Goal: Task Accomplishment & Management: Manage account settings

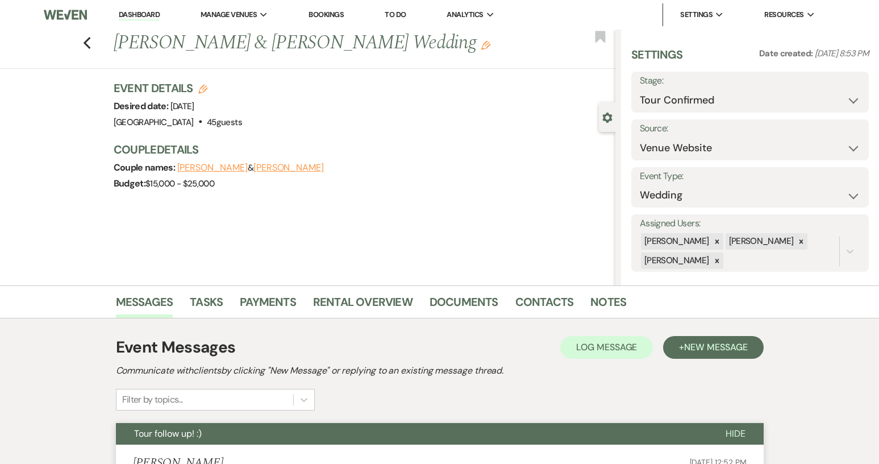
select select "4"
click at [153, 19] on link "Dashboard" at bounding box center [139, 15] width 41 height 11
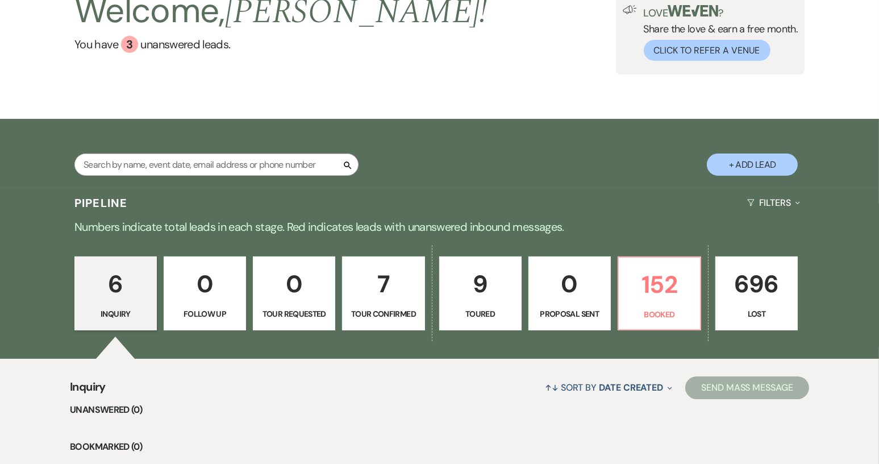
scroll to position [114, 0]
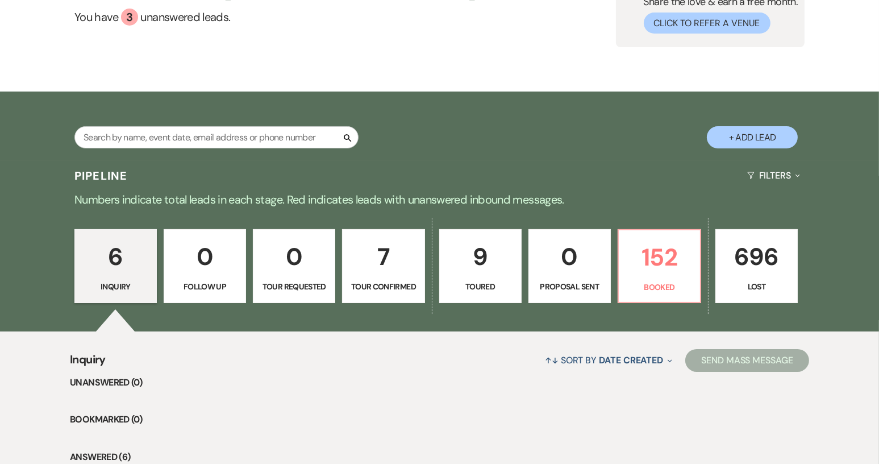
click at [474, 285] on p "Toured" at bounding box center [481, 286] width 68 height 12
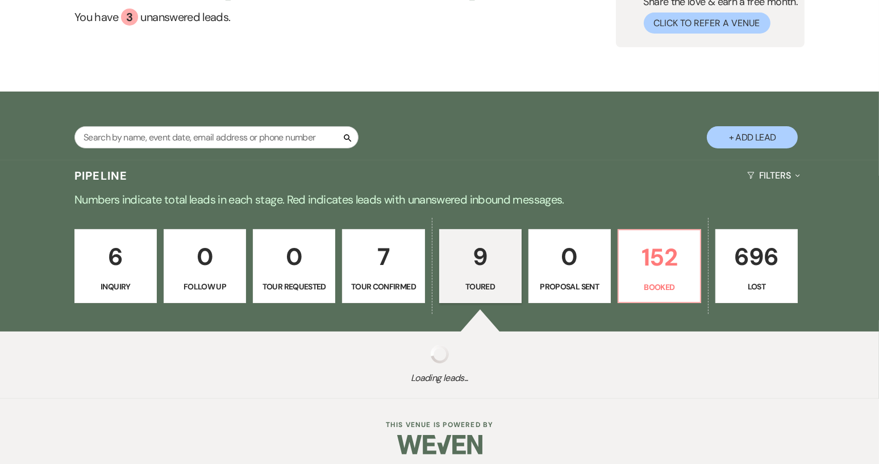
select select "5"
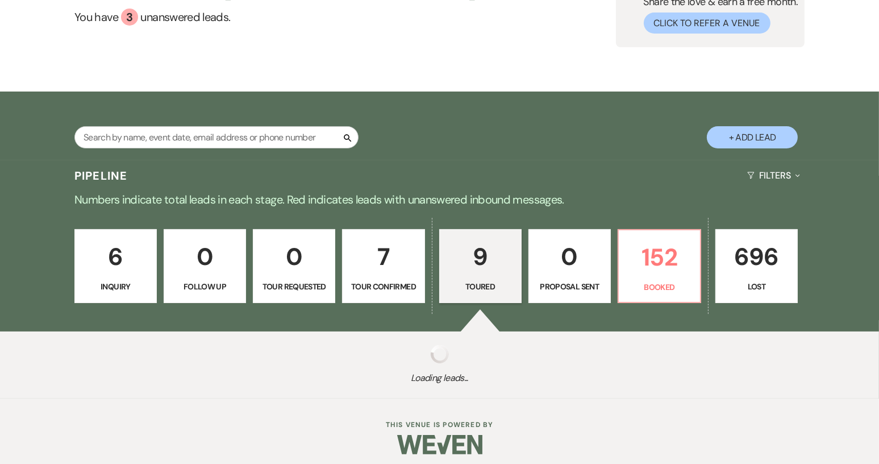
select select "5"
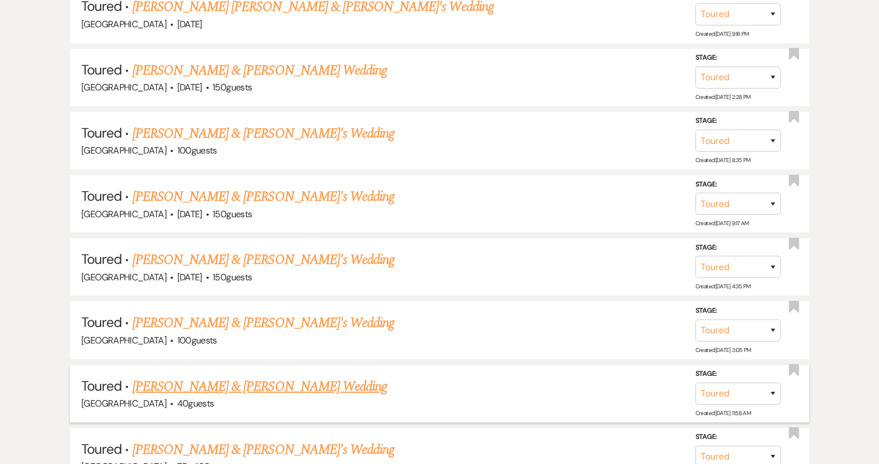
scroll to position [541, 0]
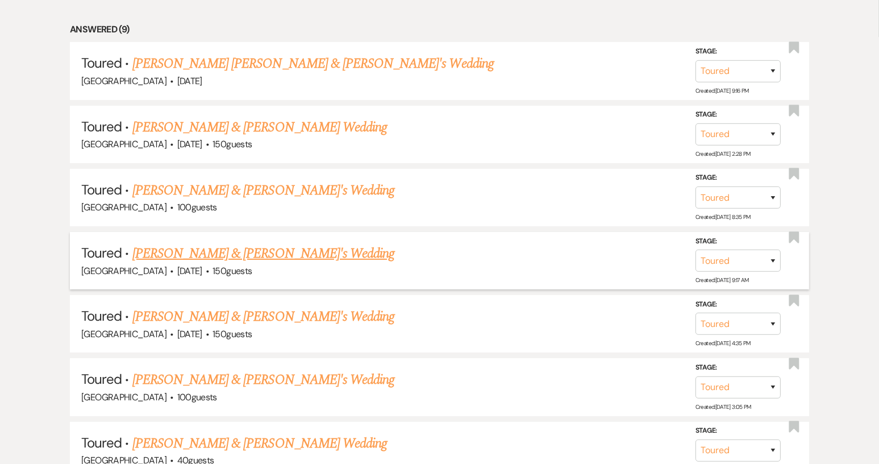
click at [232, 257] on link "[PERSON_NAME] & [PERSON_NAME]'s Wedding" at bounding box center [263, 253] width 262 height 20
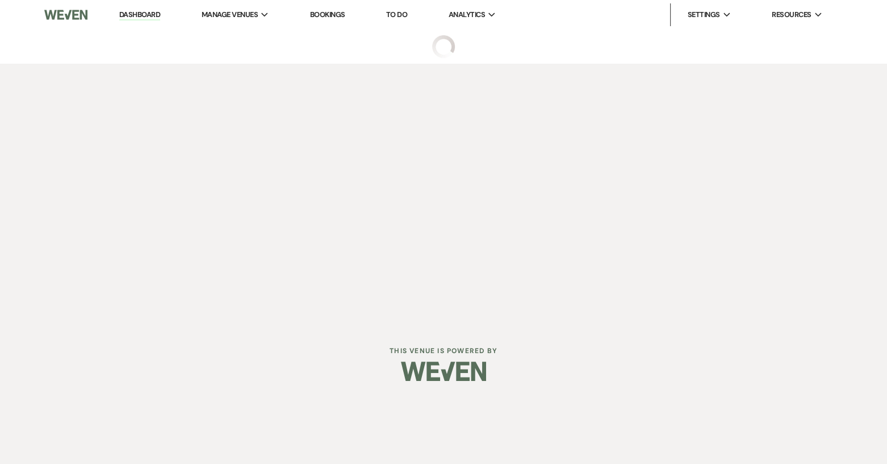
select select "5"
select select "17"
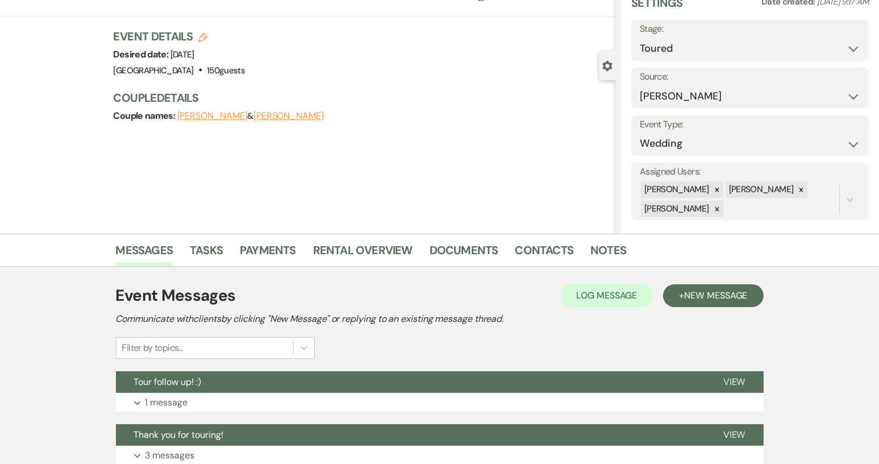
scroll to position [114, 0]
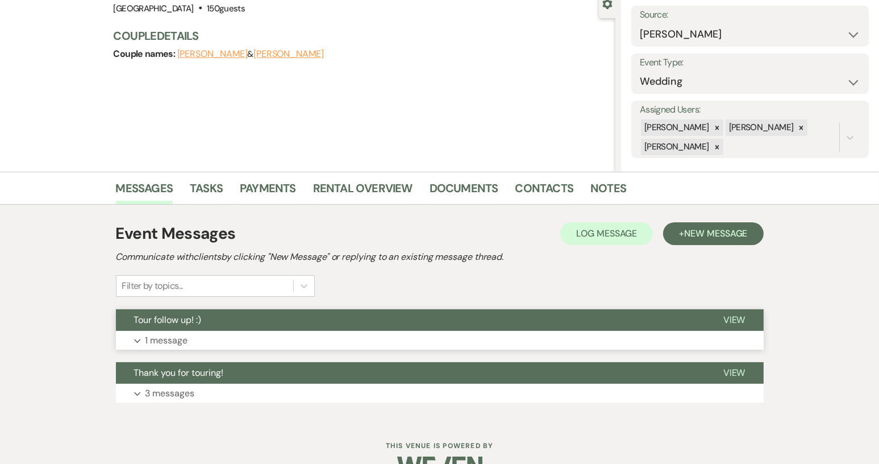
click at [247, 326] on button "Tour follow up! :)" at bounding box center [410, 320] width 589 height 22
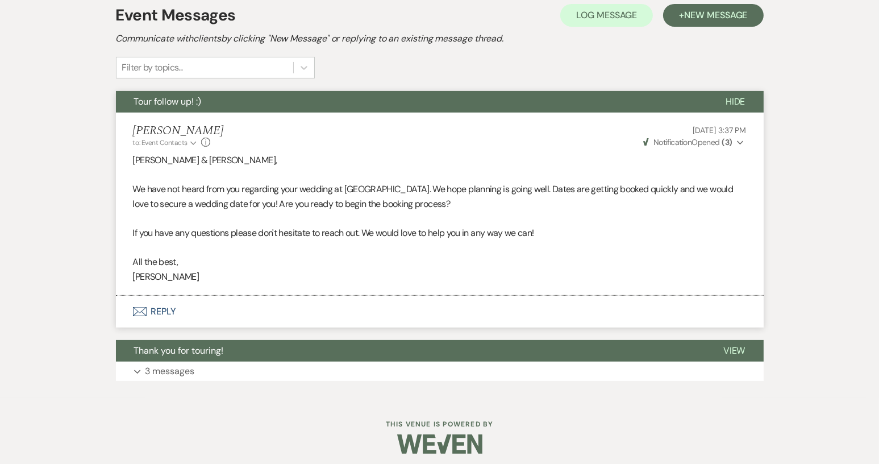
scroll to position [338, 0]
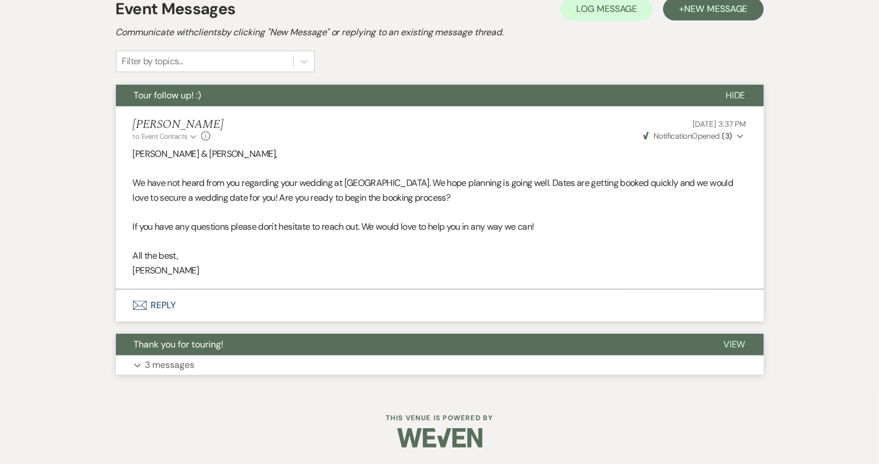
click at [253, 339] on button "Thank you for touring!" at bounding box center [410, 344] width 589 height 22
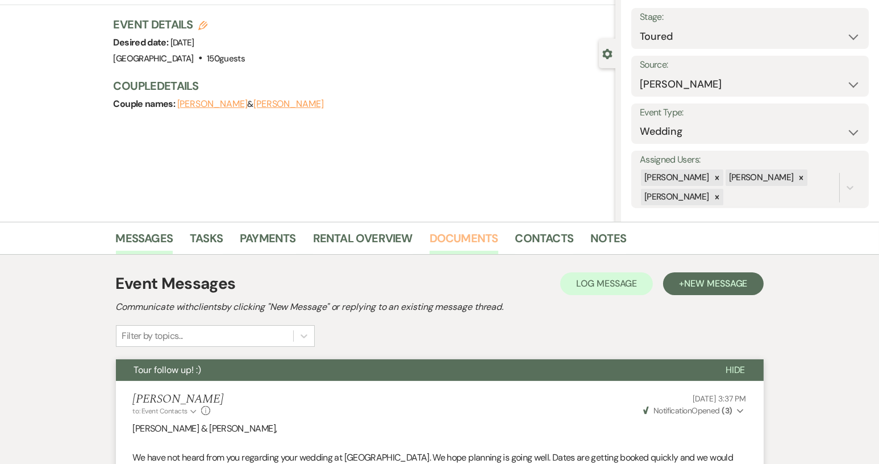
scroll to position [0, 0]
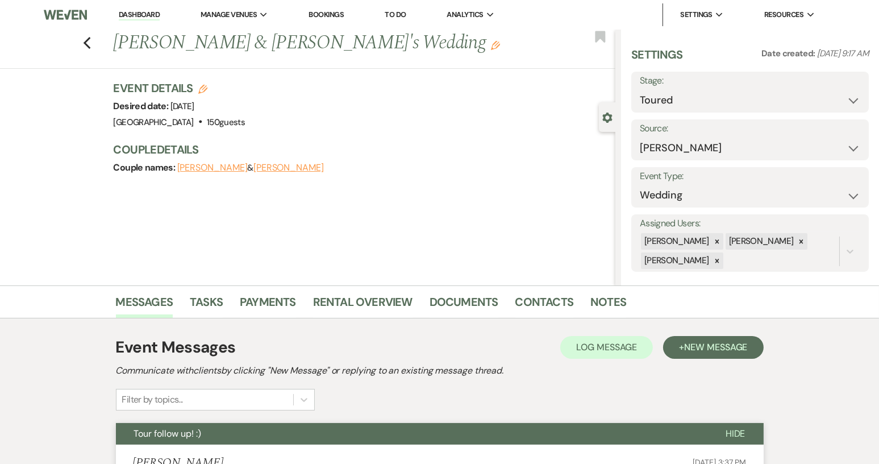
drag, startPoint x: 137, startPoint y: 11, endPoint x: 172, endPoint y: 26, distance: 37.4
click at [137, 11] on link "Dashboard" at bounding box center [139, 15] width 41 height 11
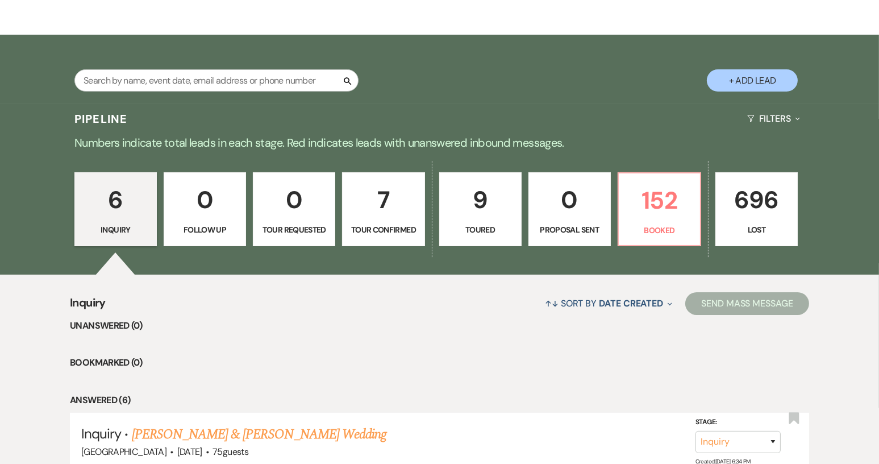
scroll to position [227, 0]
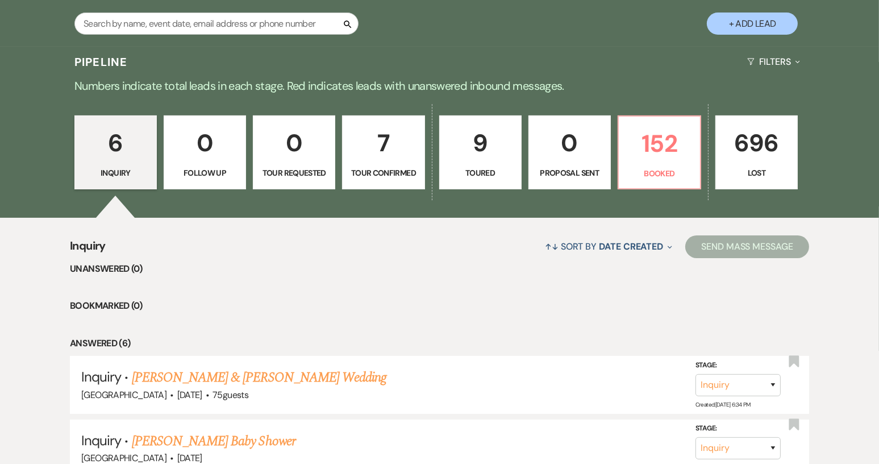
click at [378, 172] on p "Tour Confirmed" at bounding box center [383, 172] width 68 height 12
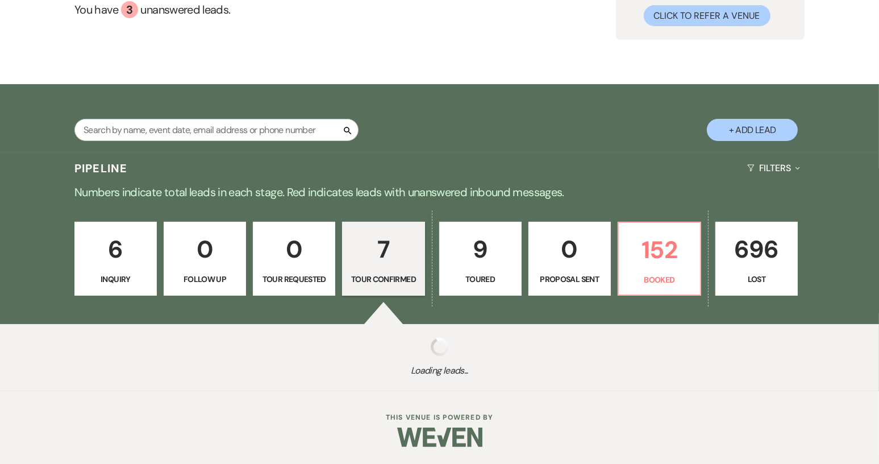
select select "4"
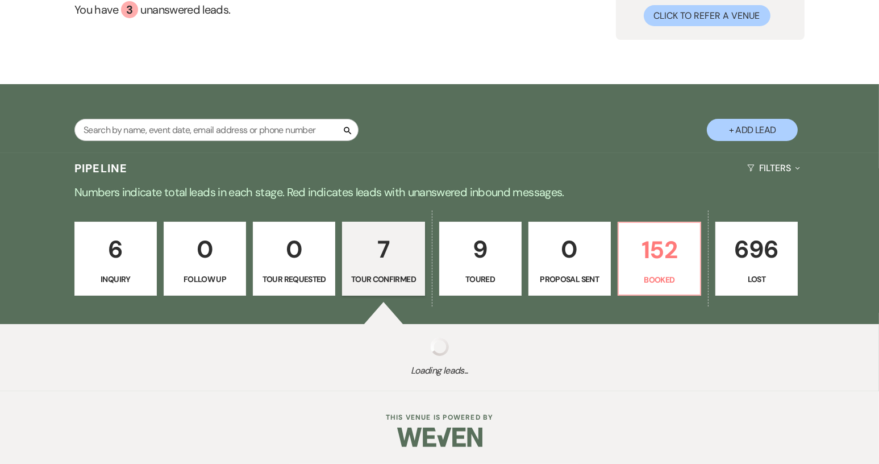
select select "4"
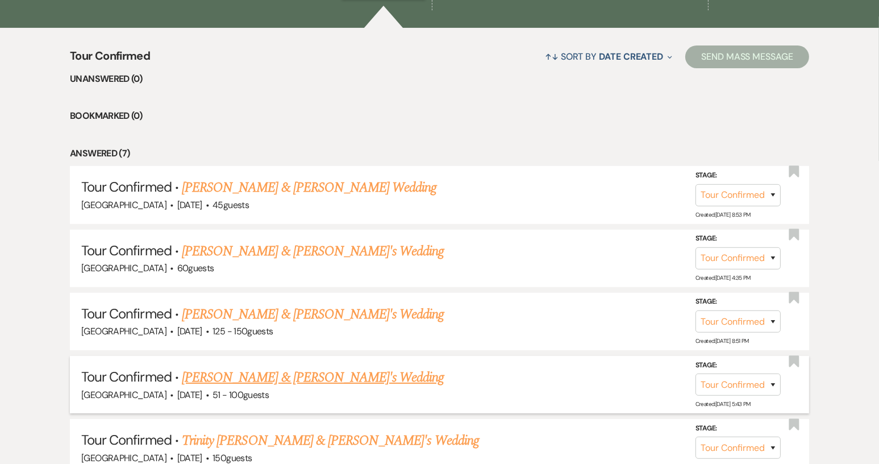
scroll to position [454, 0]
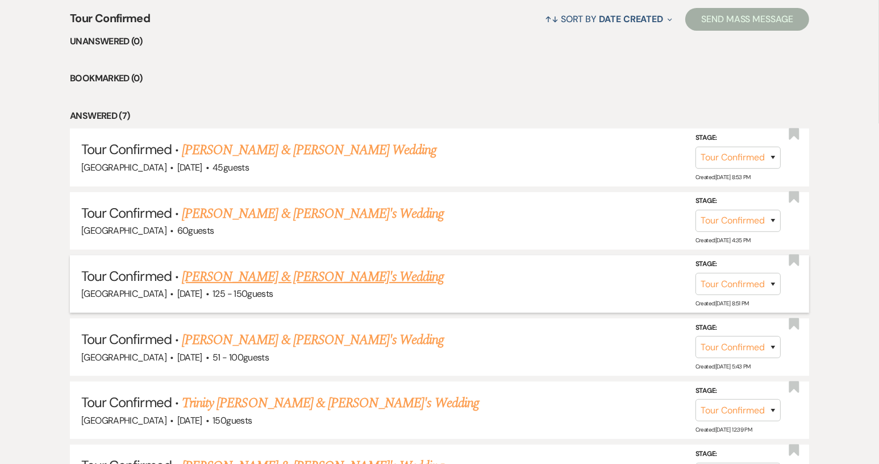
click at [286, 276] on link "[PERSON_NAME] & [PERSON_NAME]'s Wedding" at bounding box center [313, 276] width 262 height 20
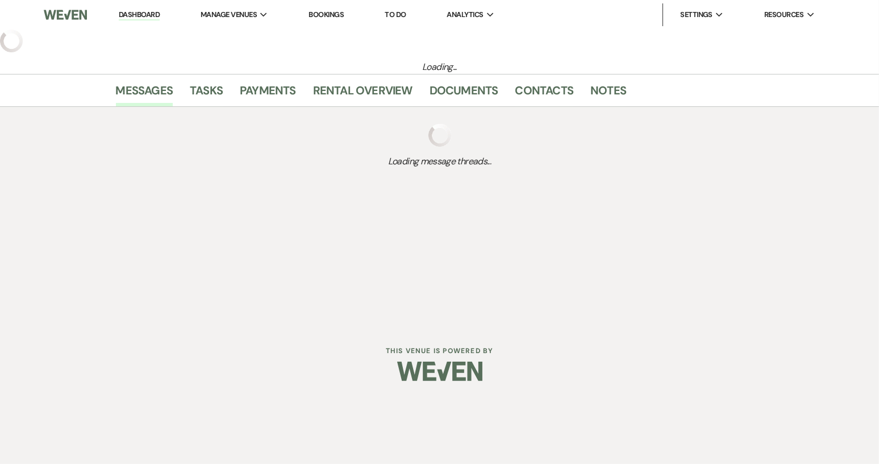
select select "4"
select select "17"
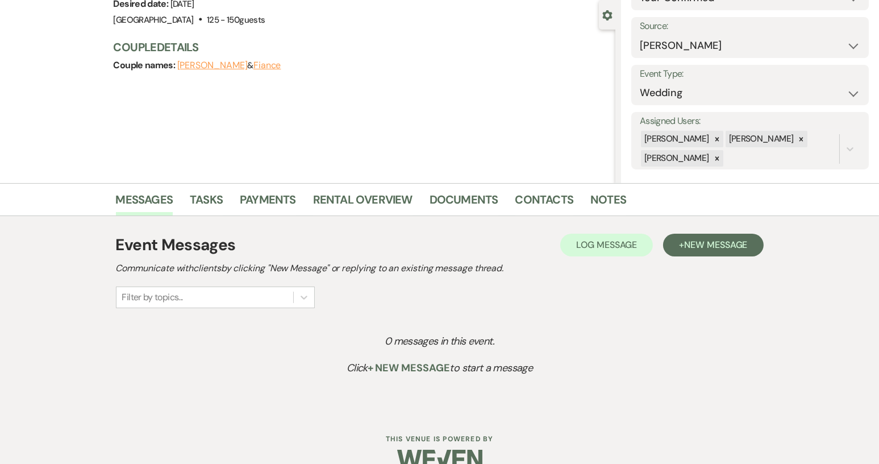
scroll to position [114, 0]
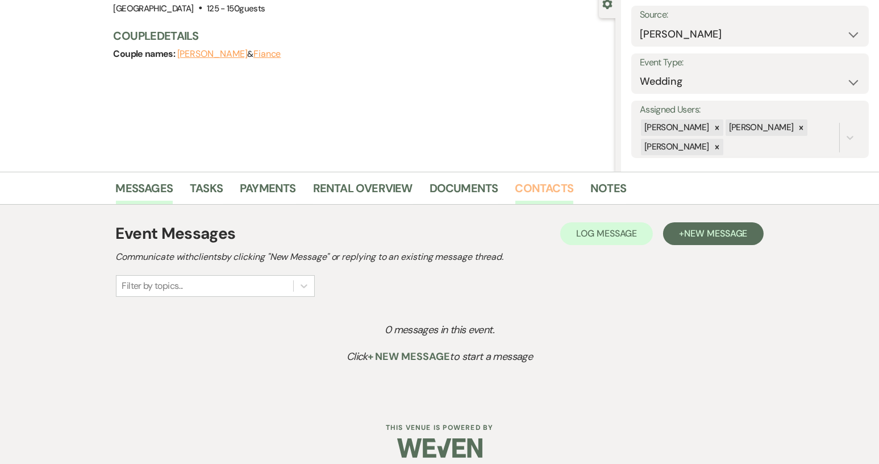
click at [558, 190] on link "Contacts" at bounding box center [544, 191] width 59 height 25
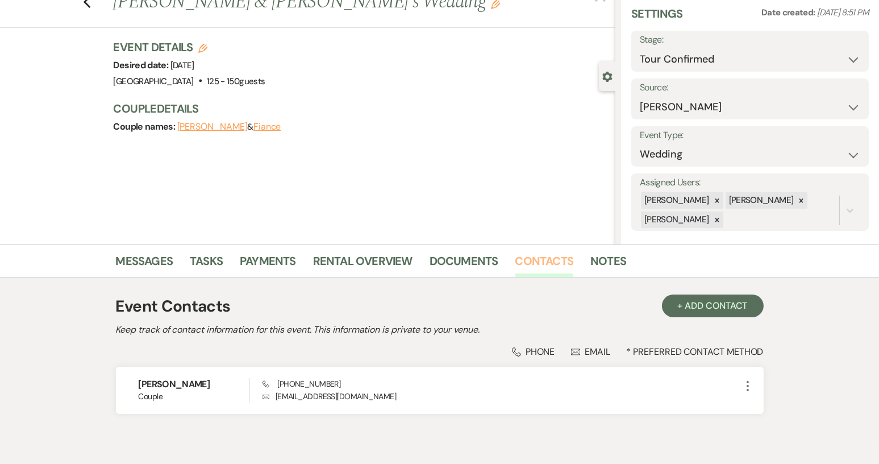
scroll to position [91, 0]
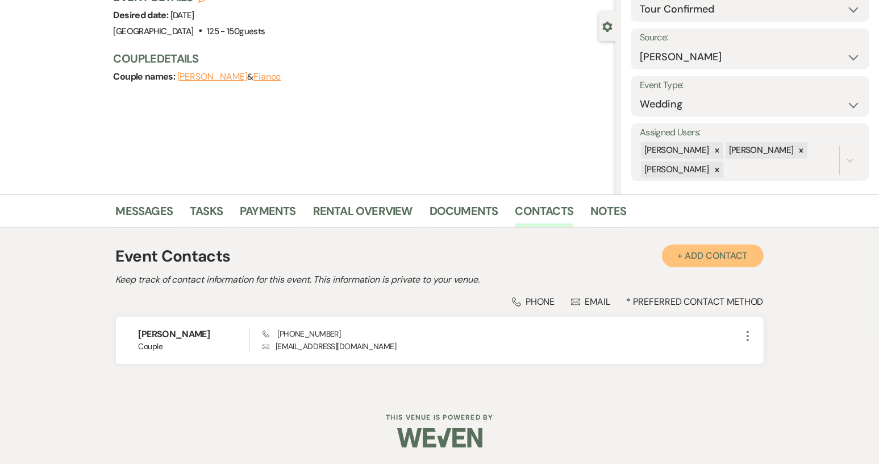
click at [682, 255] on button "+ Add Contact" at bounding box center [713, 255] width 102 height 23
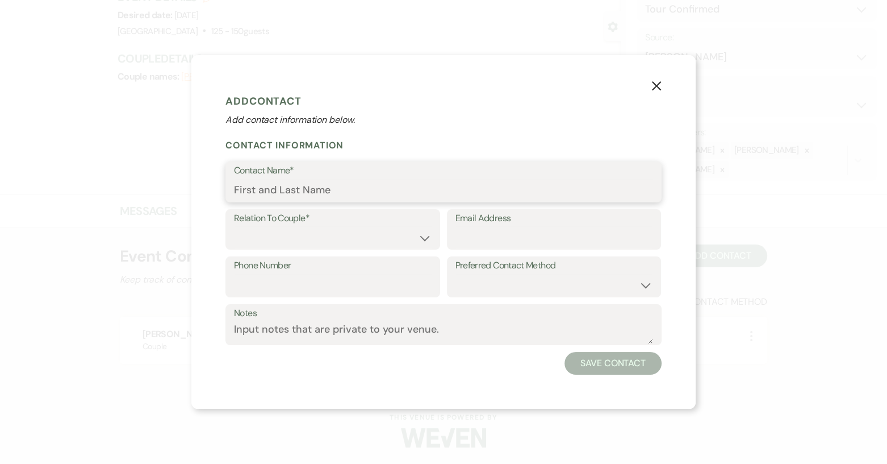
click at [284, 189] on input "Contact Name*" at bounding box center [443, 190] width 419 height 22
click at [462, 188] on input "Lauren" at bounding box center [443, 190] width 419 height 22
type input "Lauren"
click at [602, 365] on button "Save Contact" at bounding box center [613, 363] width 97 height 23
click at [419, 241] on select "Couple Planner Parent of Couple Family Member Friend Other" at bounding box center [333, 237] width 197 height 22
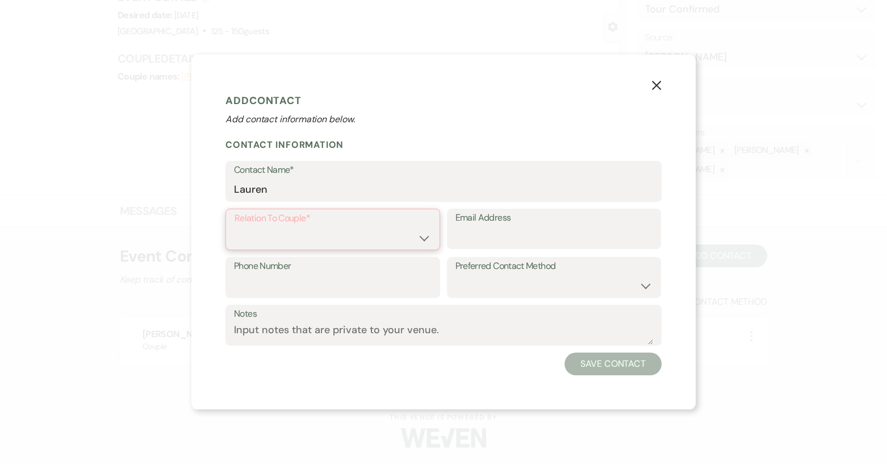
select select "1"
click at [235, 226] on select "Couple Planner Parent of Couple Family Member Friend Other" at bounding box center [333, 237] width 197 height 22
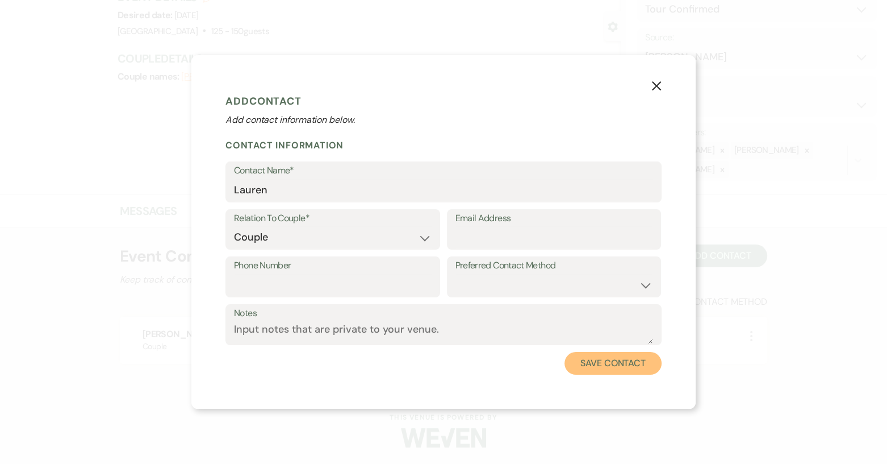
click at [612, 363] on button "Save Contact" at bounding box center [613, 363] width 97 height 23
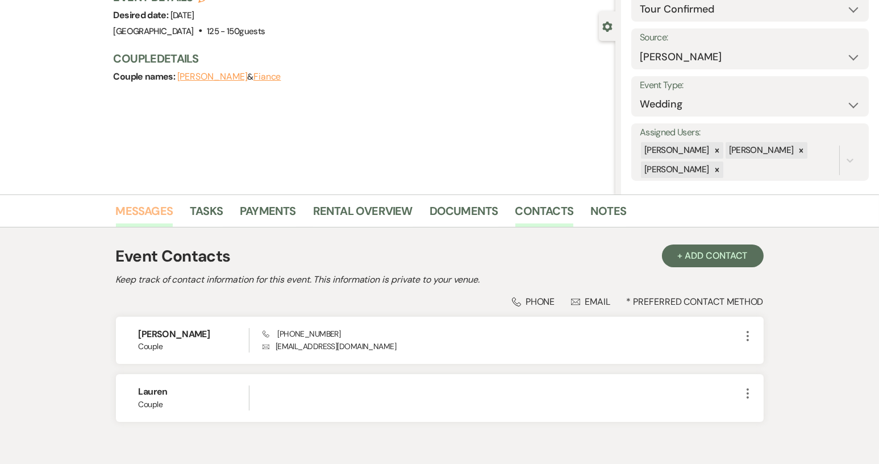
click at [158, 207] on link "Messages" at bounding box center [144, 214] width 57 height 25
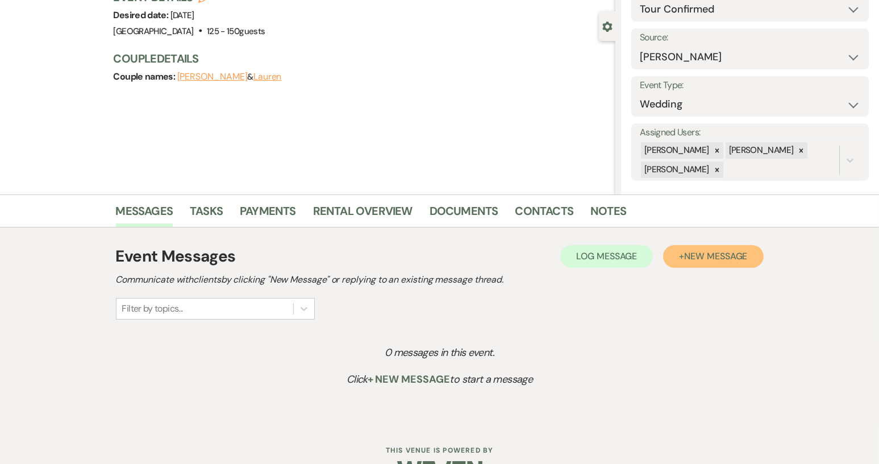
click at [699, 264] on button "+ New Message" at bounding box center [713, 256] width 100 height 23
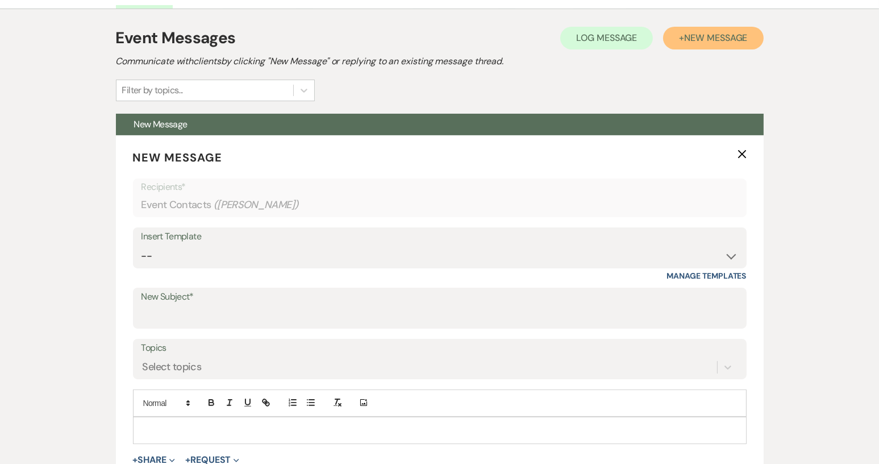
scroll to position [318, 0]
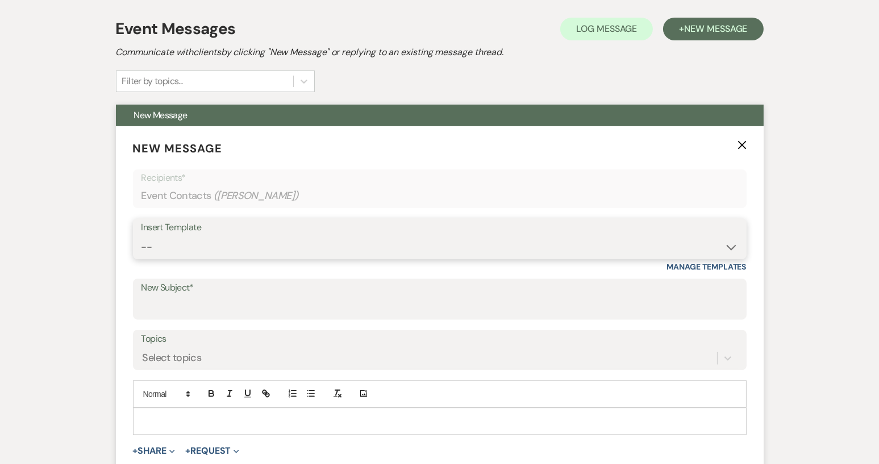
click at [731, 247] on select "-- Weven Planning Portal Introduction (Booked Events) Tour Request Response Con…" at bounding box center [439, 247] width 597 height 22
select select "1850"
click at [141, 236] on select "-- Weven Planning Portal Introduction (Booked Events) Tour Request Response Con…" at bounding box center [439, 247] width 597 height 22
type input "Thank you for touring!"
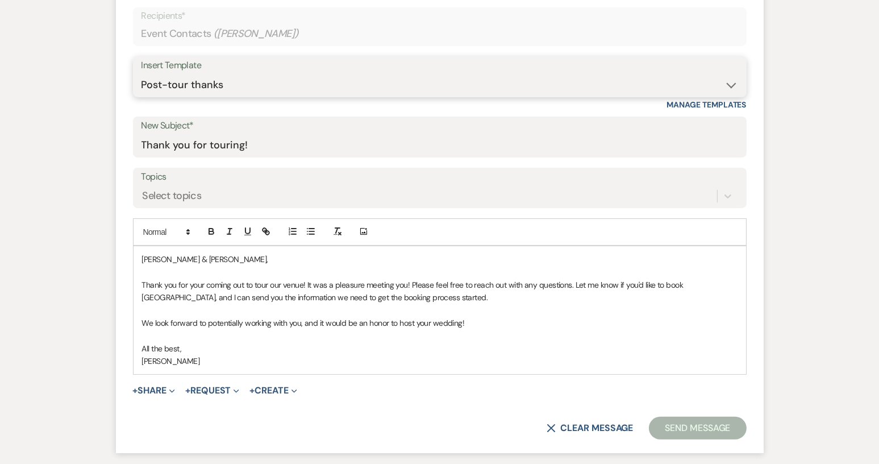
scroll to position [489, 0]
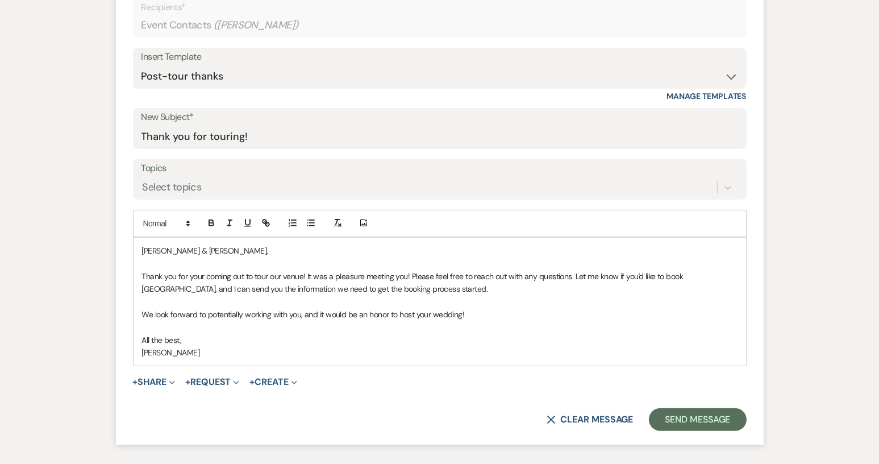
click at [473, 316] on p "We look forward to potentially working with you, and it would be an honor to ho…" at bounding box center [439, 314] width 595 height 12
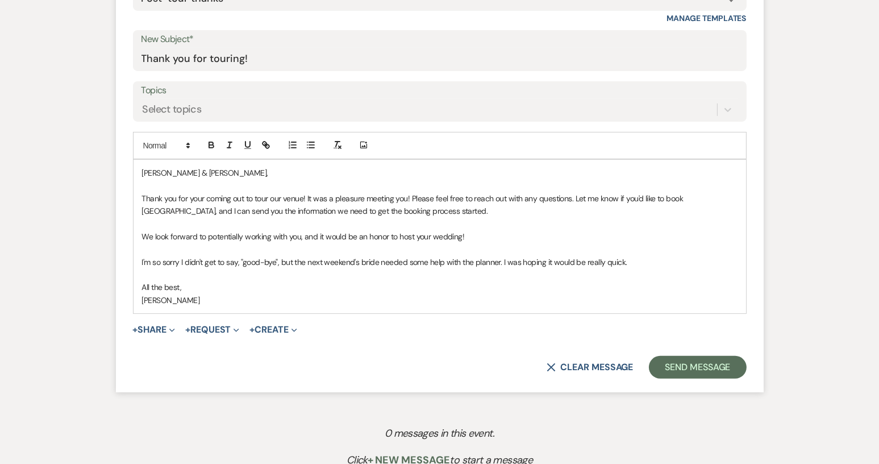
scroll to position [602, 0]
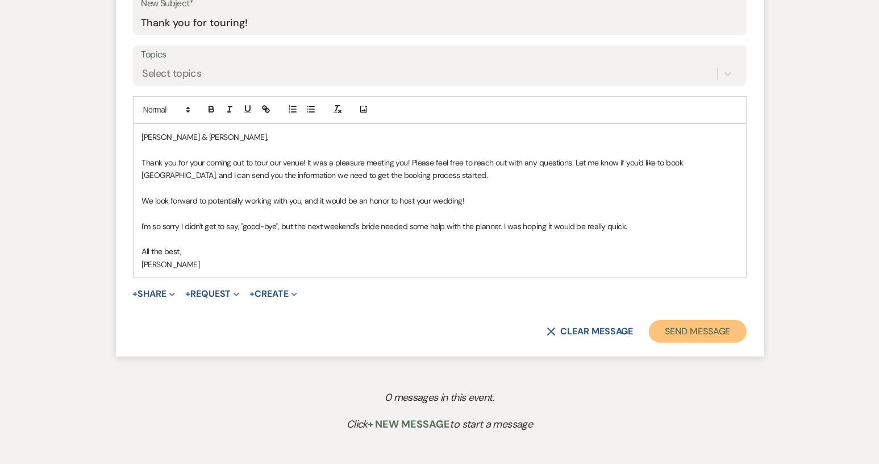
click at [675, 334] on button "Send Message" at bounding box center [697, 331] width 97 height 23
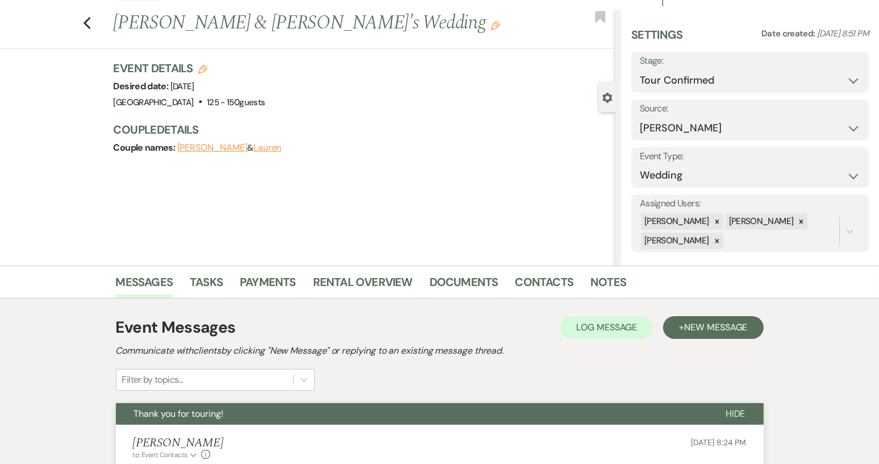
scroll to position [0, 0]
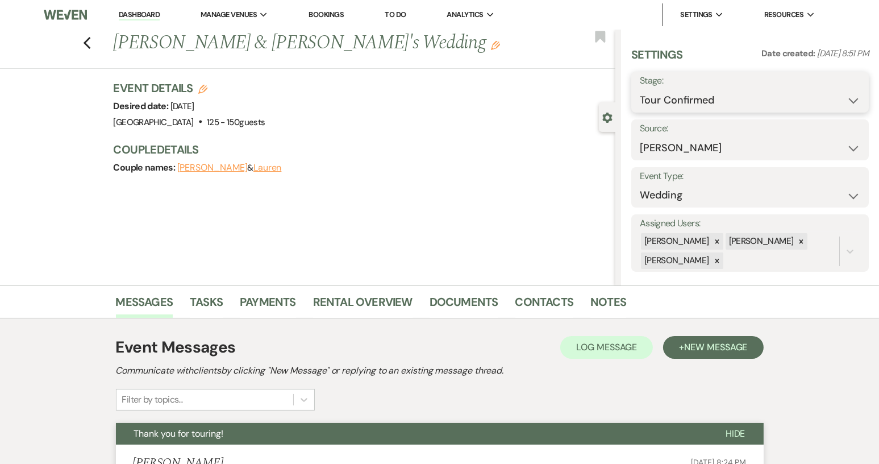
click at [846, 103] on select "Inquiry Follow Up Tour Requested Tour Confirmed Toured Proposal Sent Booked Lost" at bounding box center [750, 100] width 220 height 22
select select "5"
click at [640, 89] on select "Inquiry Follow Up Tour Requested Tour Confirmed Toured Proposal Sent Booked Lost" at bounding box center [750, 100] width 220 height 22
click at [840, 95] on button "Save" at bounding box center [843, 92] width 49 height 23
click at [91, 40] on icon "Previous" at bounding box center [87, 43] width 9 height 14
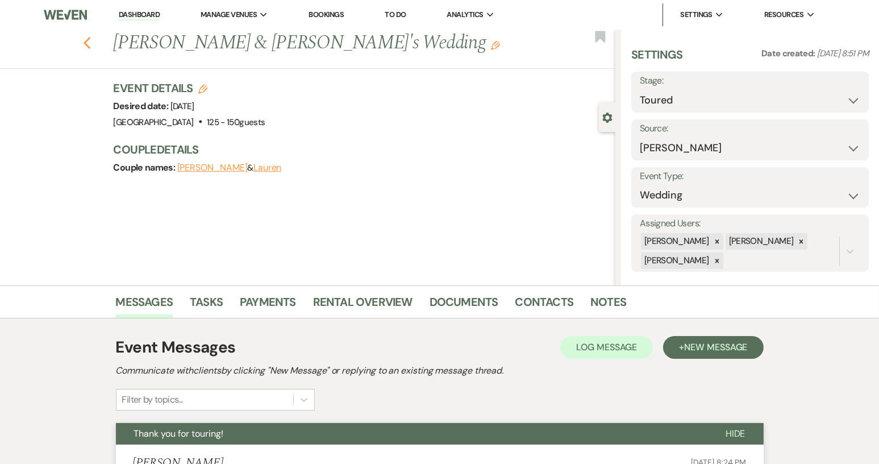
scroll to position [454, 0]
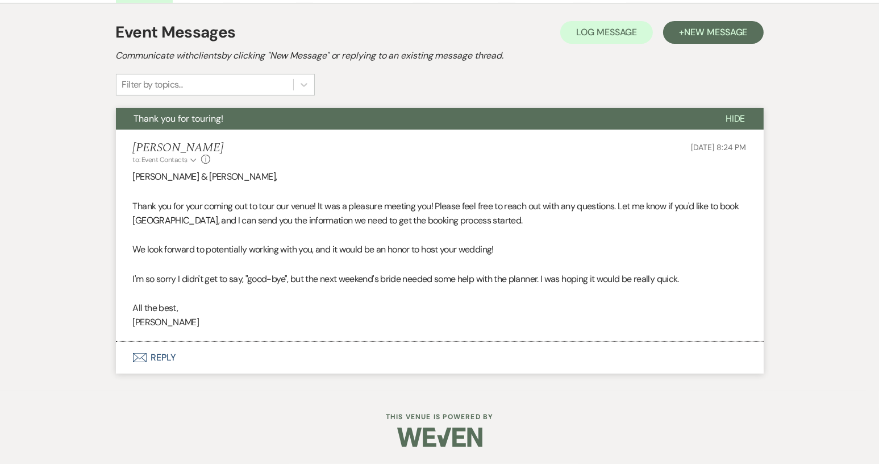
select select "4"
select select "5"
select select "4"
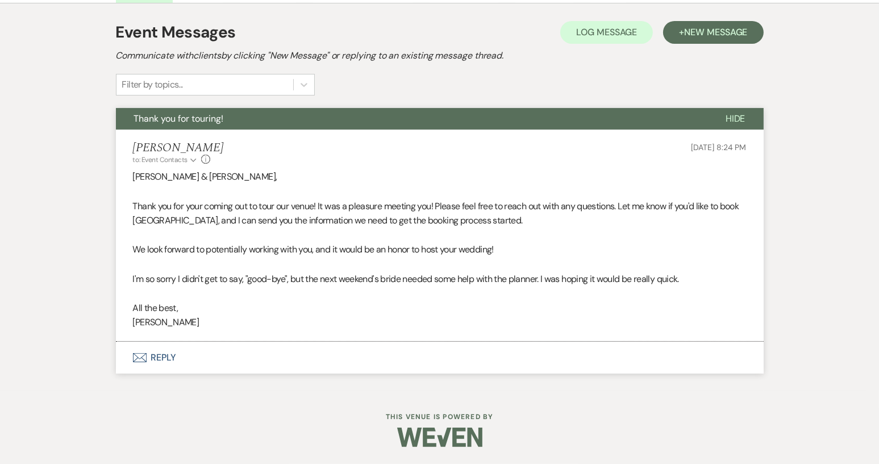
select select "4"
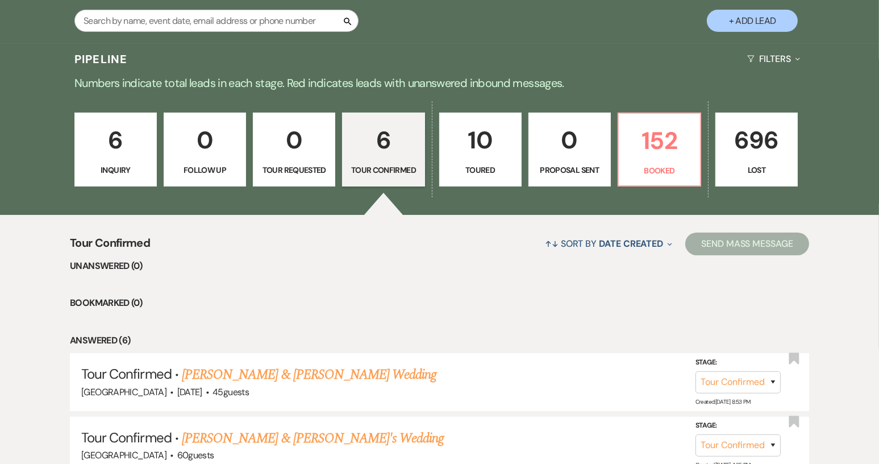
scroll to position [227, 0]
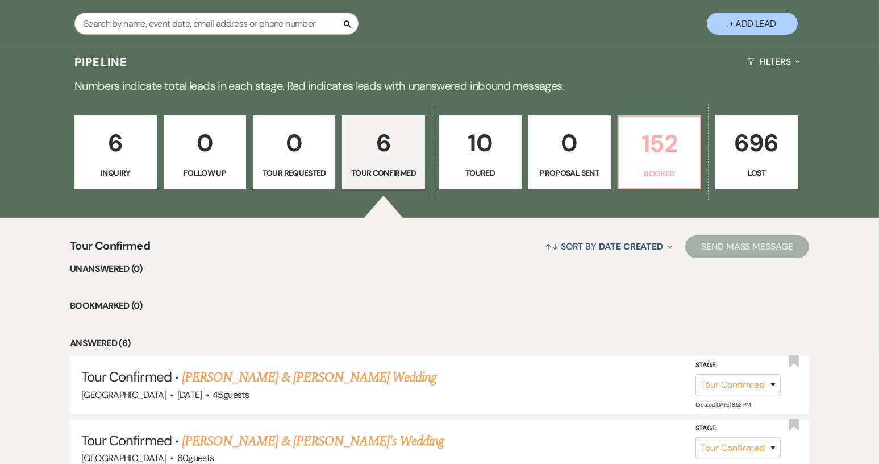
click at [676, 176] on p "Booked" at bounding box center [659, 173] width 68 height 12
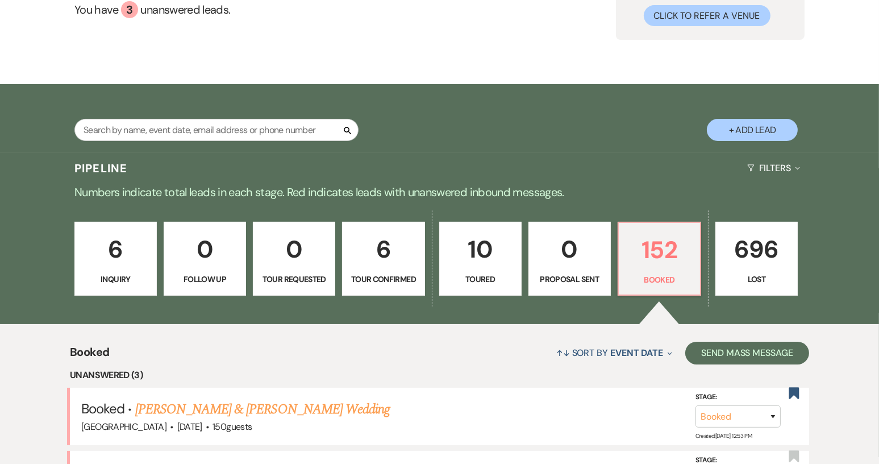
scroll to position [227, 0]
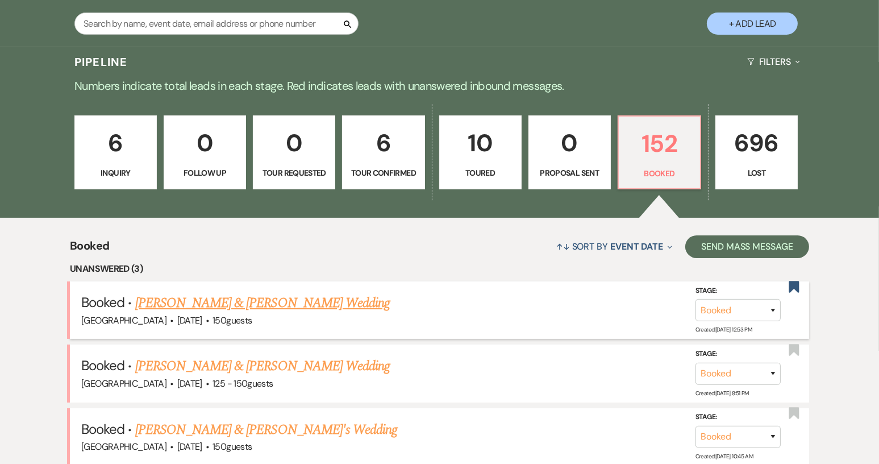
click at [257, 306] on link "[PERSON_NAME] & [PERSON_NAME] Wedding" at bounding box center [262, 303] width 255 height 20
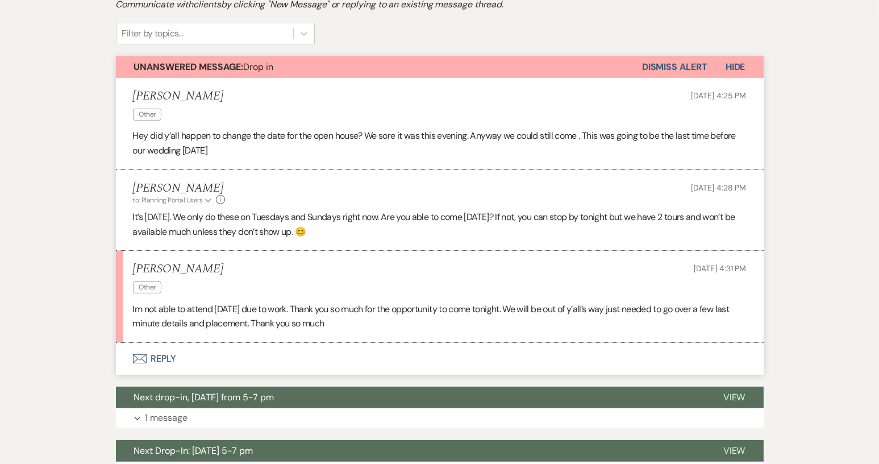
scroll to position [284, 0]
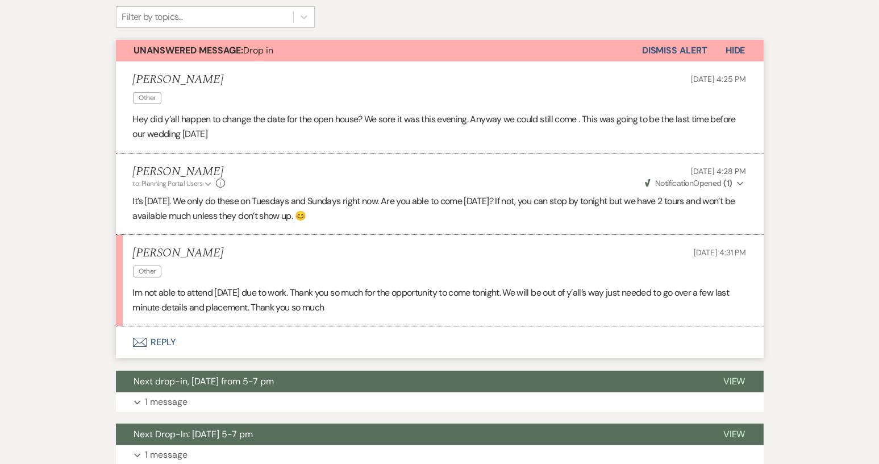
click at [685, 49] on button "Dismiss Alert" at bounding box center [674, 51] width 65 height 22
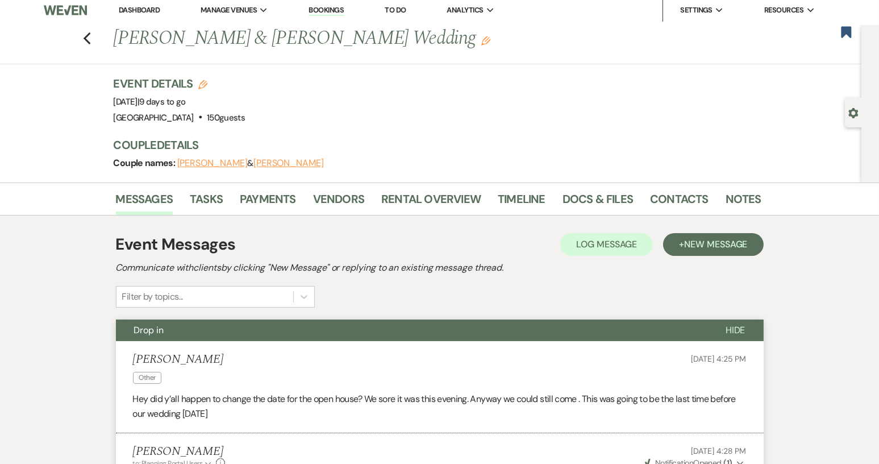
scroll to position [0, 0]
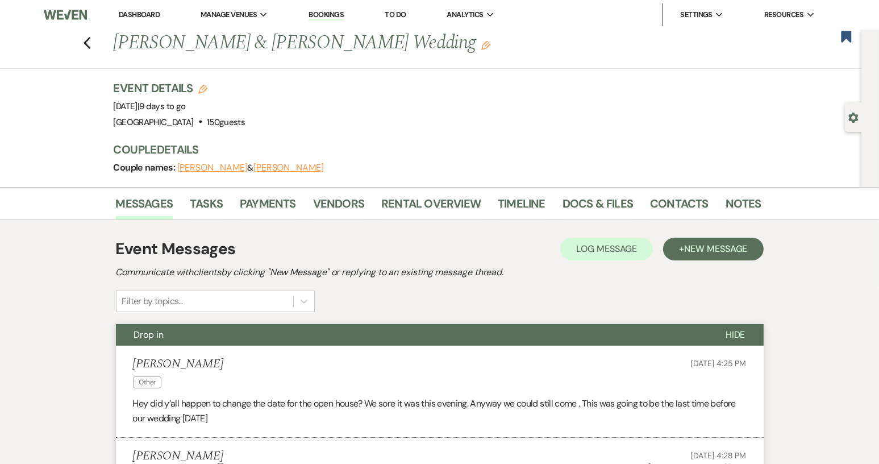
click at [86, 44] on div "Previous [PERSON_NAME] & [PERSON_NAME] Wedding Edit Bookmark" at bounding box center [427, 49] width 867 height 39
click at [90, 35] on button "Previous" at bounding box center [87, 42] width 9 height 16
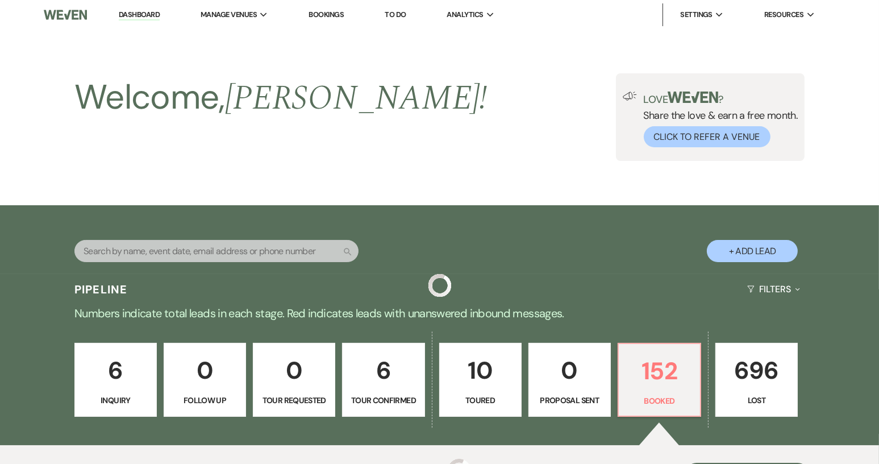
scroll to position [227, 0]
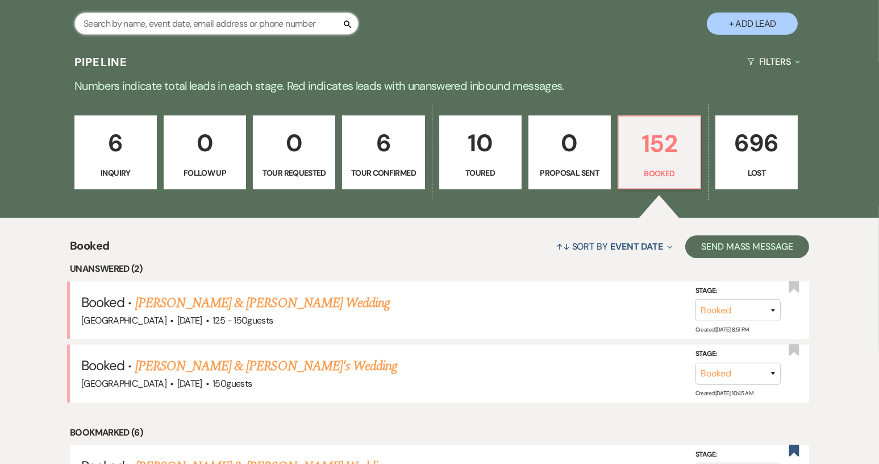
click at [84, 32] on input "text" at bounding box center [216, 23] width 284 height 22
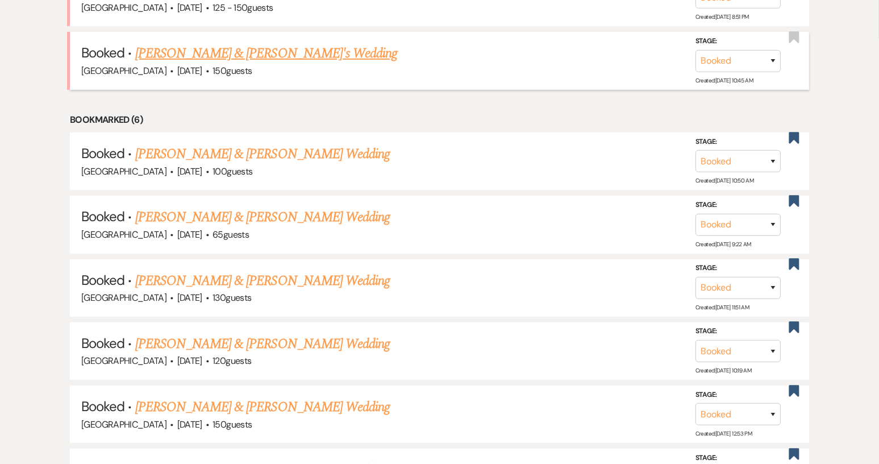
scroll to position [462, 0]
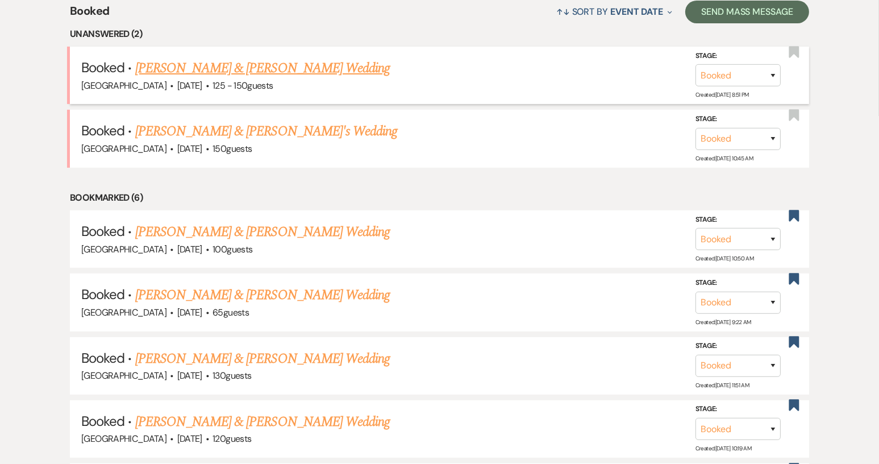
click at [344, 72] on link "[PERSON_NAME] & [PERSON_NAME] Wedding" at bounding box center [262, 68] width 255 height 20
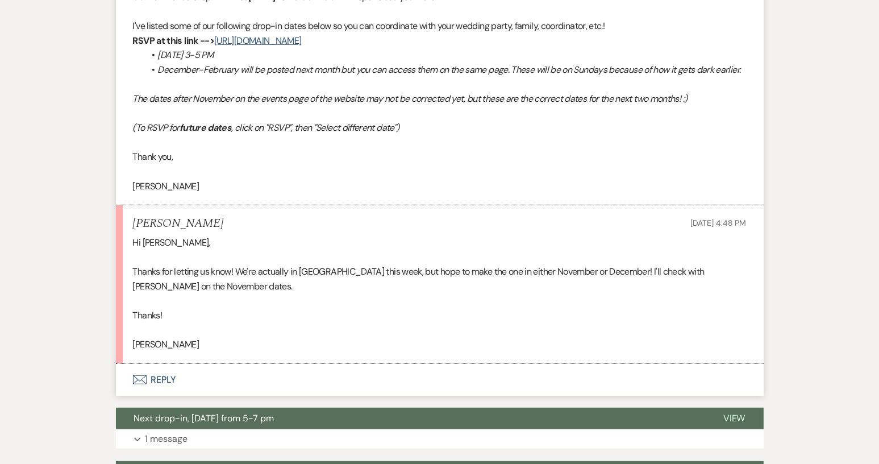
scroll to position [568, 0]
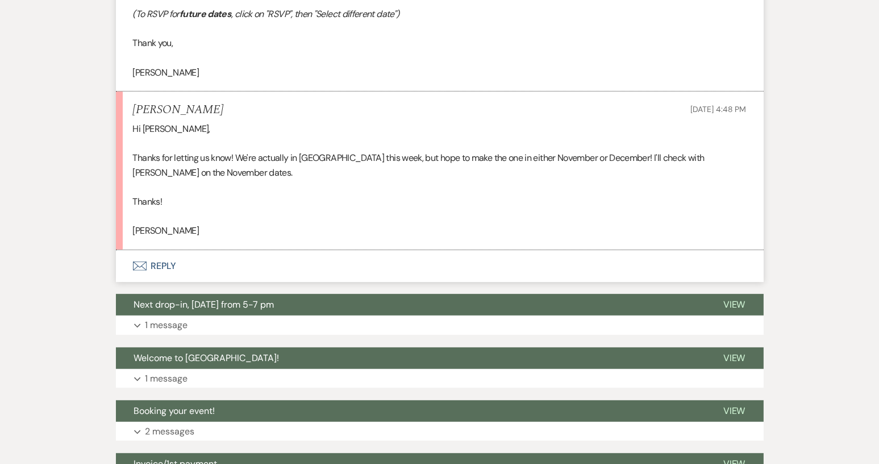
click at [165, 281] on button "Envelope Reply" at bounding box center [440, 266] width 648 height 32
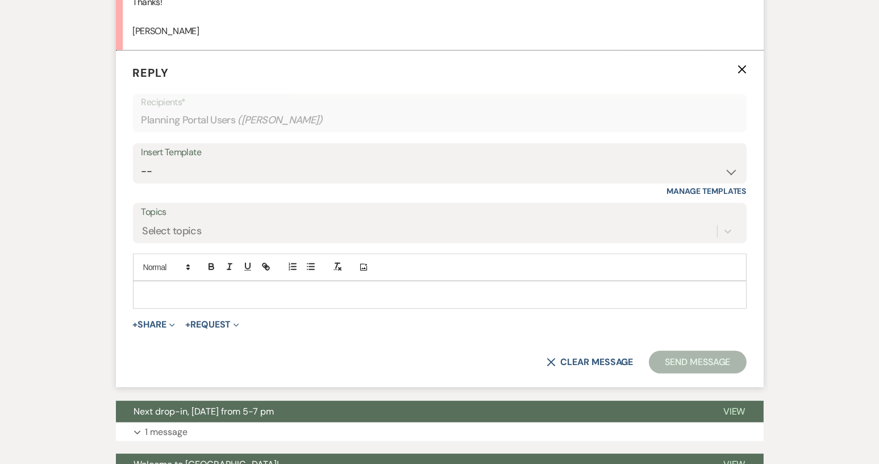
scroll to position [768, 0]
click at [196, 300] on p at bounding box center [439, 293] width 595 height 12
click at [637, 294] on div at bounding box center [440, 294] width 612 height 26
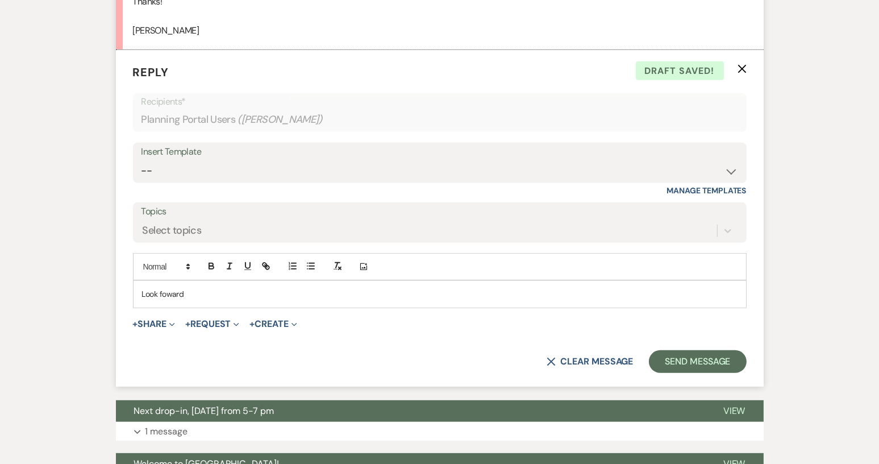
click at [172, 300] on p "Look foward" at bounding box center [439, 293] width 595 height 12
click at [170, 300] on p "Look foward" at bounding box center [439, 293] width 595 height 12
click at [703, 373] on button "Send Message" at bounding box center [697, 361] width 97 height 23
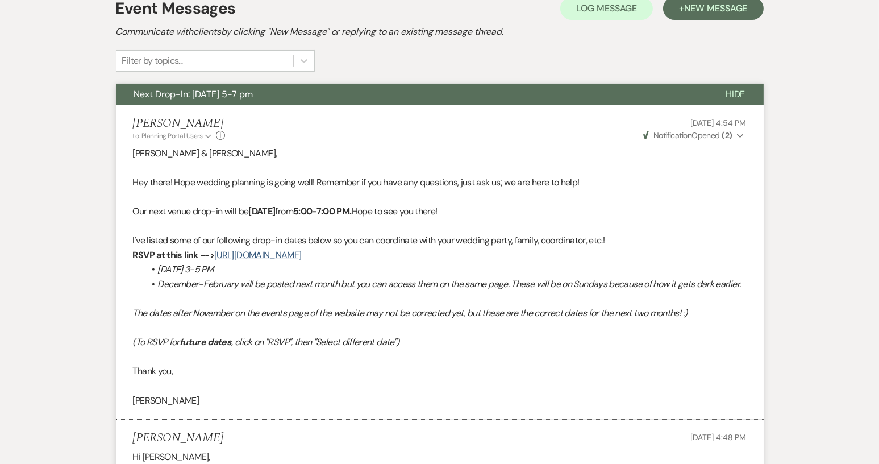
scroll to position [143, 0]
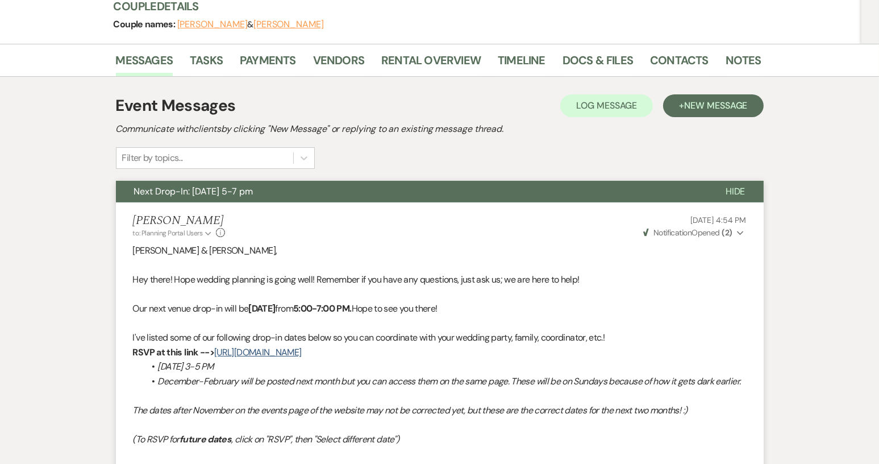
click at [726, 193] on span "Hide" at bounding box center [735, 191] width 20 height 12
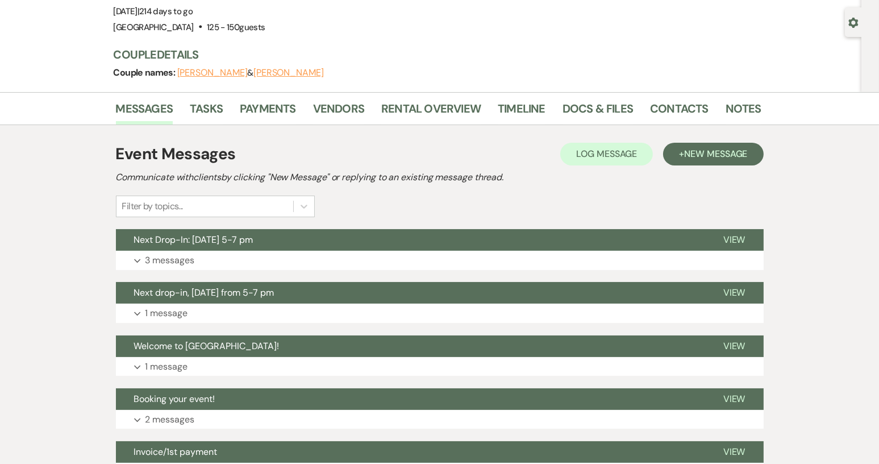
scroll to position [0, 0]
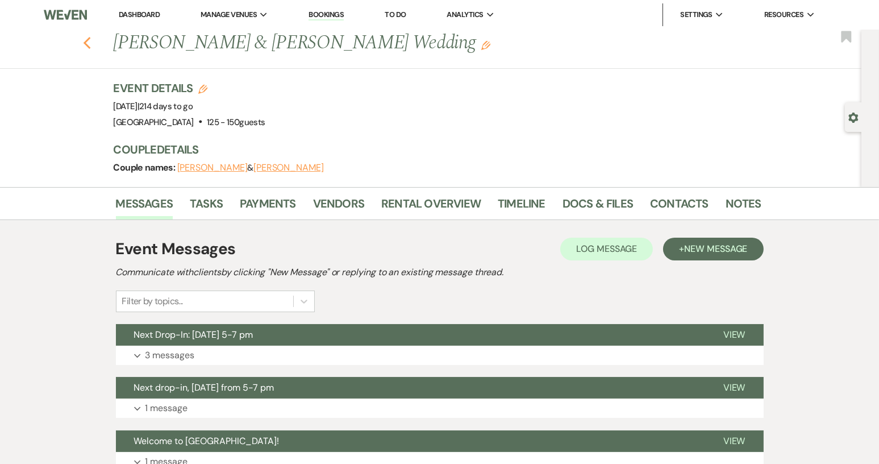
click at [91, 44] on icon "Previous" at bounding box center [87, 43] width 9 height 14
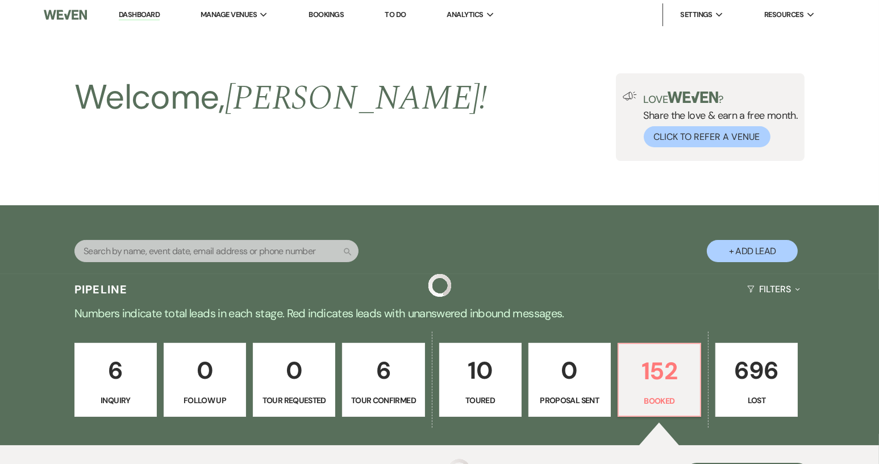
scroll to position [462, 0]
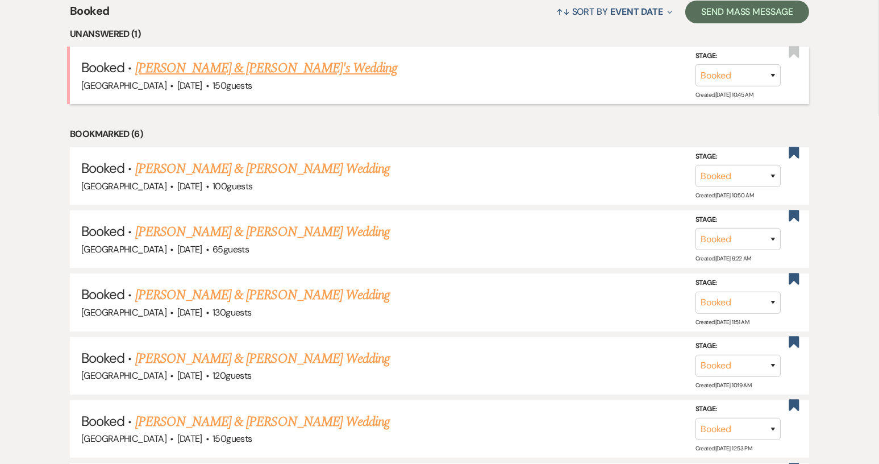
click at [194, 65] on link "[PERSON_NAME] & [PERSON_NAME]'s Wedding" at bounding box center [266, 68] width 262 height 20
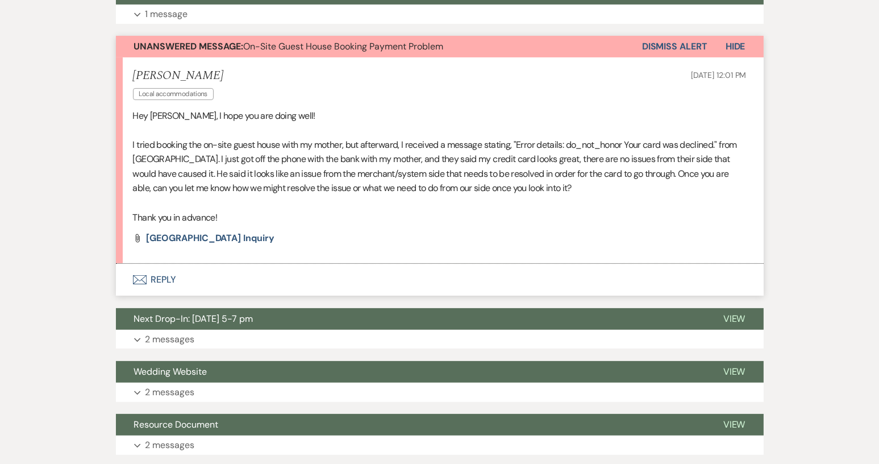
click at [168, 277] on button "Envelope Reply" at bounding box center [440, 280] width 648 height 32
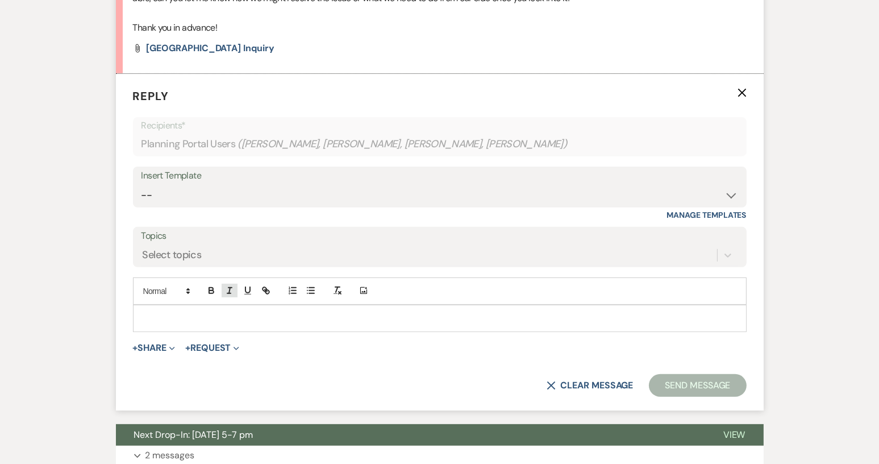
scroll to position [540, 0]
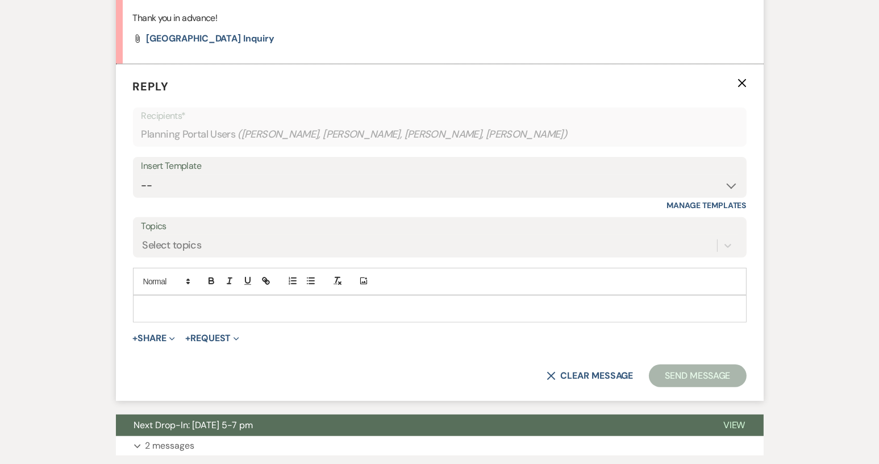
click at [171, 299] on div at bounding box center [440, 308] width 612 height 26
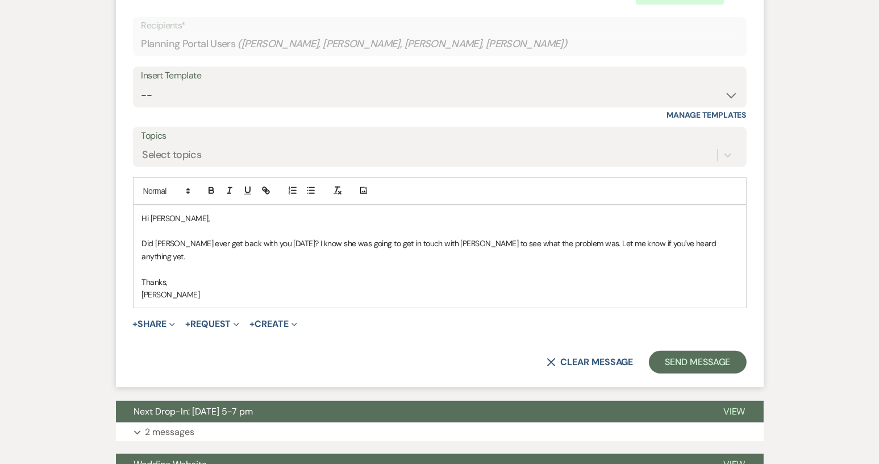
scroll to position [654, 0]
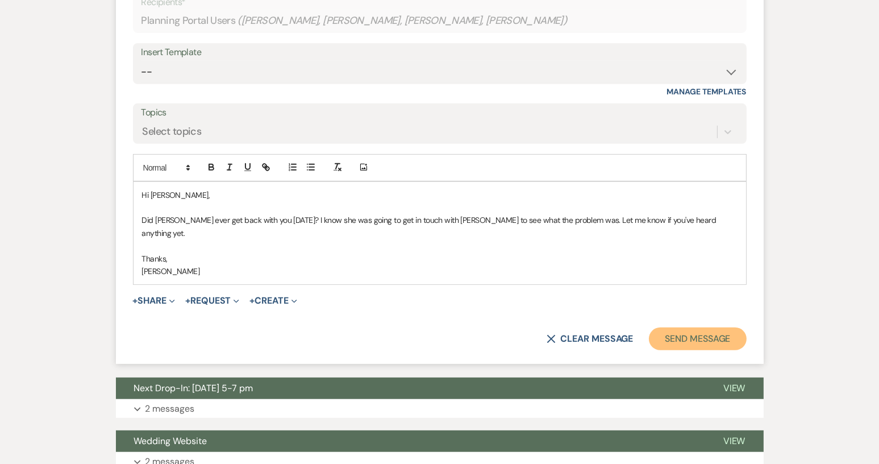
click at [715, 327] on button "Send Message" at bounding box center [697, 338] width 97 height 23
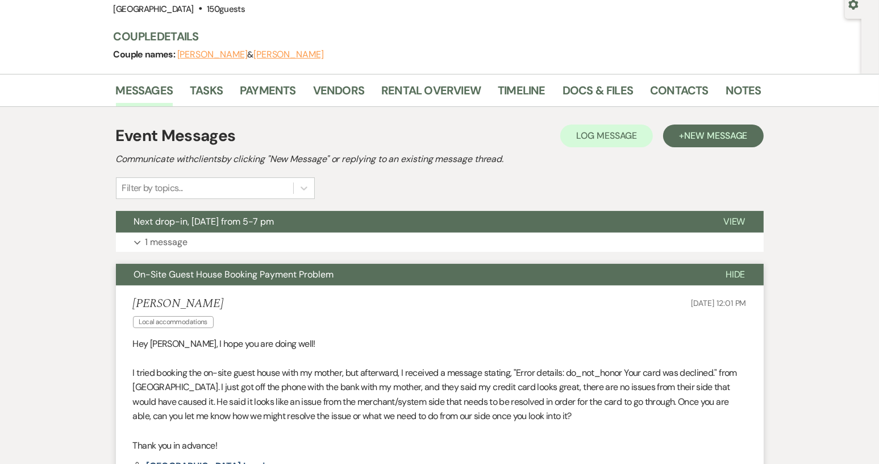
scroll to position [0, 0]
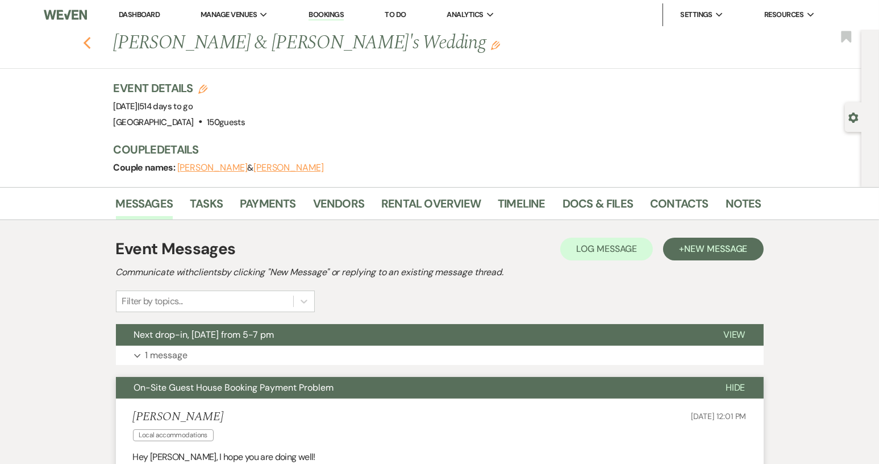
click at [91, 42] on icon "Previous" at bounding box center [87, 43] width 9 height 14
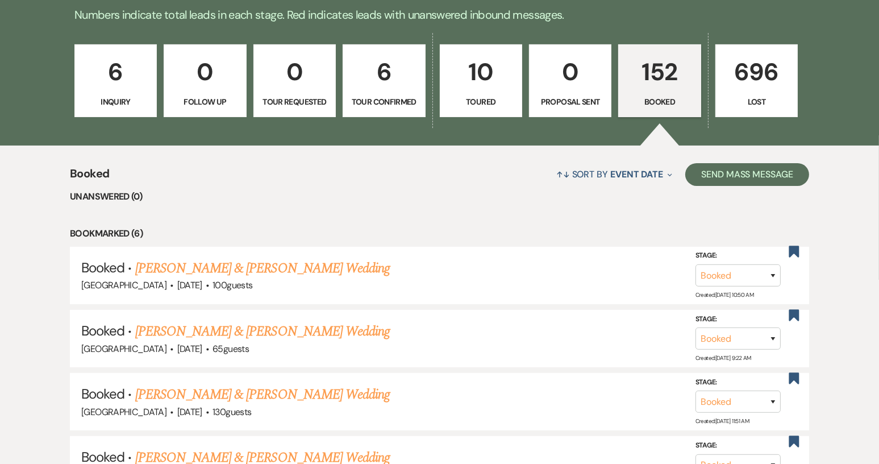
scroll to position [177, 0]
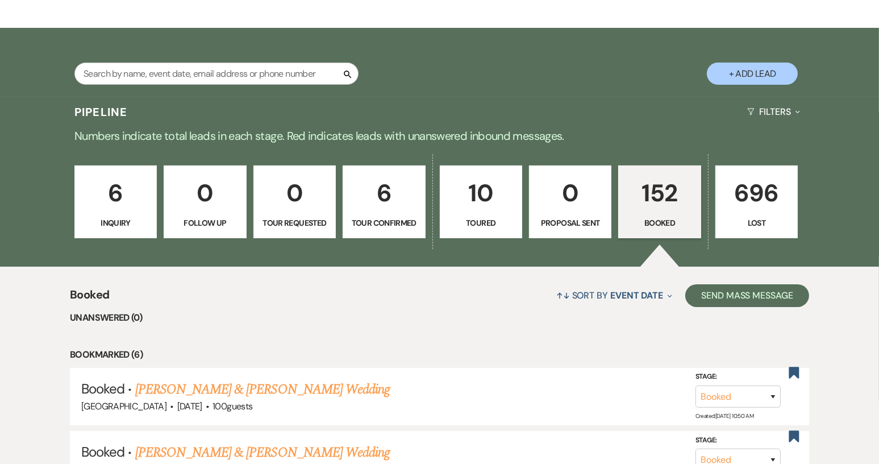
click at [393, 219] on p "Tour Confirmed" at bounding box center [384, 222] width 68 height 12
select select "4"
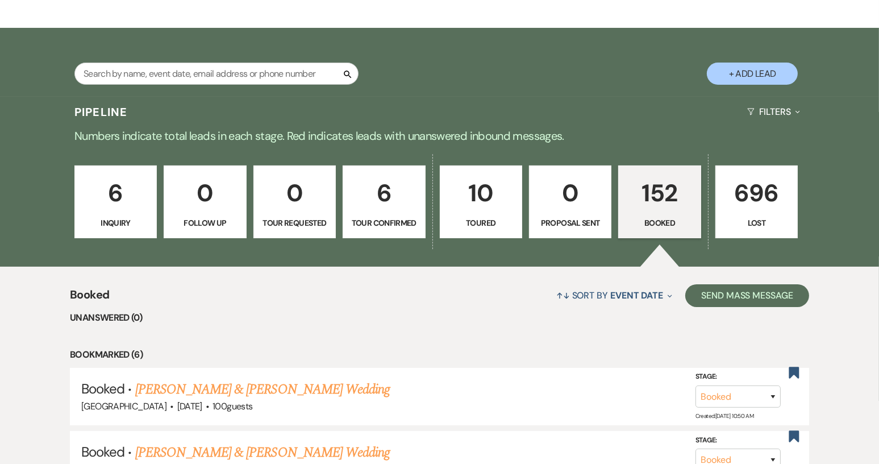
select select "4"
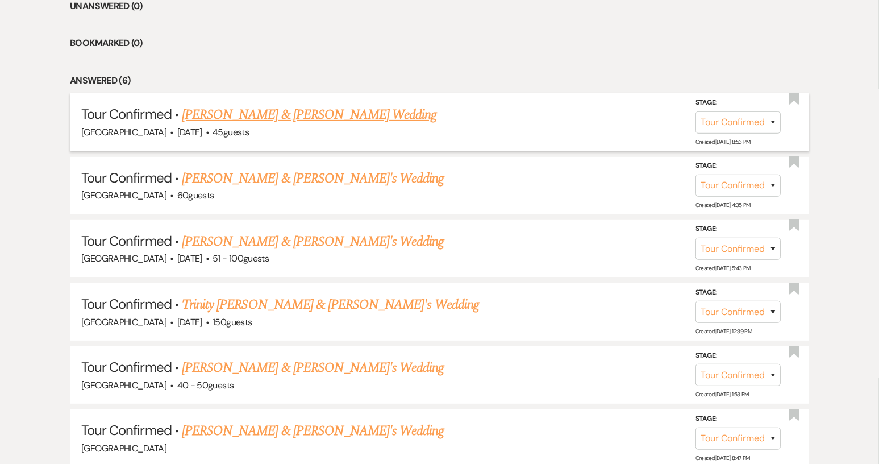
scroll to position [518, 0]
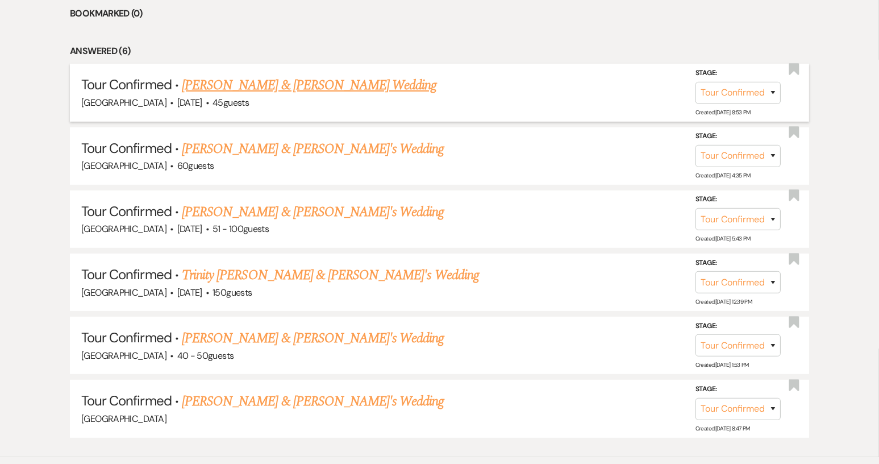
click at [258, 80] on link "[PERSON_NAME] & [PERSON_NAME] Wedding" at bounding box center [309, 85] width 255 height 20
select select "4"
select select "5"
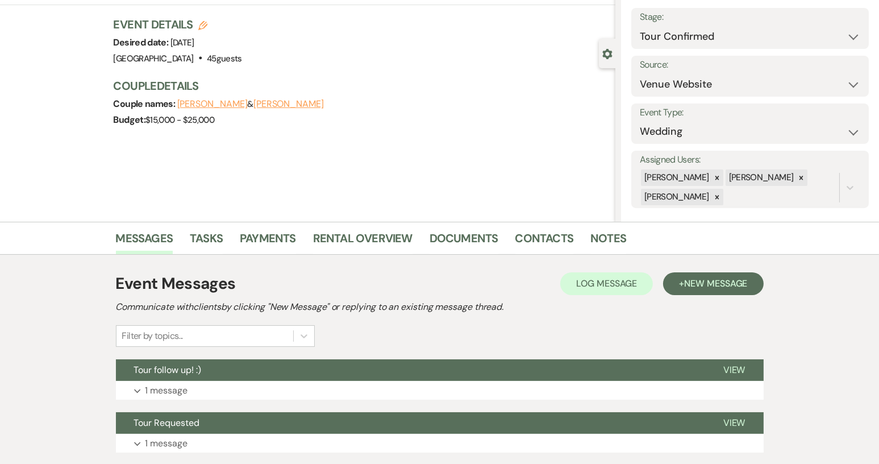
scroll to position [142, 0]
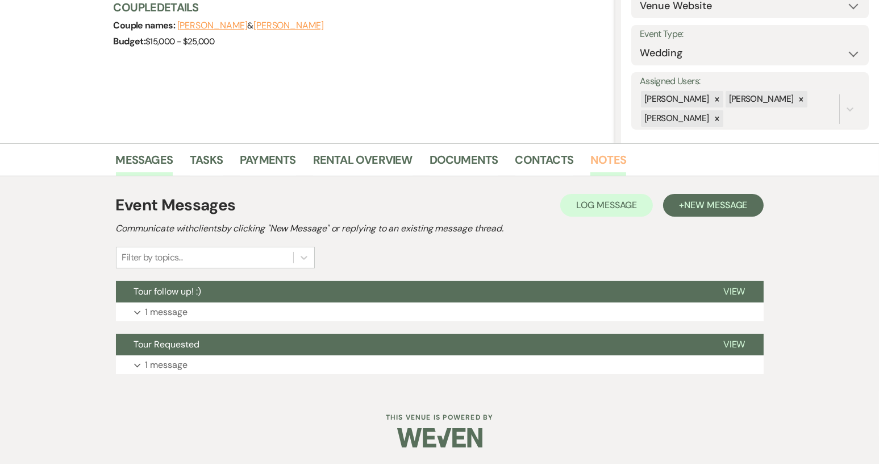
click at [593, 163] on link "Notes" at bounding box center [608, 163] width 36 height 25
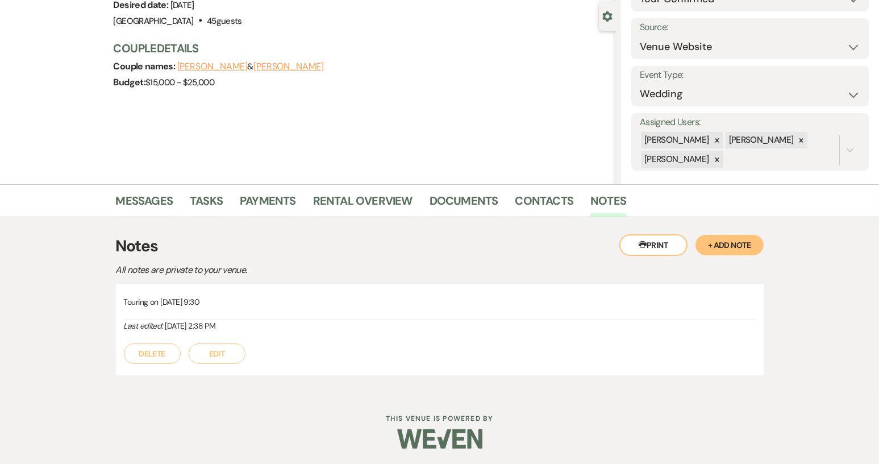
click at [215, 349] on button "Edit" at bounding box center [217, 353] width 57 height 20
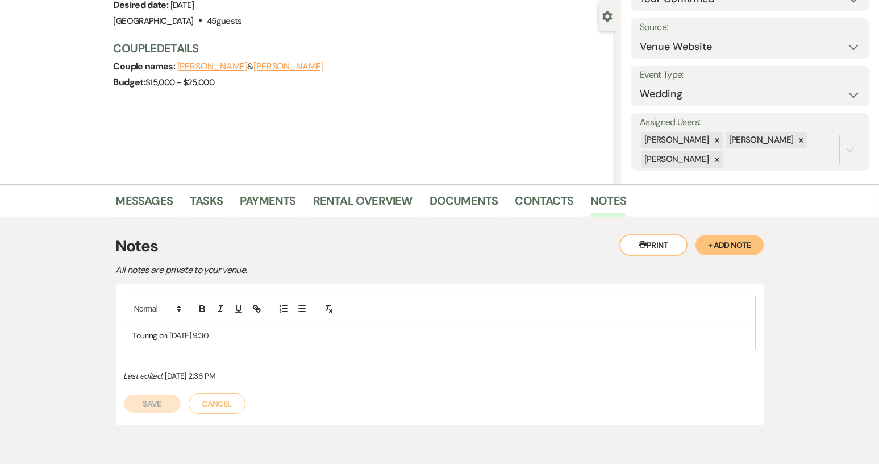
click at [133, 331] on p "Touring on [DATE] 9:30" at bounding box center [440, 335] width 614 height 12
click at [167, 329] on p "Touring on [DATE] 9:30" at bounding box center [440, 335] width 614 height 12
click at [133, 333] on p "Touring on [DATE] 9:30" at bounding box center [440, 335] width 614 height 12
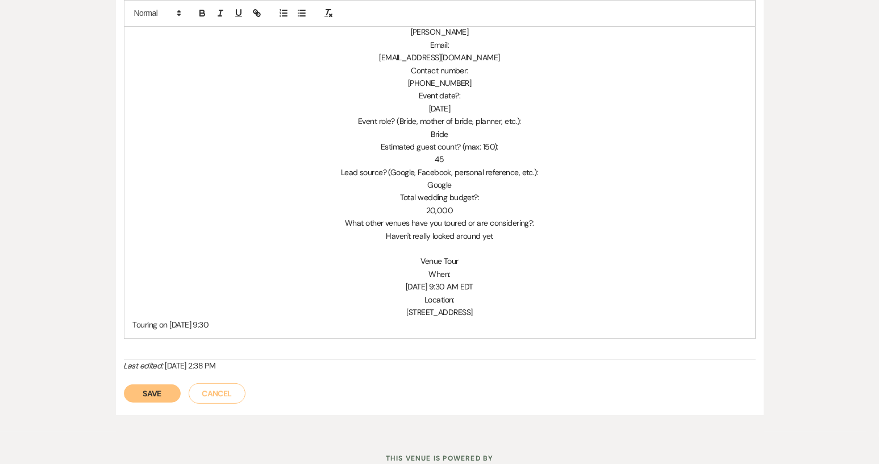
scroll to position [469, 0]
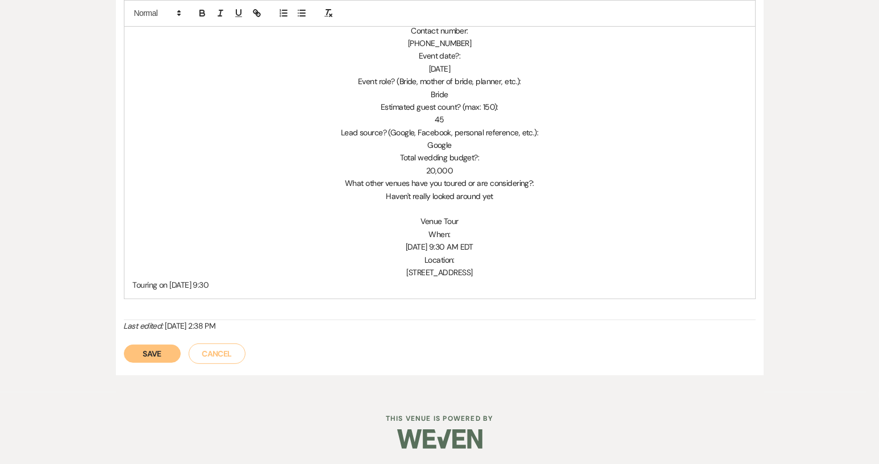
drag, startPoint x: 218, startPoint y: 312, endPoint x: 244, endPoint y: 312, distance: 26.1
click at [232, 312] on div "Clients details Name: [PERSON_NAME] Email: [EMAIL_ADDRESS][DOMAIN_NAME] Contact…" at bounding box center [440, 123] width 632 height 393
click at [155, 352] on button "Save" at bounding box center [152, 353] width 57 height 18
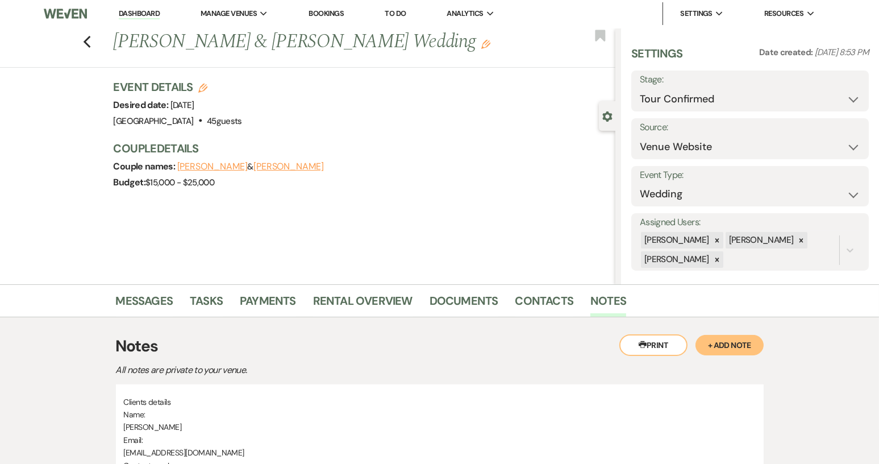
scroll to position [0, 0]
click at [481, 42] on icon "Edit" at bounding box center [485, 45] width 9 height 9
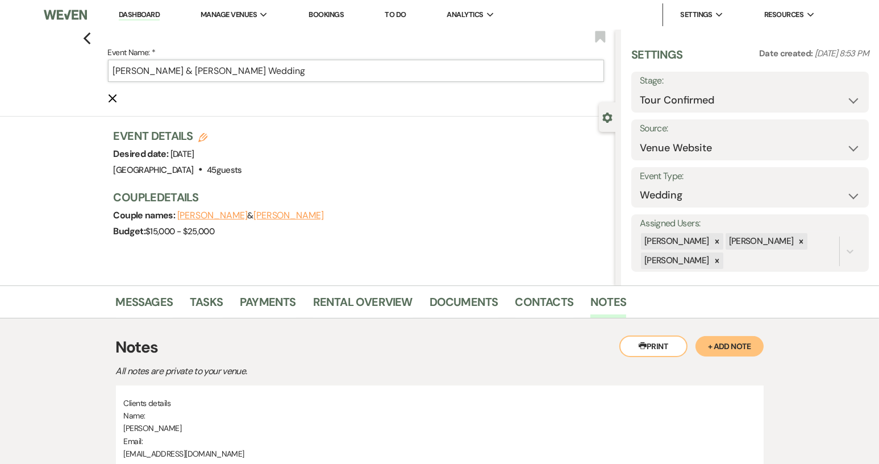
drag, startPoint x: 151, startPoint y: 70, endPoint x: 92, endPoint y: 81, distance: 59.5
click at [92, 81] on div "Previous Event Name: * [PERSON_NAME] & [PERSON_NAME] Wedding Cancel Edit Bookma…" at bounding box center [304, 73] width 621 height 87
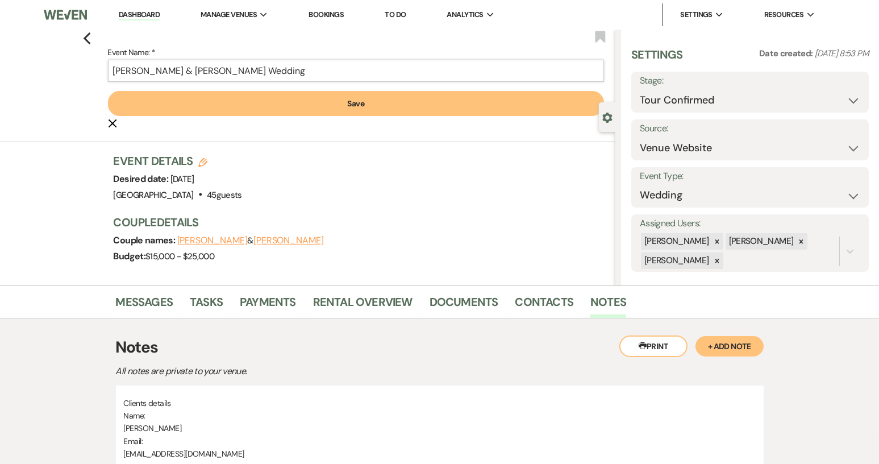
click at [177, 72] on input "[PERSON_NAME] & [PERSON_NAME] Wedding" at bounding box center [356, 71] width 496 height 22
type input "[PERSON_NAME] & [PERSON_NAME] Wedding"
click at [510, 109] on button "Save" at bounding box center [356, 103] width 496 height 25
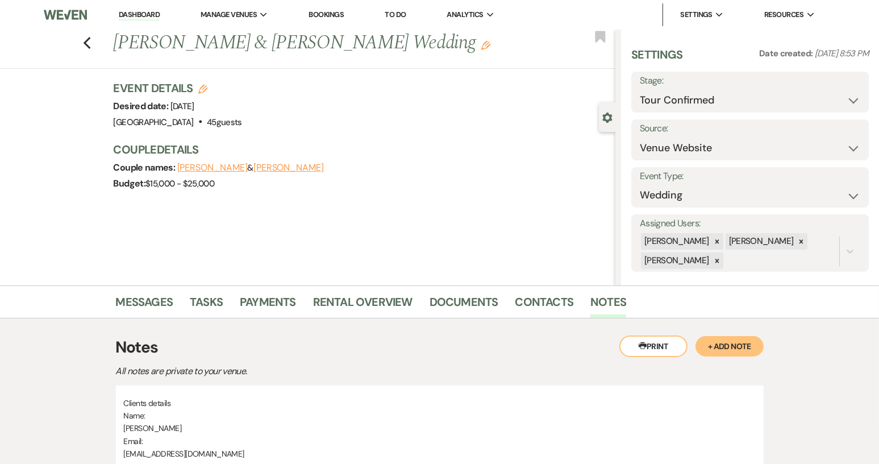
click at [198, 168] on button "[PERSON_NAME]" at bounding box center [212, 167] width 70 height 9
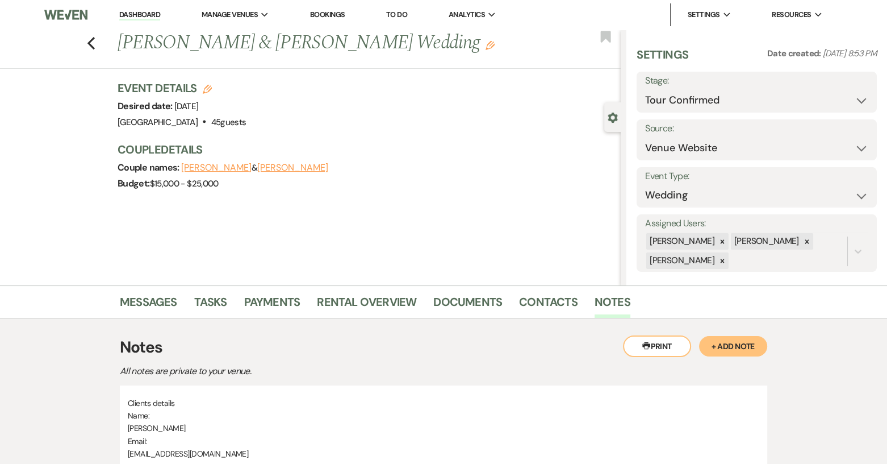
select select "1"
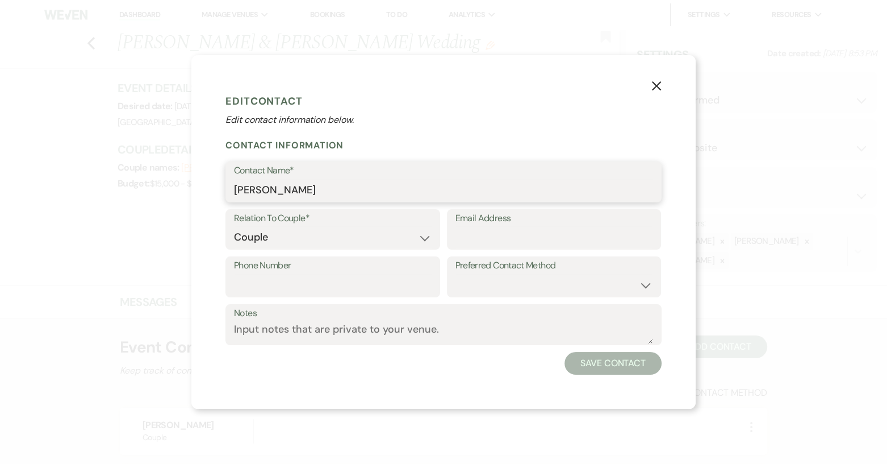
drag, startPoint x: 259, startPoint y: 191, endPoint x: 201, endPoint y: 190, distance: 58.5
click at [201, 190] on div "X Edit Contact Edit contact information below. Contact Information Contact Name…" at bounding box center [443, 231] width 504 height 353
type input "[PERSON_NAME]"
click at [600, 366] on button "Save Contact" at bounding box center [613, 363] width 97 height 23
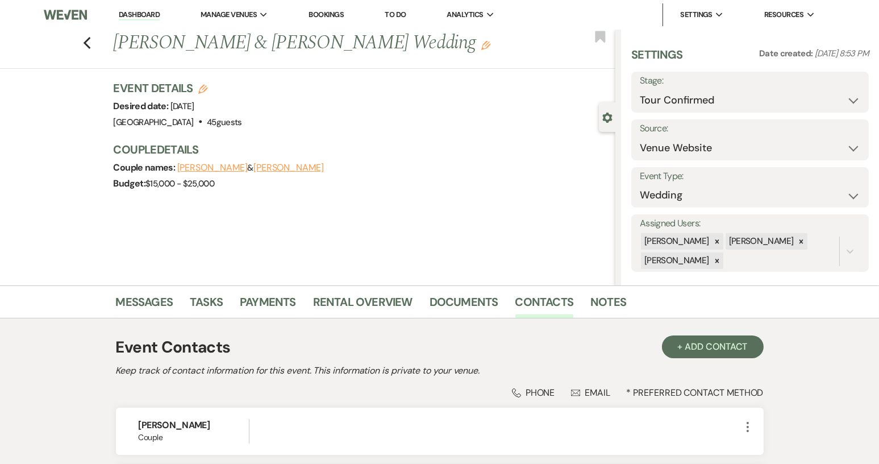
click at [255, 168] on button "[PERSON_NAME]" at bounding box center [288, 167] width 70 height 9
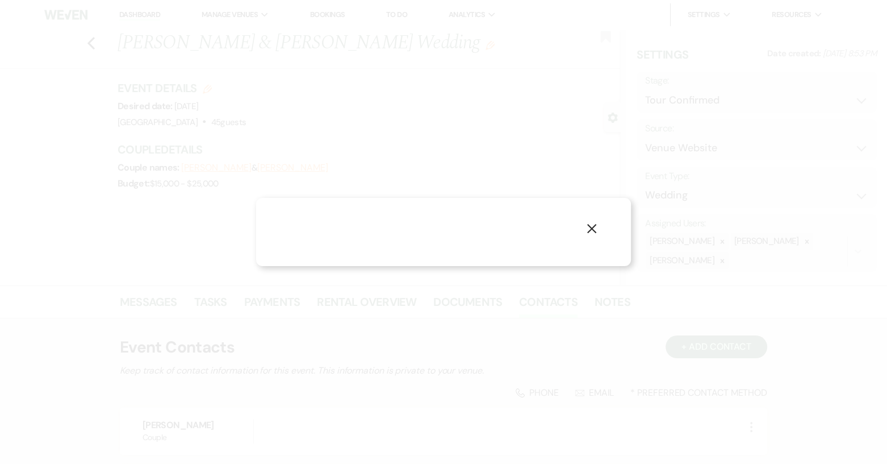
select select "1"
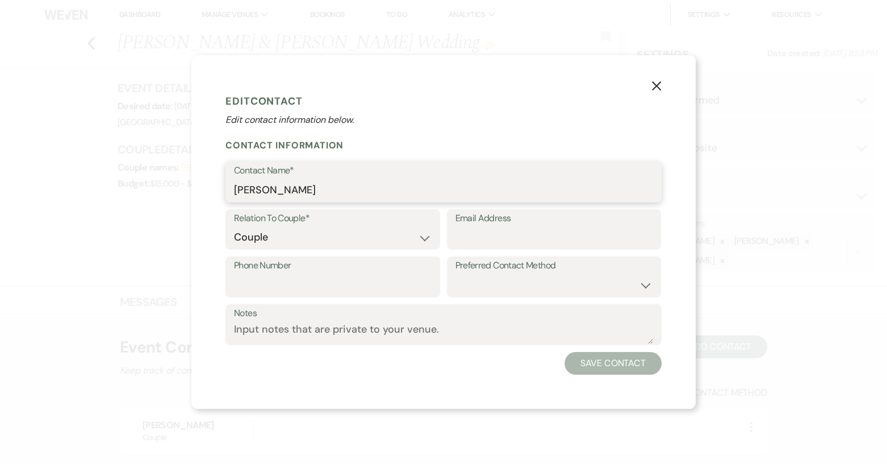
click at [237, 189] on input "[PERSON_NAME]" at bounding box center [443, 190] width 419 height 22
type input "[PERSON_NAME]"
click at [631, 362] on button "Save Contact" at bounding box center [613, 363] width 97 height 23
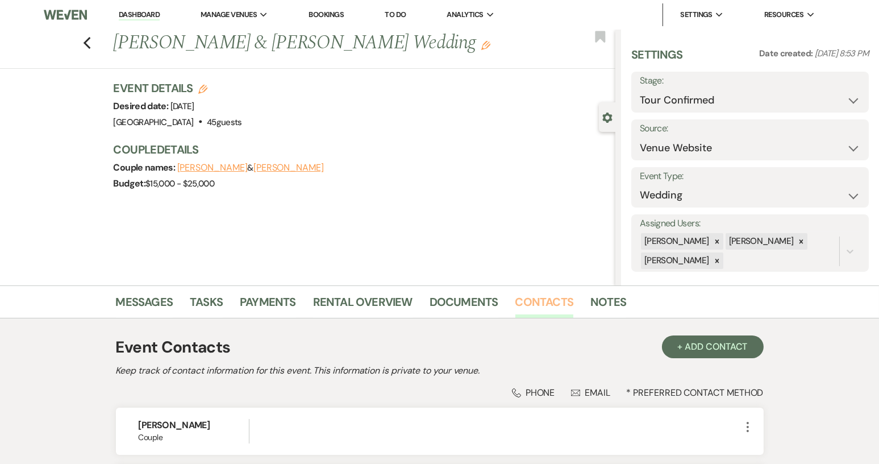
click at [541, 298] on link "Contacts" at bounding box center [544, 305] width 59 height 25
click at [137, 295] on link "Messages" at bounding box center [144, 305] width 57 height 25
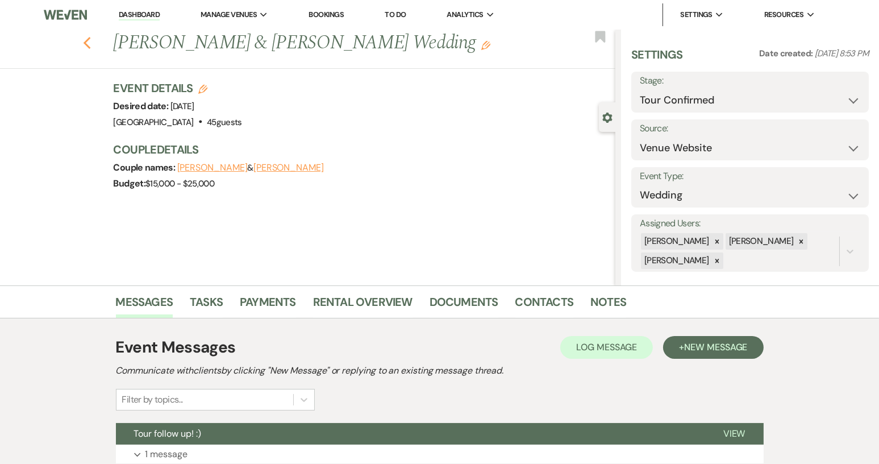
click at [90, 43] on use "button" at bounding box center [86, 43] width 7 height 12
select select "4"
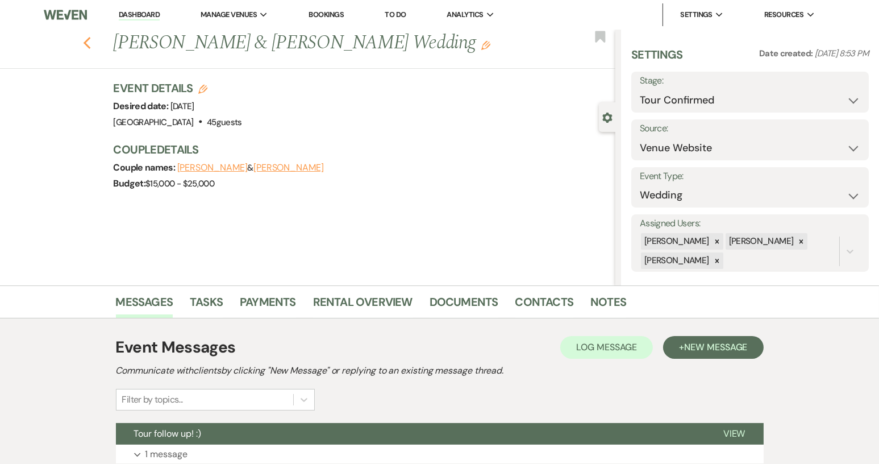
select select "4"
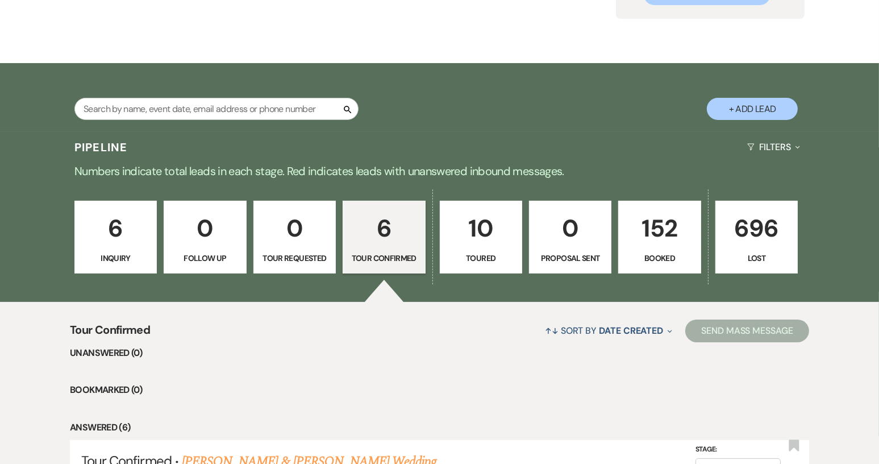
scroll to position [120, 0]
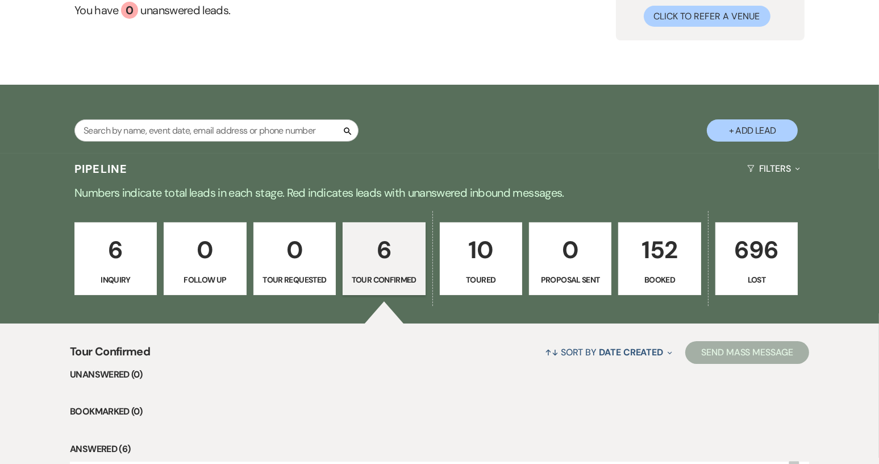
click at [741, 128] on button "+ Add Lead" at bounding box center [752, 130] width 91 height 22
select select "640"
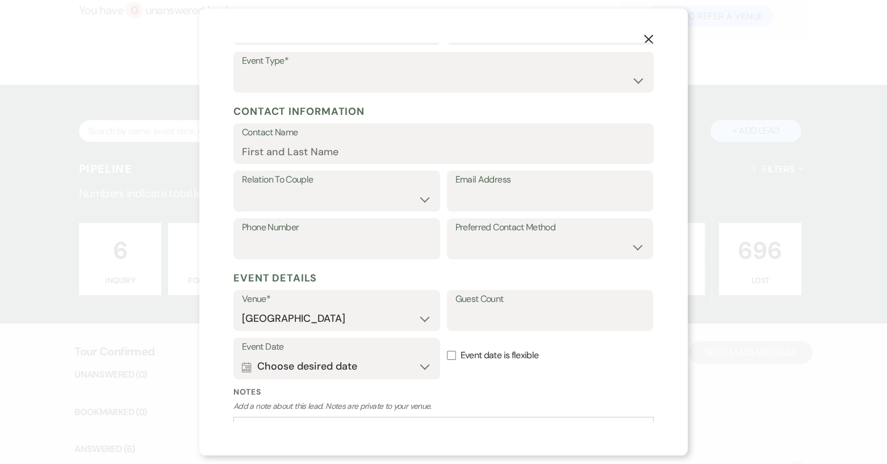
scroll to position [178, 0]
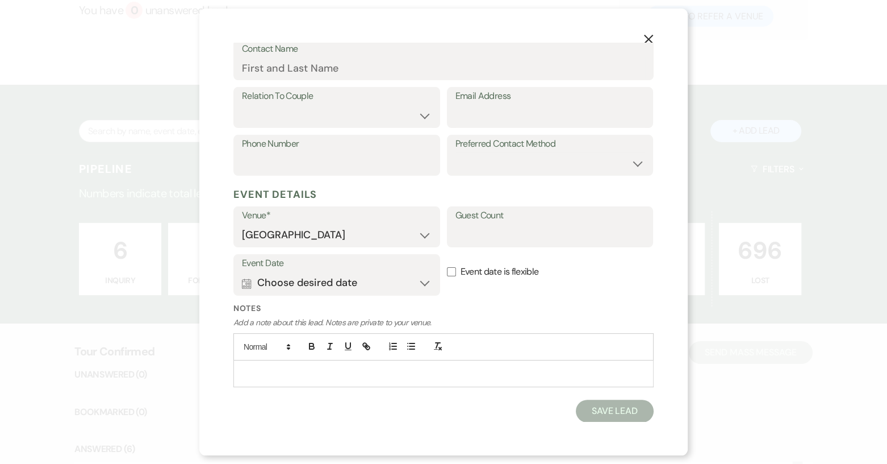
click at [278, 365] on div at bounding box center [443, 373] width 419 height 26
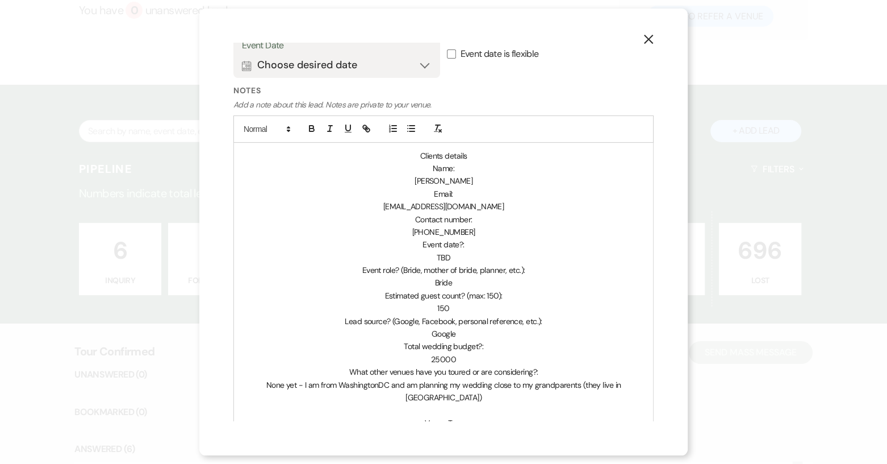
scroll to position [398, 0]
drag, startPoint x: 418, startPoint y: 179, endPoint x: 465, endPoint y: 179, distance: 46.6
click at [465, 179] on p "[PERSON_NAME]" at bounding box center [444, 179] width 402 height 12
copy span "[PERSON_NAME]"
select select "5"
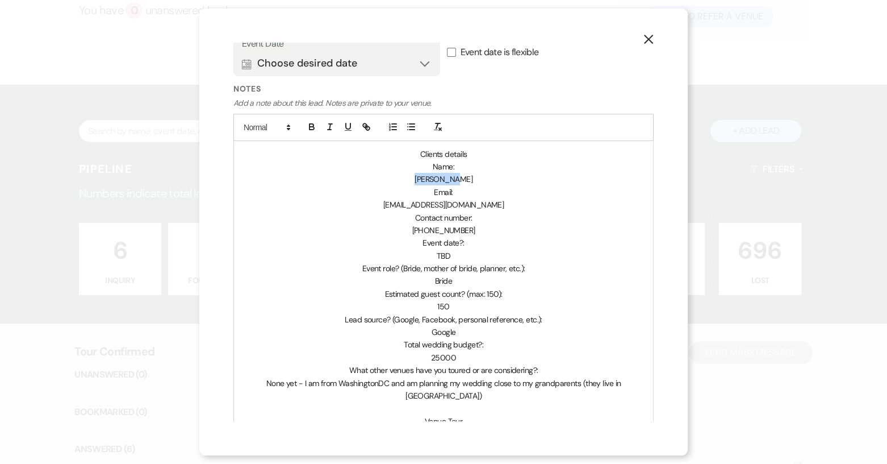
select select "17"
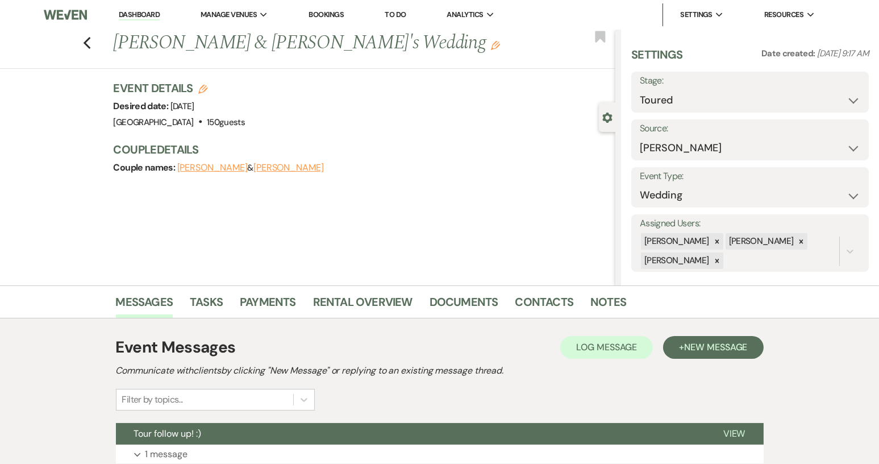
click at [151, 14] on link "Dashboard" at bounding box center [139, 15] width 41 height 11
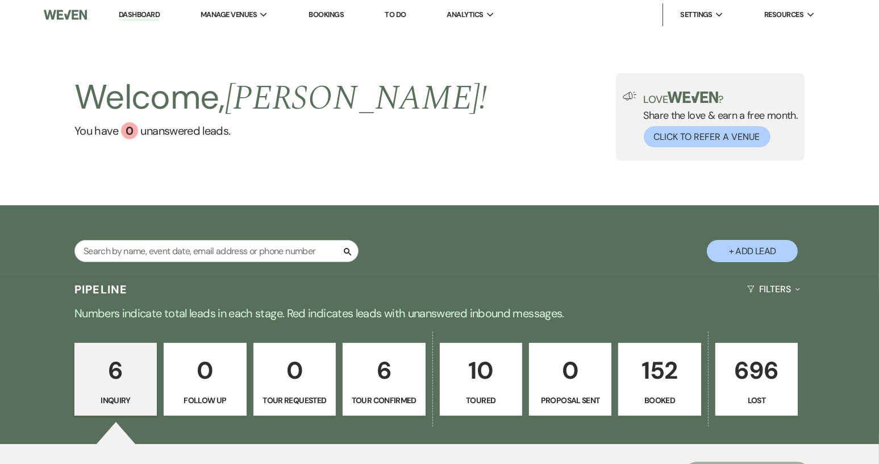
click at [749, 248] on button "+ Add Lead" at bounding box center [752, 251] width 91 height 22
select select "640"
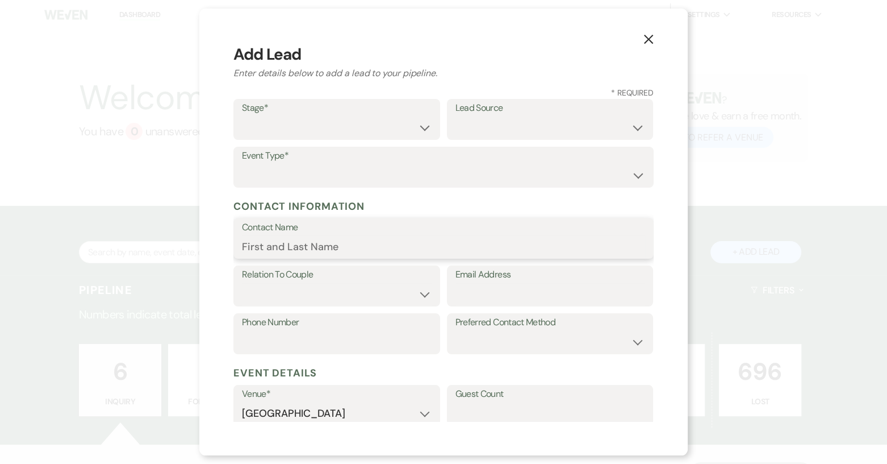
click at [260, 245] on input "Contact Name" at bounding box center [443, 246] width 403 height 22
paste input "[PERSON_NAME]"
type input "[PERSON_NAME]"
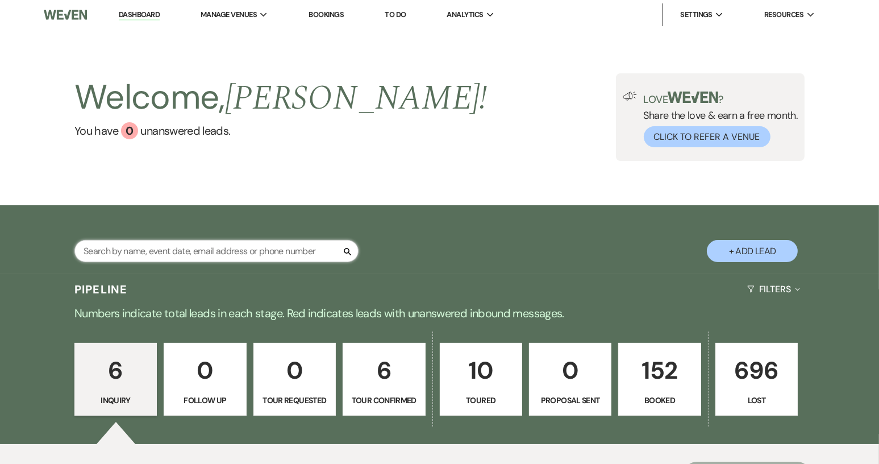
click at [210, 249] on input "text" at bounding box center [216, 251] width 284 height 22
type input "Riley"
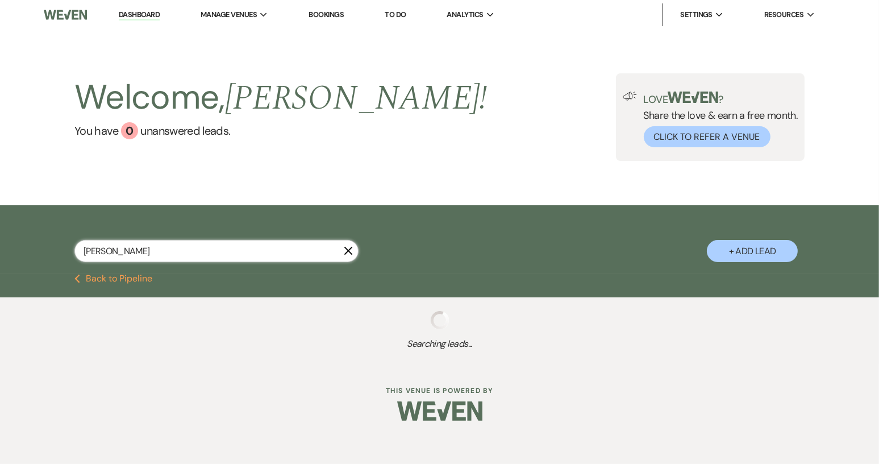
select select "8"
select select "5"
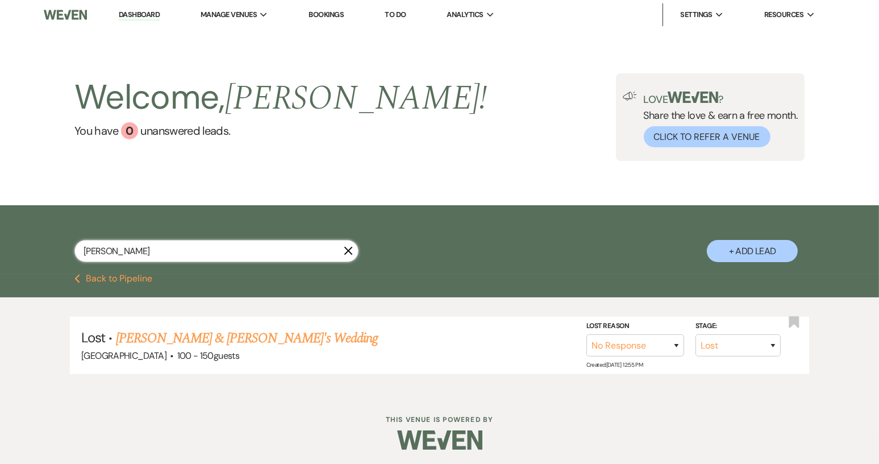
type input "Riley"
click at [347, 254] on icon "X" at bounding box center [348, 250] width 9 height 9
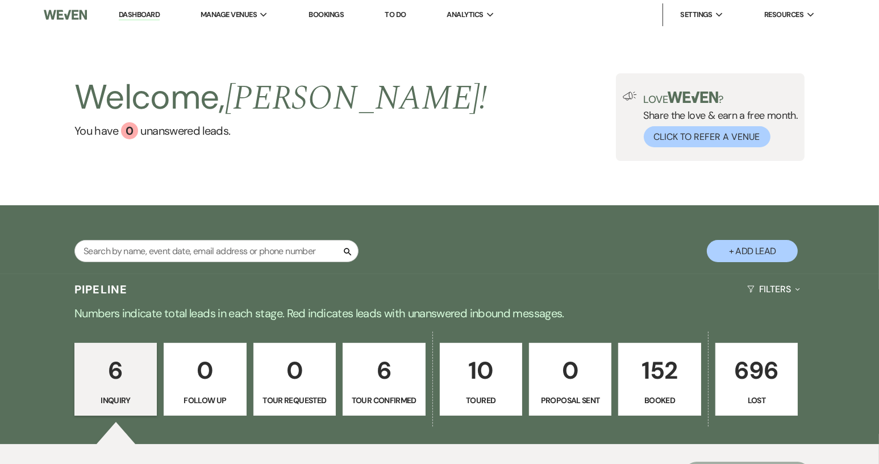
click at [754, 249] on button "+ Add Lead" at bounding box center [752, 251] width 91 height 22
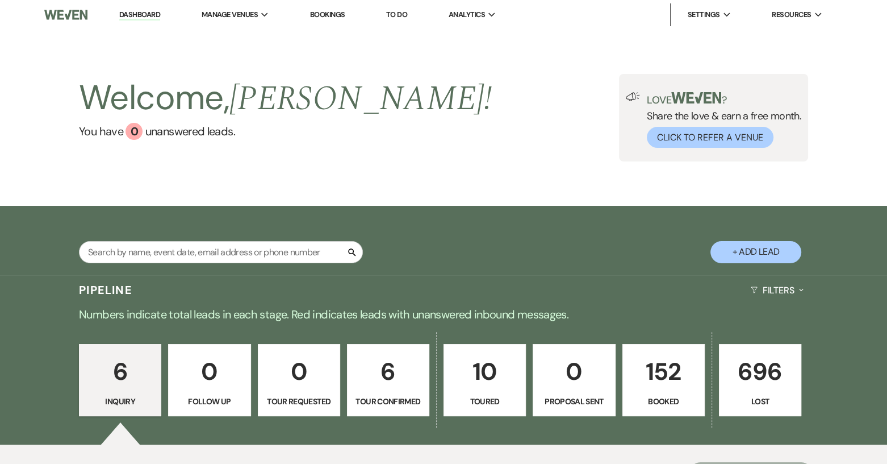
select select "640"
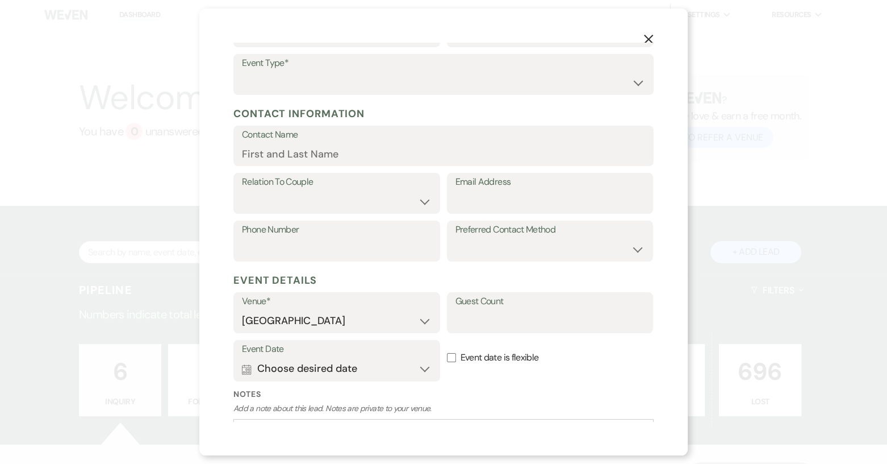
scroll to position [178, 0]
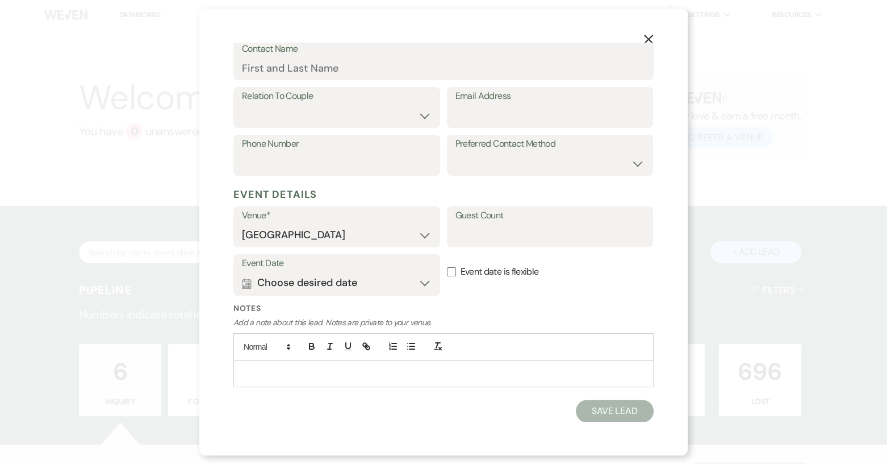
click at [260, 367] on p at bounding box center [444, 373] width 402 height 12
drag, startPoint x: 422, startPoint y: 397, endPoint x: 460, endPoint y: 399, distance: 37.6
click at [460, 399] on p "[PERSON_NAME]" at bounding box center [444, 398] width 402 height 12
copy span "[PERSON_NAME]"
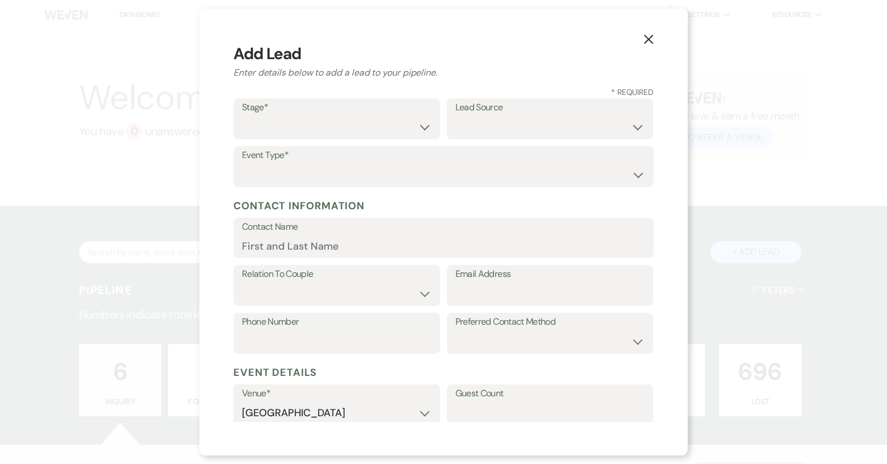
scroll to position [0, 0]
click at [272, 242] on input "Contact Name" at bounding box center [443, 246] width 403 height 22
paste input "[PERSON_NAME]"
type input "[PERSON_NAME]"
click at [422, 128] on select "Inquiry Follow Up Tour Requested Tour Confirmed Toured Proposal Sent Booked Lost" at bounding box center [337, 127] width 190 height 22
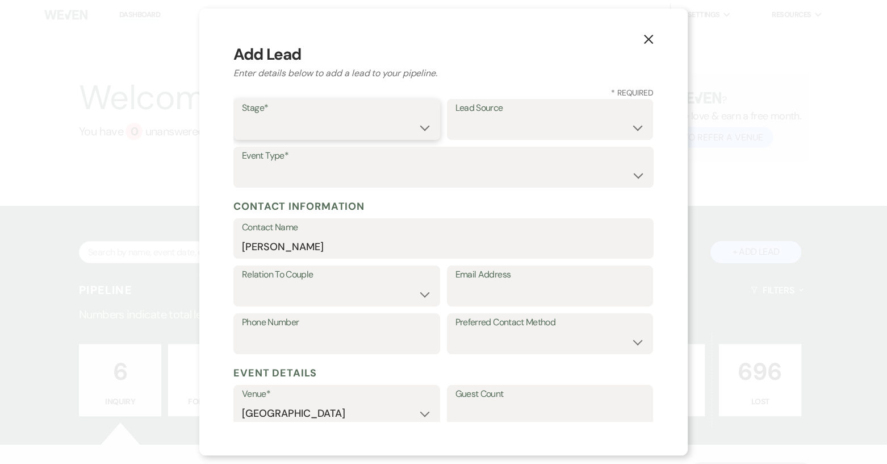
select select "4"
click at [242, 116] on select "Inquiry Follow Up Tour Requested Tour Confirmed Toured Proposal Sent Booked Lost" at bounding box center [337, 127] width 190 height 22
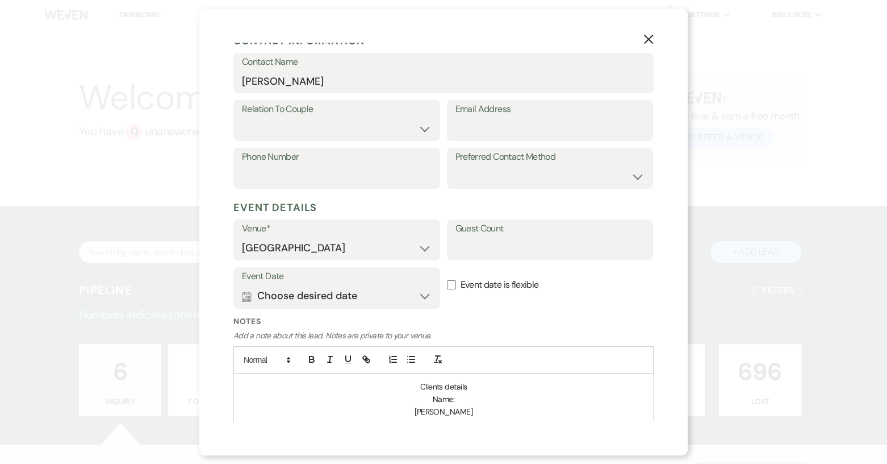
scroll to position [227, 0]
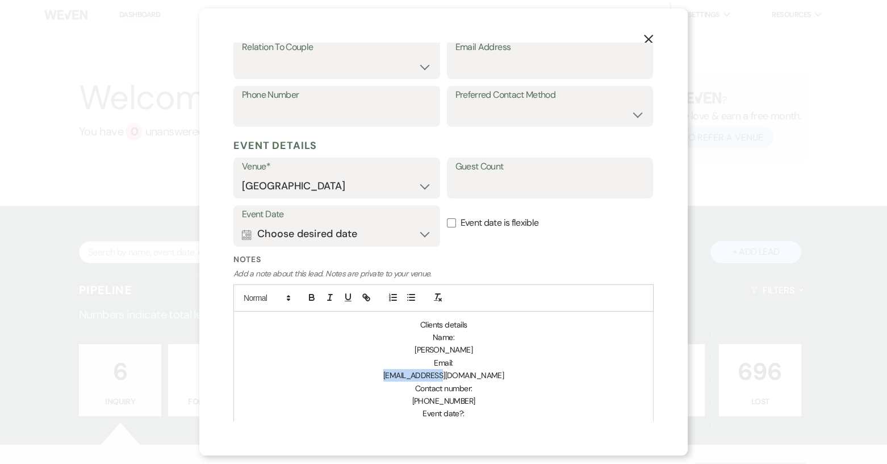
drag, startPoint x: 401, startPoint y: 375, endPoint x: 463, endPoint y: 377, distance: 62.0
click at [462, 377] on span "[EMAIL_ADDRESS][DOMAIN_NAME]" at bounding box center [443, 375] width 120 height 10
drag, startPoint x: 477, startPoint y: 376, endPoint x: 399, endPoint y: 373, distance: 77.9
click at [399, 373] on p "[EMAIL_ADDRESS][DOMAIN_NAME]" at bounding box center [444, 375] width 402 height 12
copy span "[EMAIL_ADDRESS][DOMAIN_NAME]"
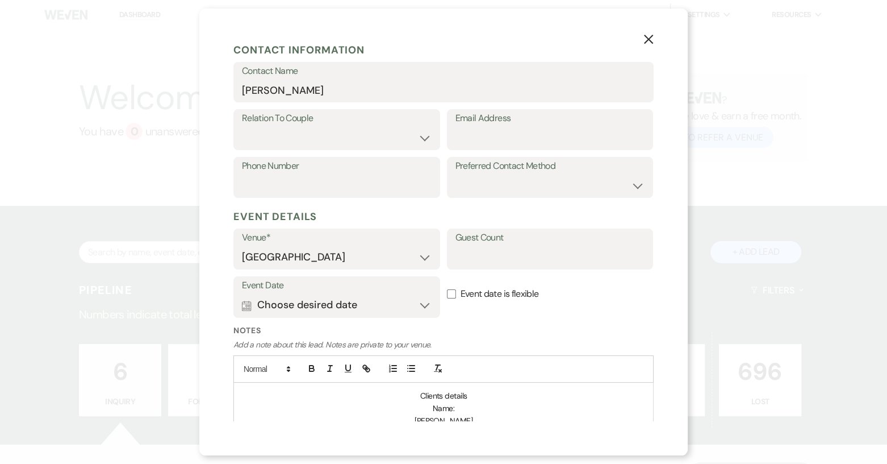
scroll to position [0, 0]
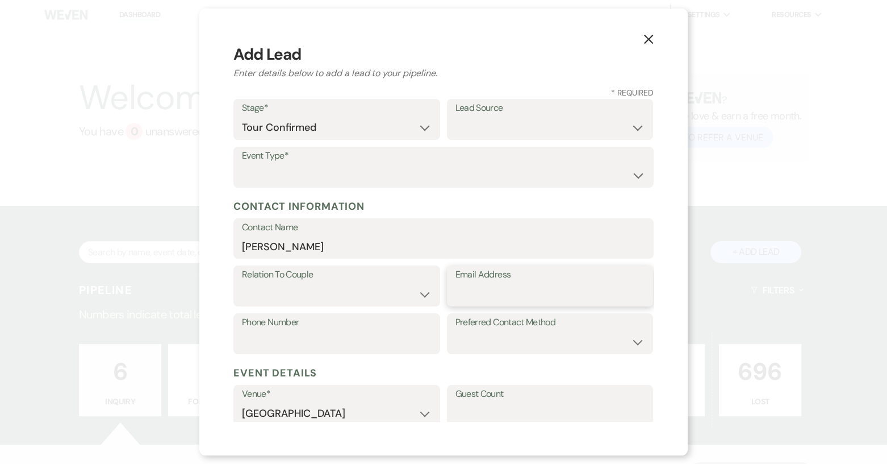
click at [528, 295] on input "Email Address" at bounding box center [551, 294] width 190 height 22
paste input "[EMAIL_ADDRESS][DOMAIN_NAME]"
type input "[EMAIL_ADDRESS][DOMAIN_NAME]"
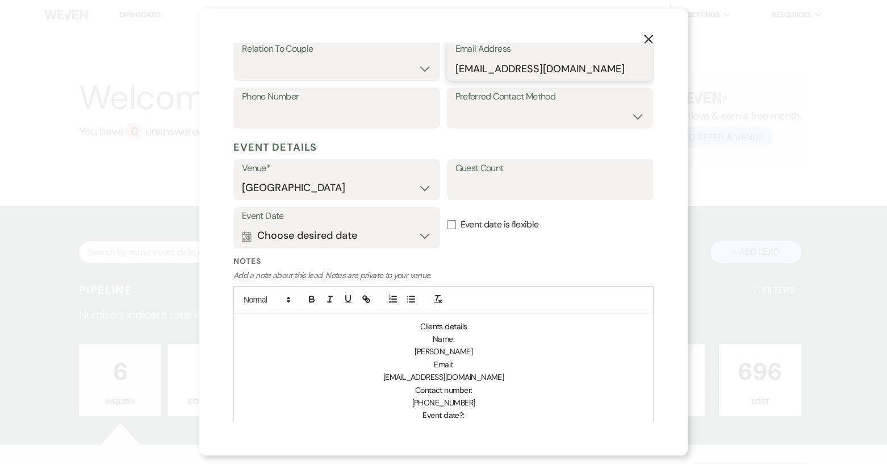
scroll to position [227, 0]
drag, startPoint x: 415, startPoint y: 401, endPoint x: 466, endPoint y: 402, distance: 50.6
click at [466, 402] on p "[PHONE_NUMBER]" at bounding box center [444, 400] width 402 height 12
copy span "18049292950"
click at [320, 99] on label "Phone Number" at bounding box center [337, 95] width 190 height 16
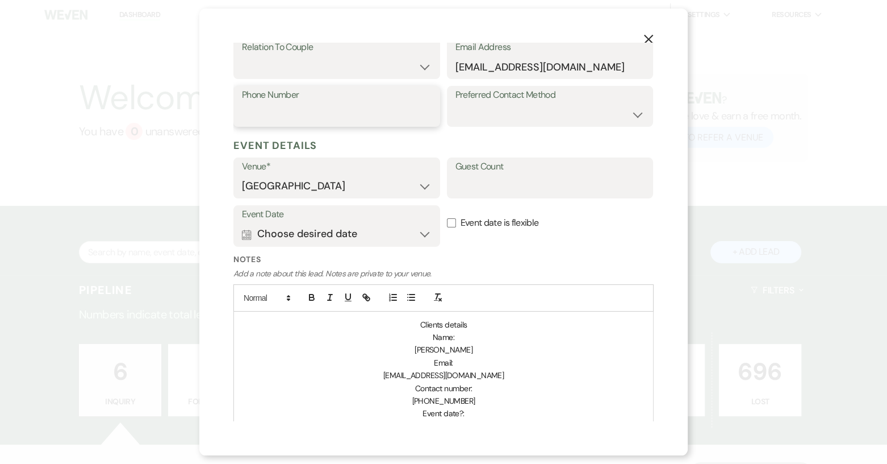
click at [320, 103] on input "Phone Number" at bounding box center [337, 114] width 190 height 22
paste input "18049292950"
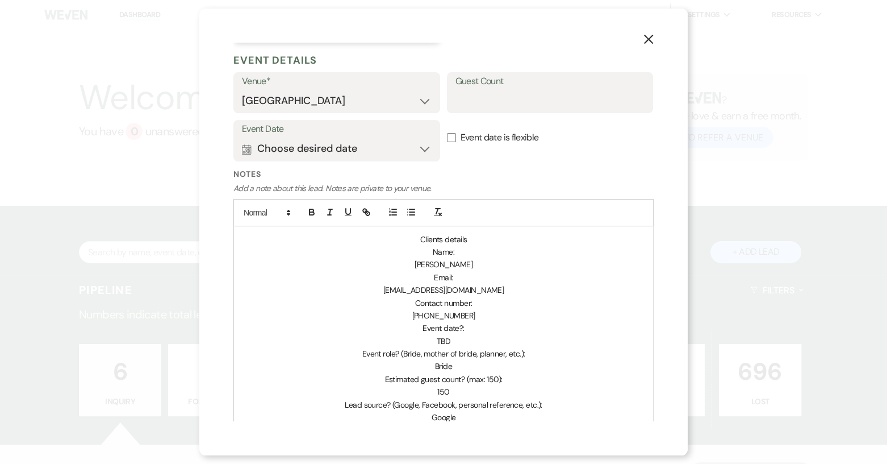
scroll to position [341, 0]
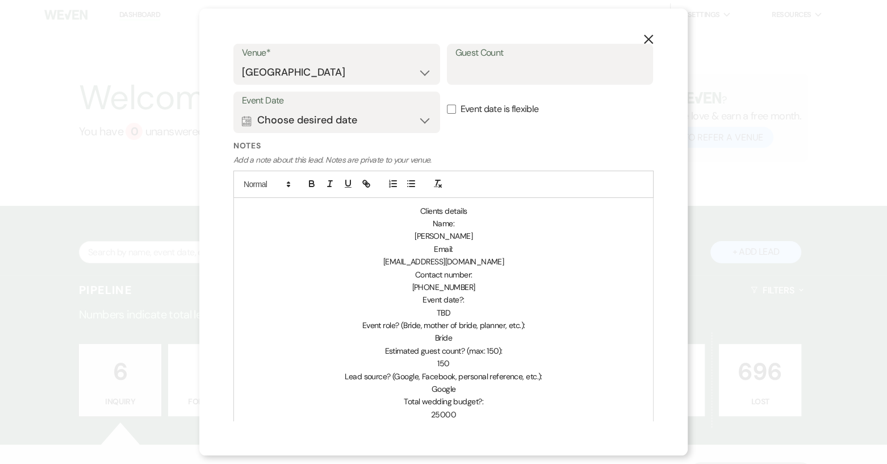
type input "18049292950"
click at [447, 108] on input "Event date is flexible" at bounding box center [451, 109] width 9 height 9
checkbox input "true"
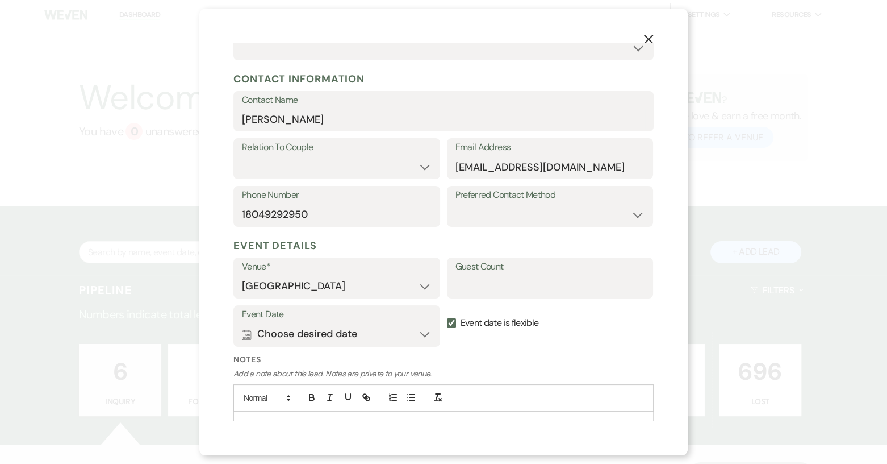
scroll to position [114, 0]
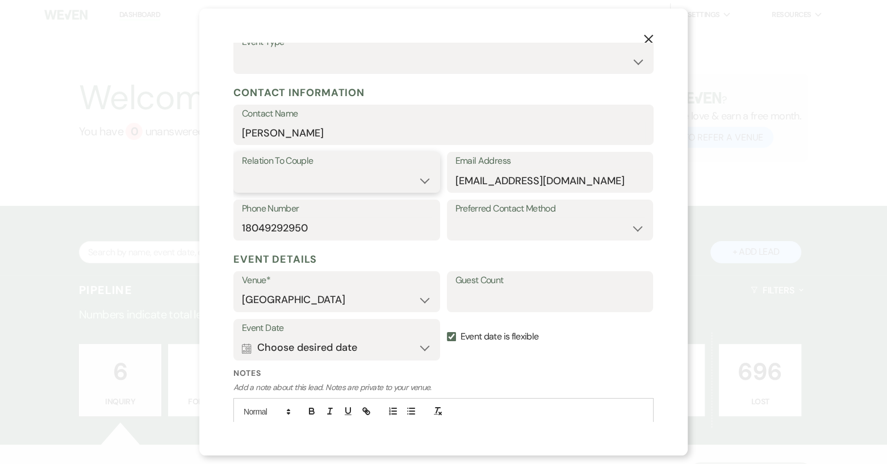
click at [422, 182] on select "Couple Planner Parent of Couple Family Member Friend Other" at bounding box center [337, 180] width 190 height 22
select select "1"
click at [242, 169] on select "Couple Planner Parent of Couple Family Member Friend Other" at bounding box center [337, 180] width 190 height 22
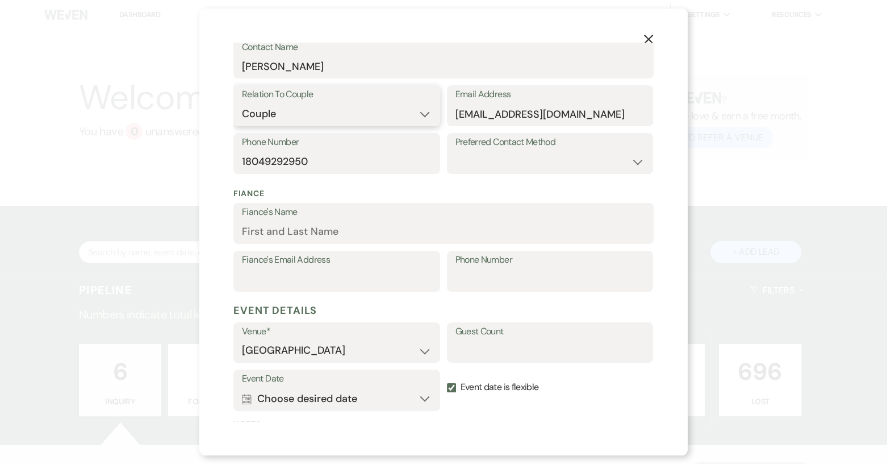
scroll to position [170, 0]
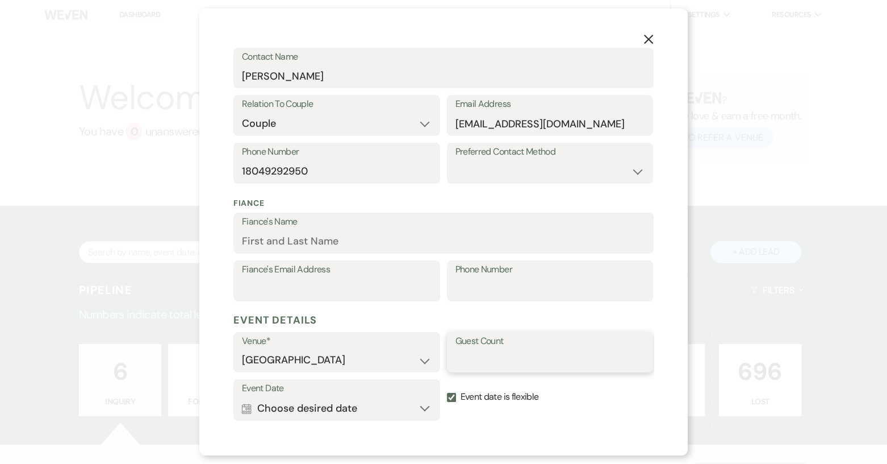
click at [459, 367] on input "Guest Count" at bounding box center [551, 360] width 190 height 22
type input "150"
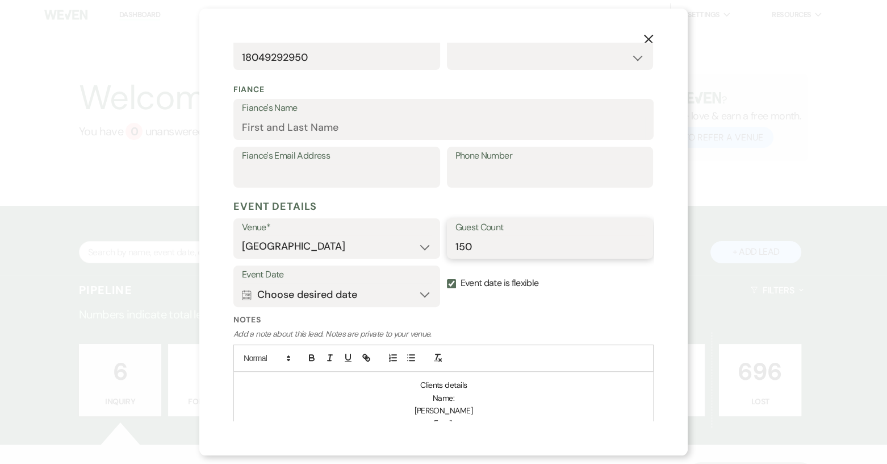
scroll to position [57, 0]
drag, startPoint x: 407, startPoint y: 193, endPoint x: 405, endPoint y: 202, distance: 9.2
click at [405, 199] on form "Stage* Inquiry Follow Up Tour Requested Tour Confirmed Toured Proposal Sent Boo…" at bounding box center [443, 277] width 420 height 924
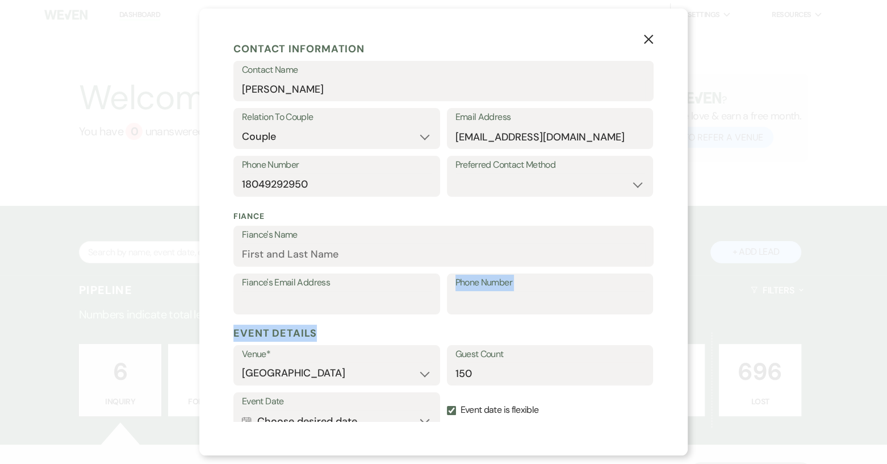
scroll to position [0, 0]
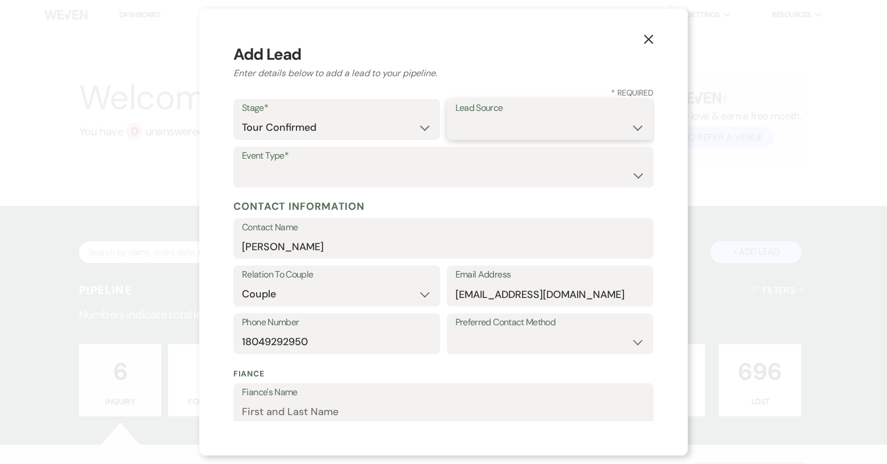
click at [633, 126] on select "Weven Venue Website Instagram Facebook Pinterest Google The Knot Wedding Wire H…" at bounding box center [551, 127] width 190 height 22
select select "6"
click at [456, 116] on select "Weven Venue Website Instagram Facebook Pinterest Google The Knot Wedding Wire H…" at bounding box center [551, 127] width 190 height 22
click at [628, 176] on select "Wedding Anniversary Party Baby Shower Bachelorette / Bachelor Party Birthday Pa…" at bounding box center [443, 175] width 403 height 22
select select "1"
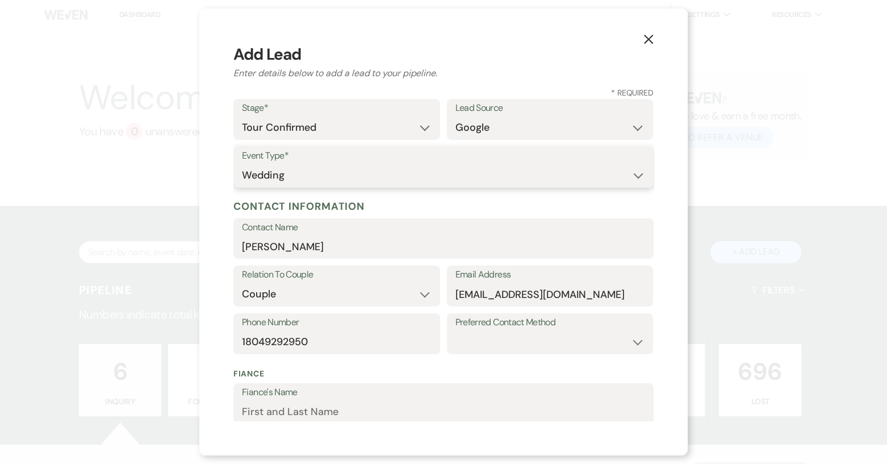
click at [242, 164] on select "Wedding Anniversary Party Baby Shower Bachelorette / Bachelor Party Birthday Pa…" at bounding box center [443, 175] width 403 height 22
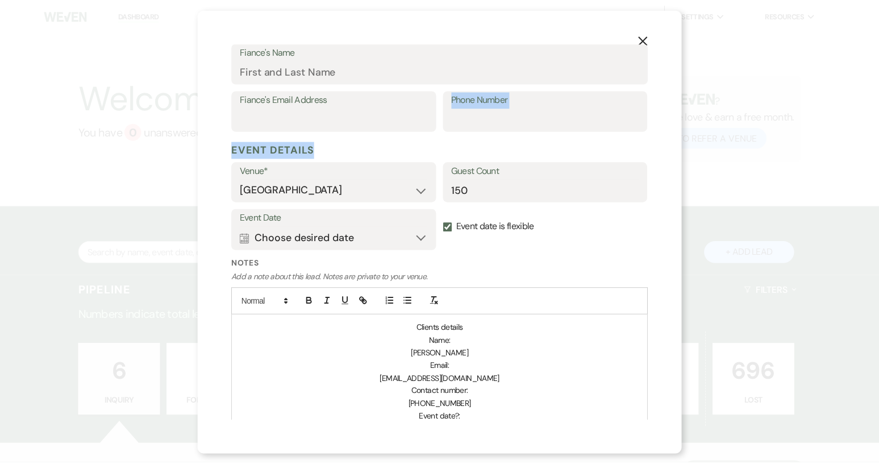
scroll to position [589, 0]
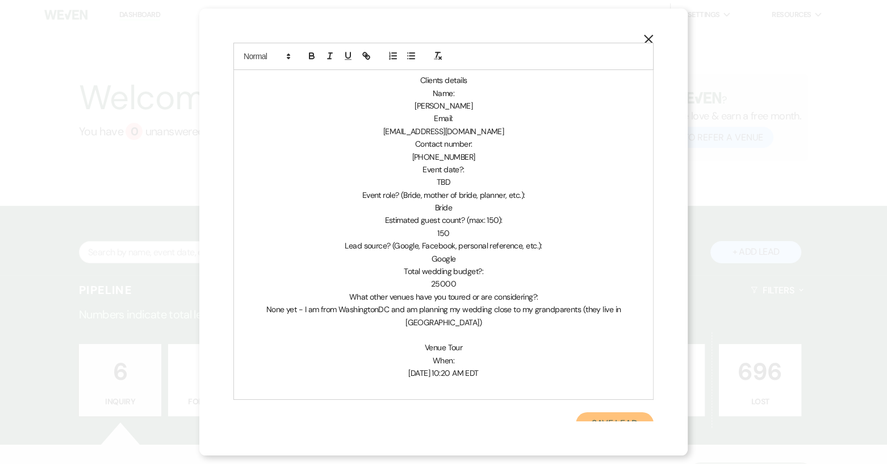
click at [612, 412] on button "Save Lead" at bounding box center [615, 423] width 78 height 23
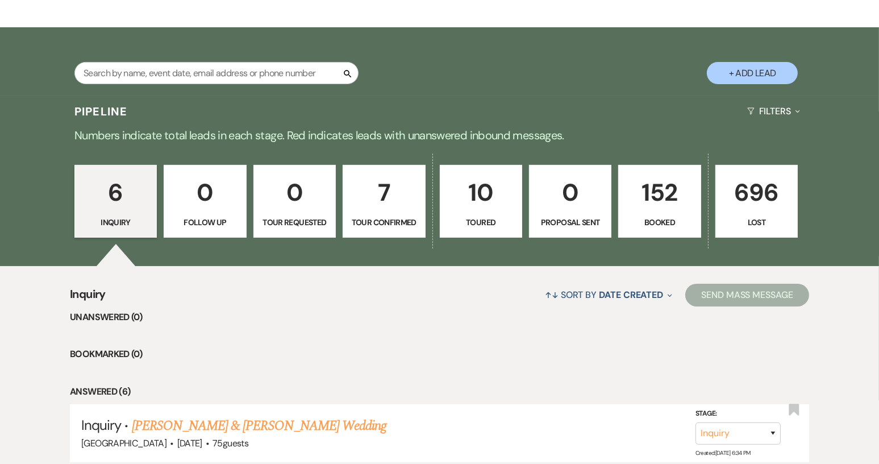
scroll to position [170, 0]
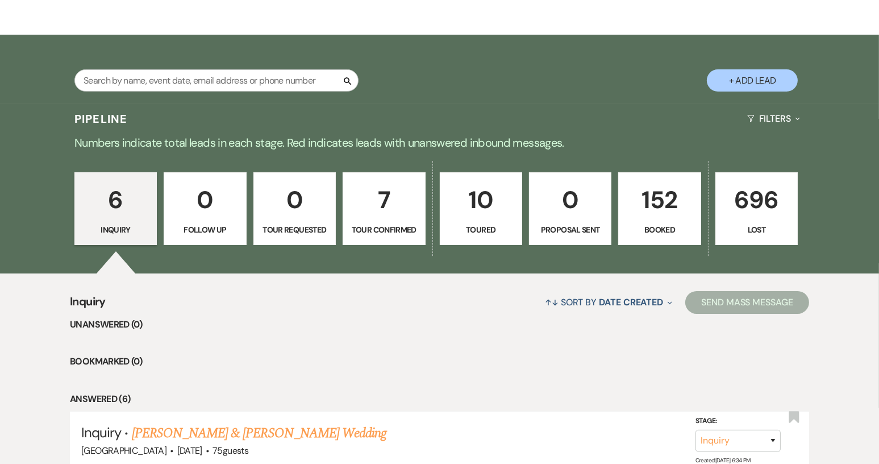
click at [378, 219] on link "7 Tour Confirmed" at bounding box center [384, 208] width 82 height 73
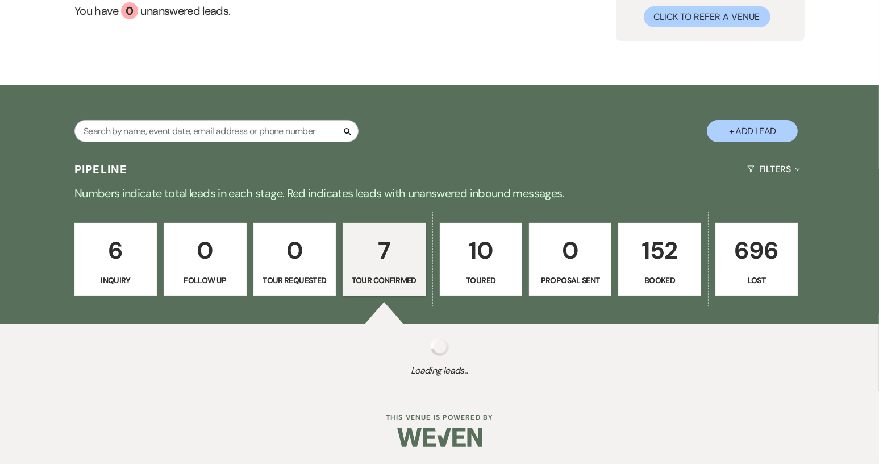
select select "4"
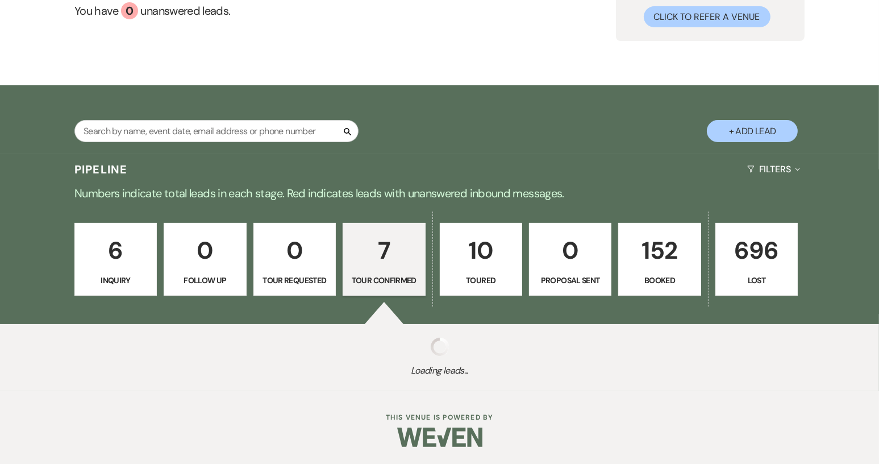
select select "4"
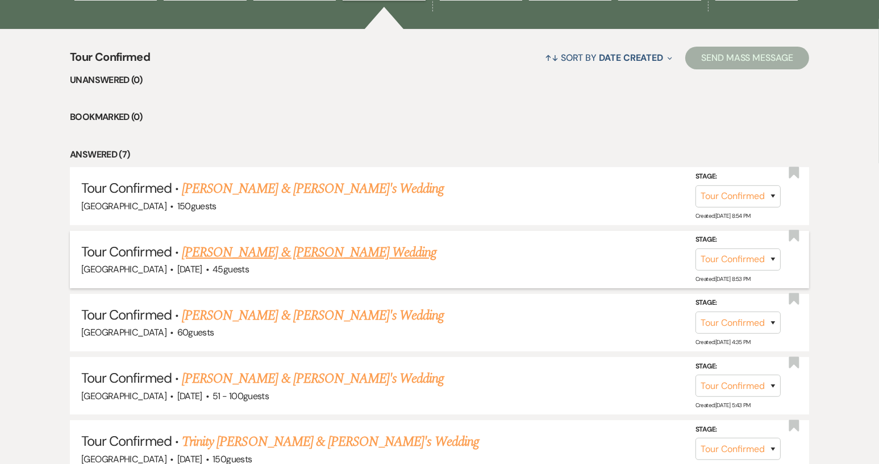
scroll to position [415, 0]
click at [293, 254] on link "[PERSON_NAME] & [PERSON_NAME] Wedding" at bounding box center [309, 252] width 255 height 20
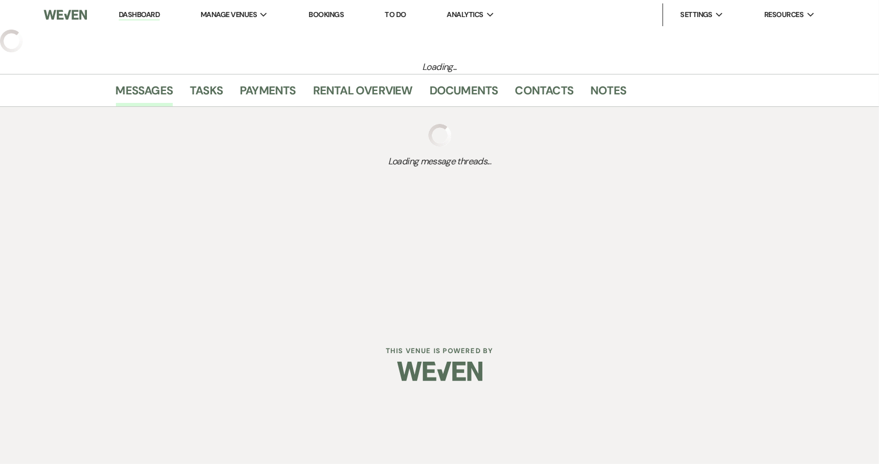
select select "4"
select select "5"
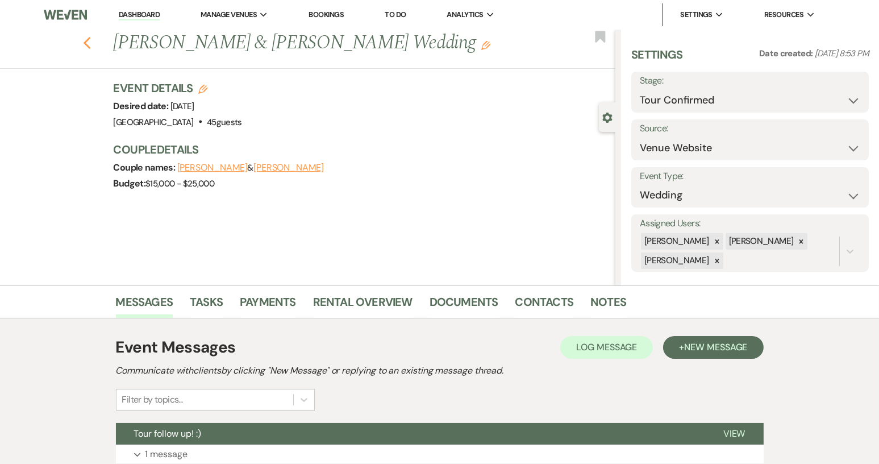
click at [91, 40] on icon "Previous" at bounding box center [87, 43] width 9 height 14
select select "4"
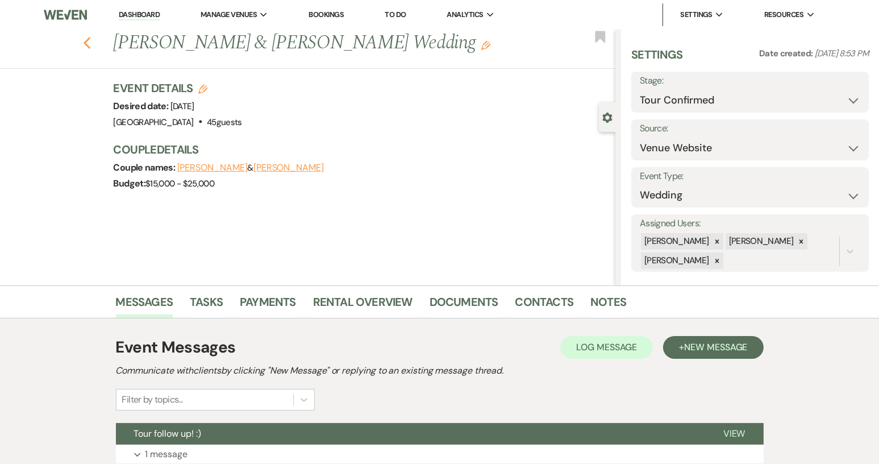
select select "4"
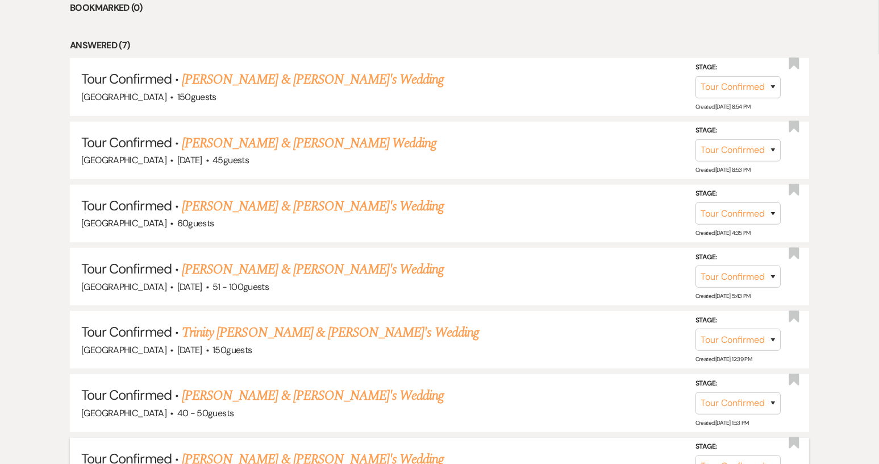
scroll to position [472, 0]
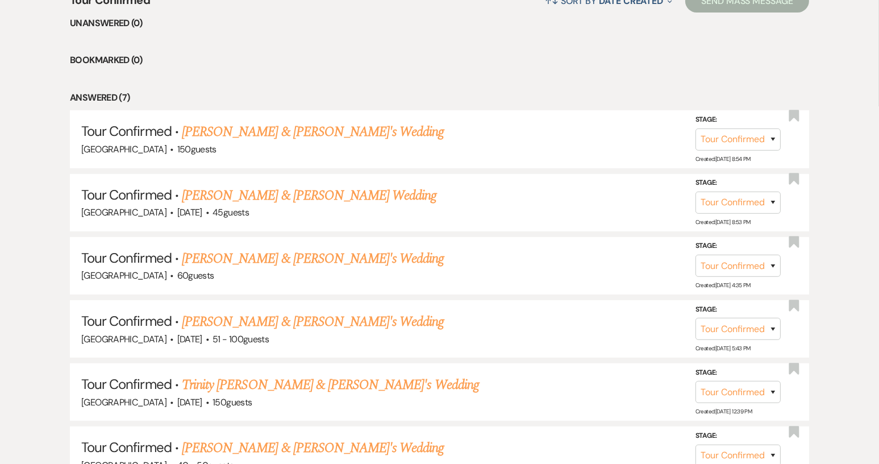
click at [258, 131] on link "Riley Redd & Fiance's Wedding" at bounding box center [313, 132] width 262 height 20
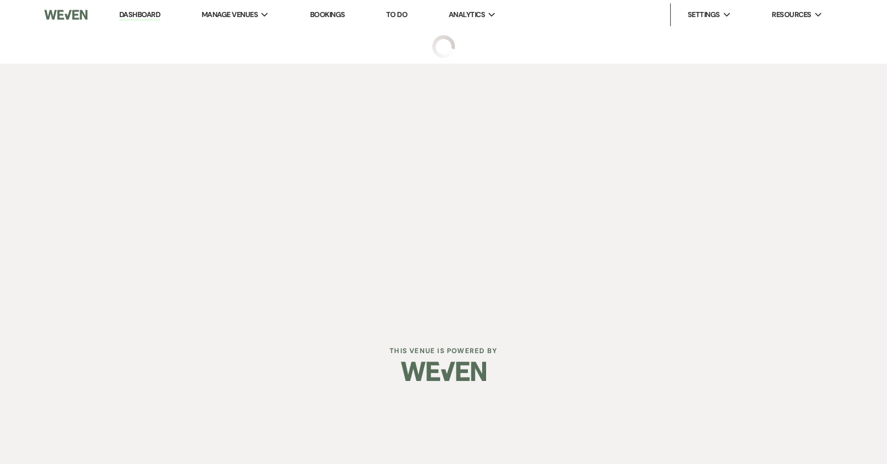
select select "4"
select select "6"
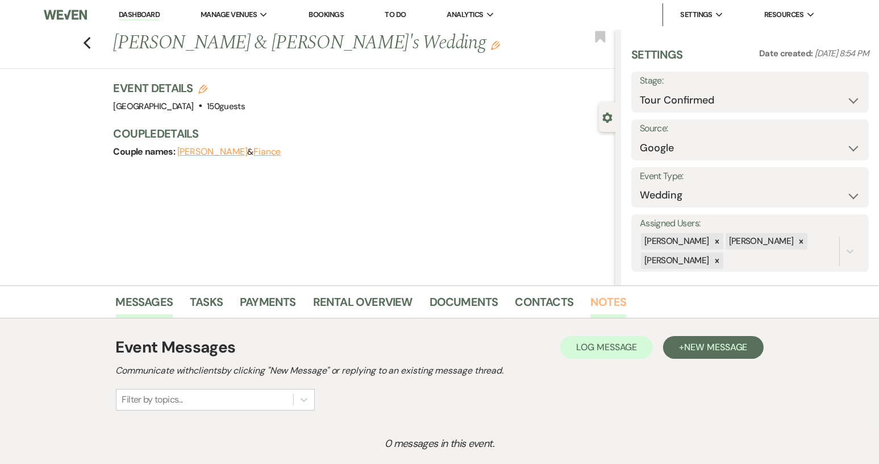
click at [602, 306] on link "Notes" at bounding box center [608, 305] width 36 height 25
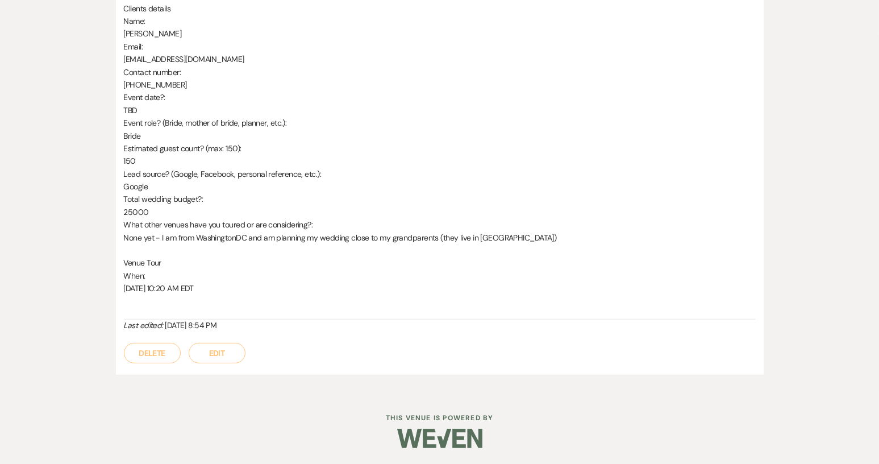
scroll to position [167, 0]
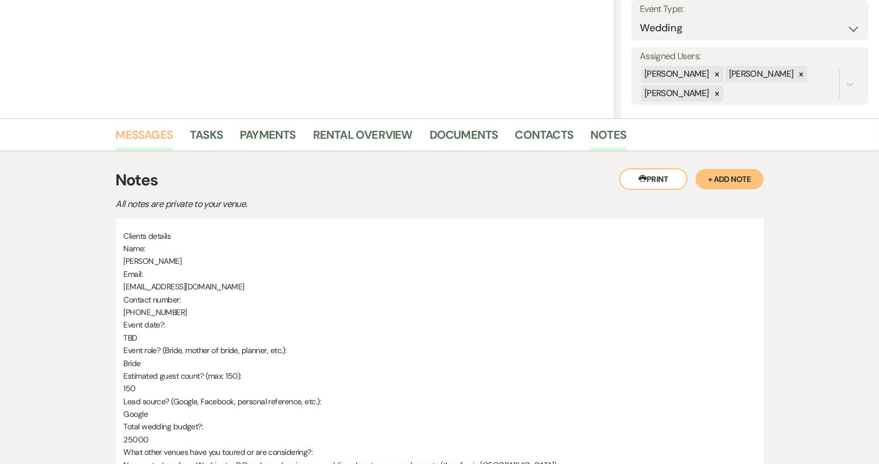
click at [161, 138] on link "Messages" at bounding box center [144, 138] width 57 height 25
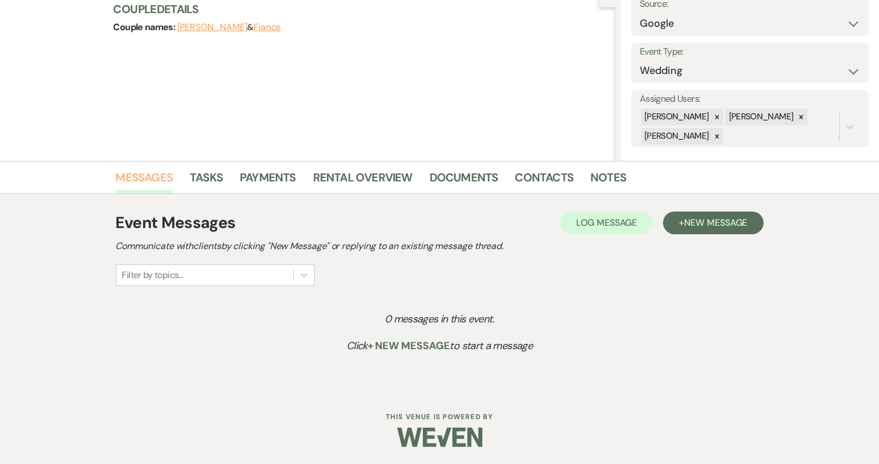
scroll to position [123, 0]
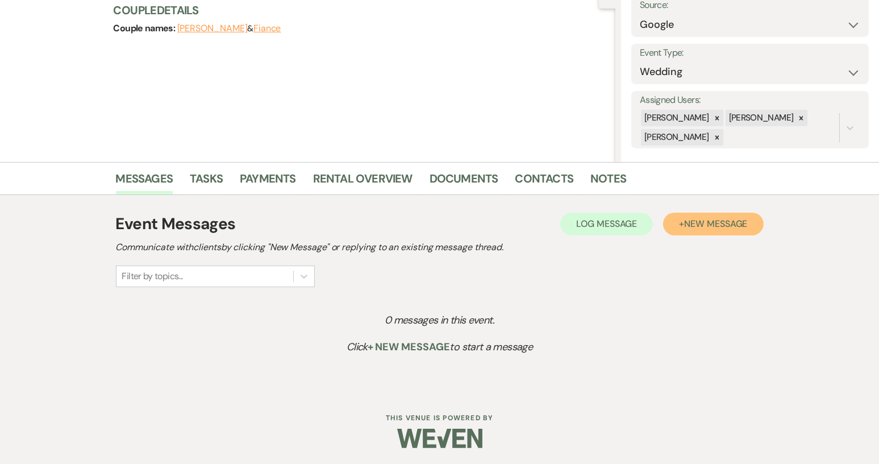
click at [686, 227] on span "New Message" at bounding box center [715, 224] width 63 height 12
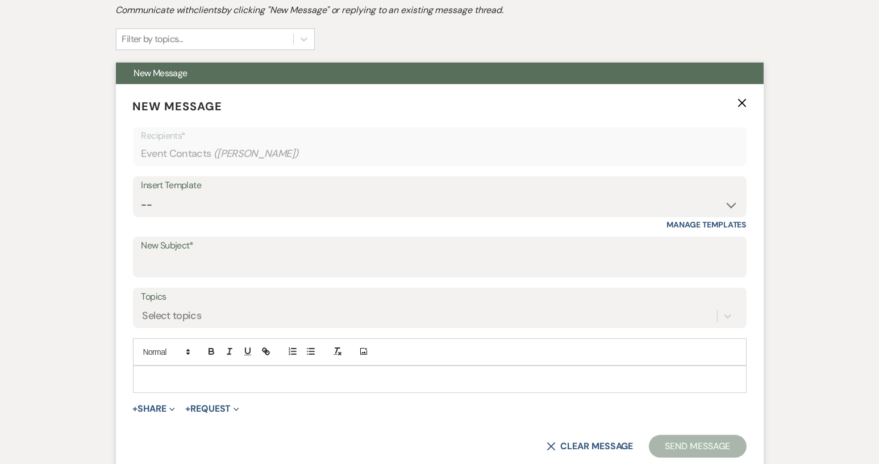
scroll to position [464, 0]
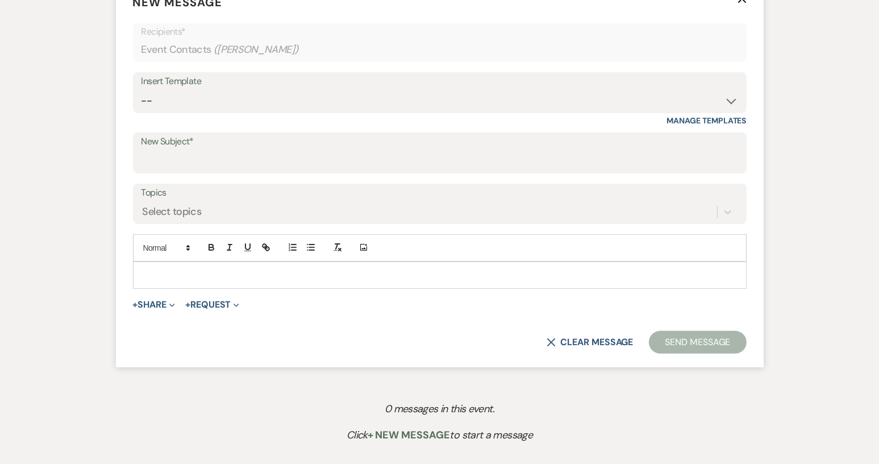
click at [153, 270] on p at bounding box center [439, 275] width 595 height 12
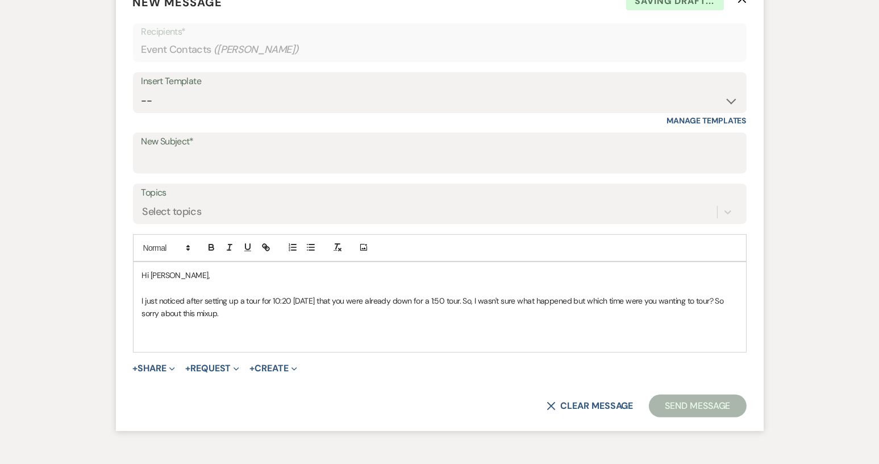
click at [210, 312] on p "I just noticed after setting up a tour for 10:20 on Friday that you were alread…" at bounding box center [439, 307] width 595 height 26
click at [232, 317] on p "I just noticed after setting up a tour for 10:20 on Friday that you were alread…" at bounding box center [439, 307] width 595 height 26
click at [165, 337] on p at bounding box center [439, 338] width 595 height 12
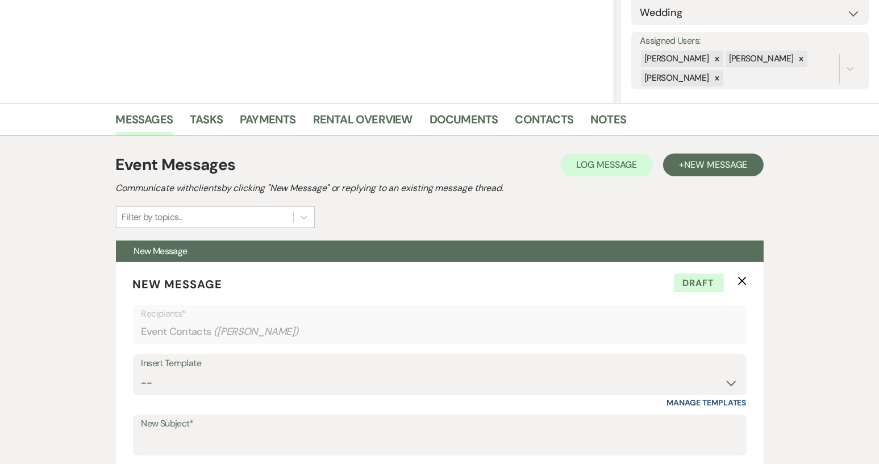
scroll to position [174, 0]
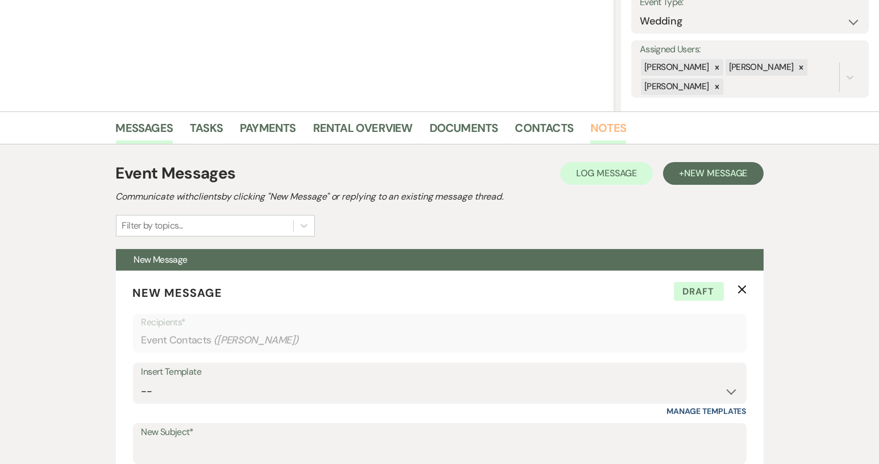
click at [609, 123] on link "Notes" at bounding box center [608, 131] width 36 height 25
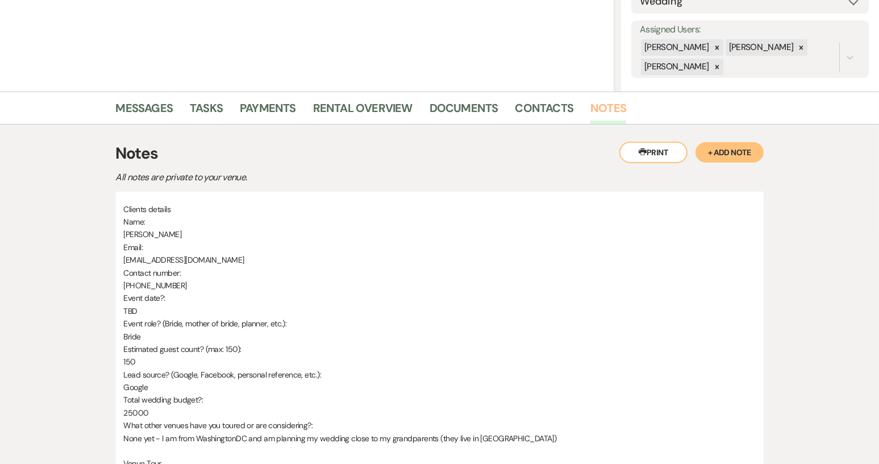
scroll to position [167, 0]
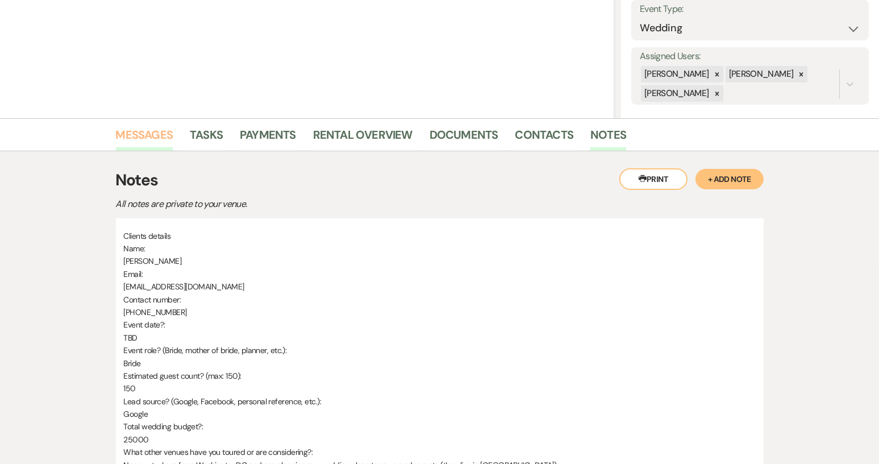
click at [161, 136] on link "Messages" at bounding box center [144, 138] width 57 height 25
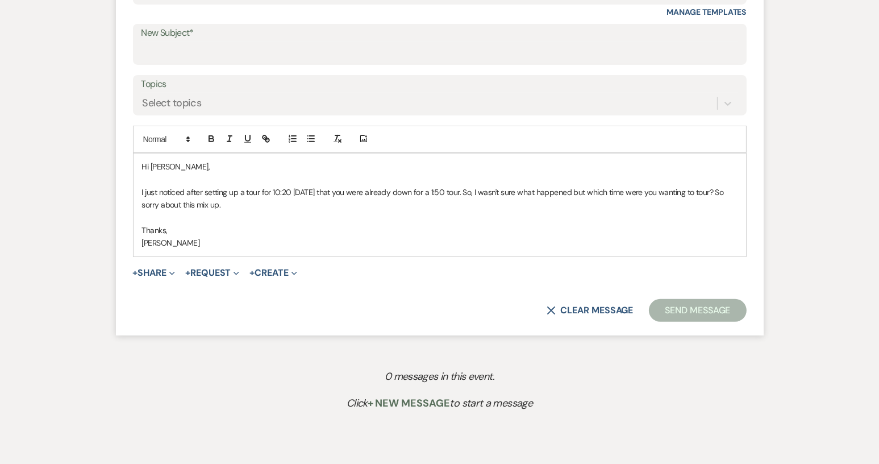
scroll to position [451, 0]
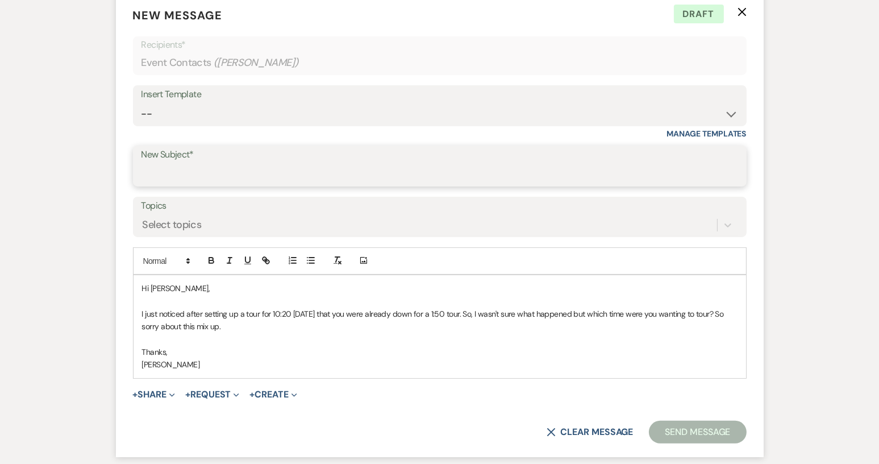
click at [160, 172] on input "New Subject*" at bounding box center [439, 174] width 597 height 22
type input "Tour time change?"
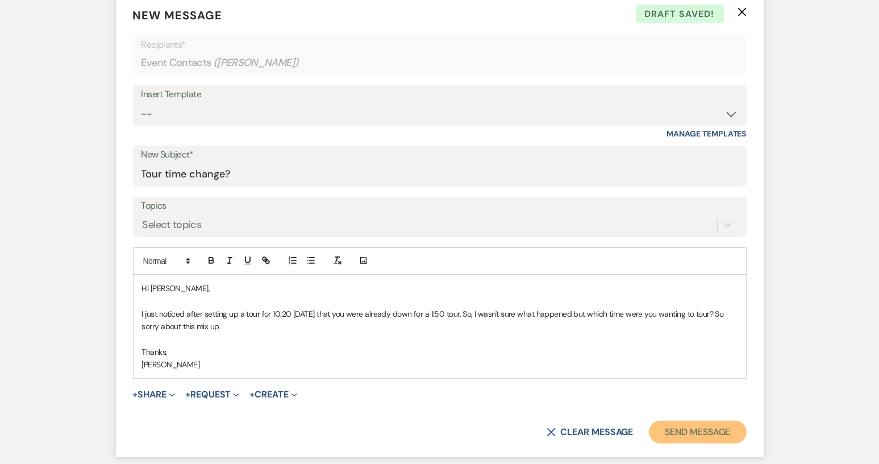
click at [679, 426] on button "Send Message" at bounding box center [697, 431] width 97 height 23
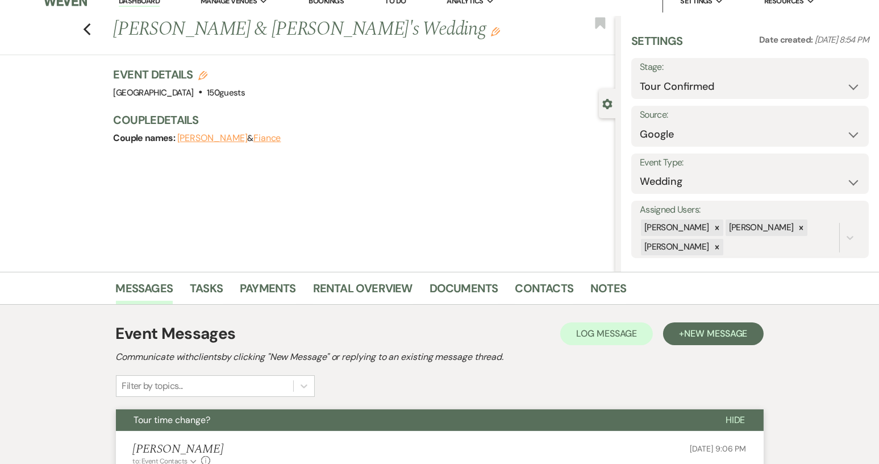
scroll to position [0, 0]
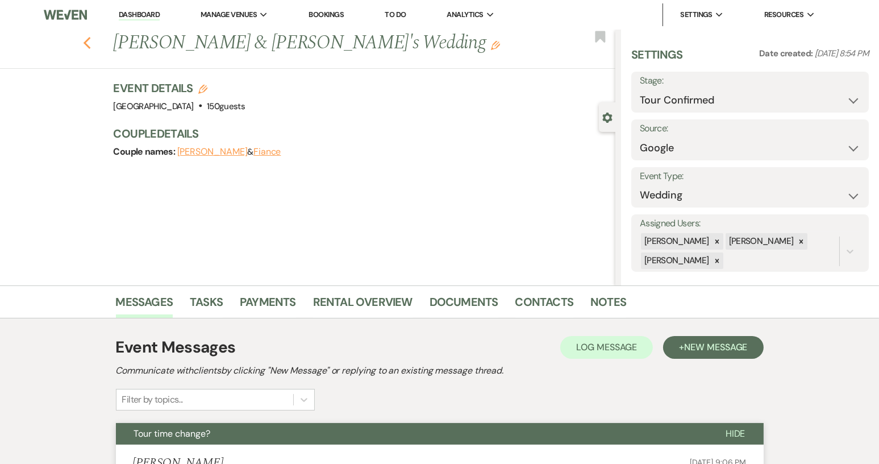
click at [91, 45] on icon "Previous" at bounding box center [87, 43] width 9 height 14
select select "4"
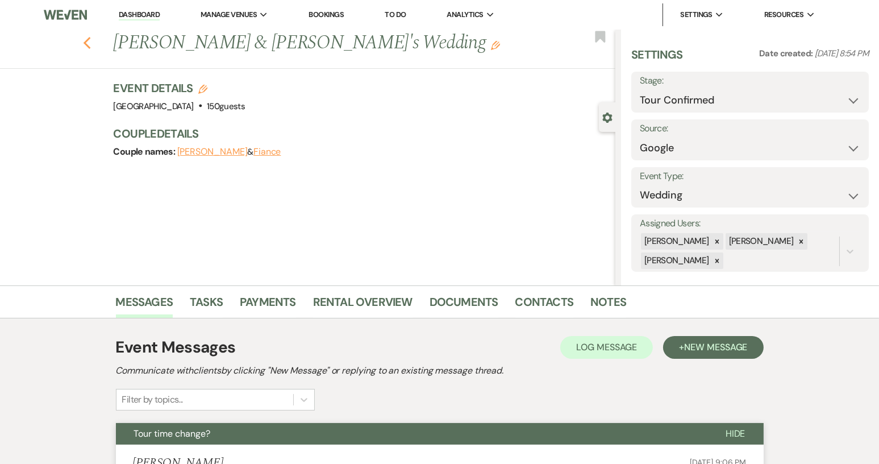
select select "4"
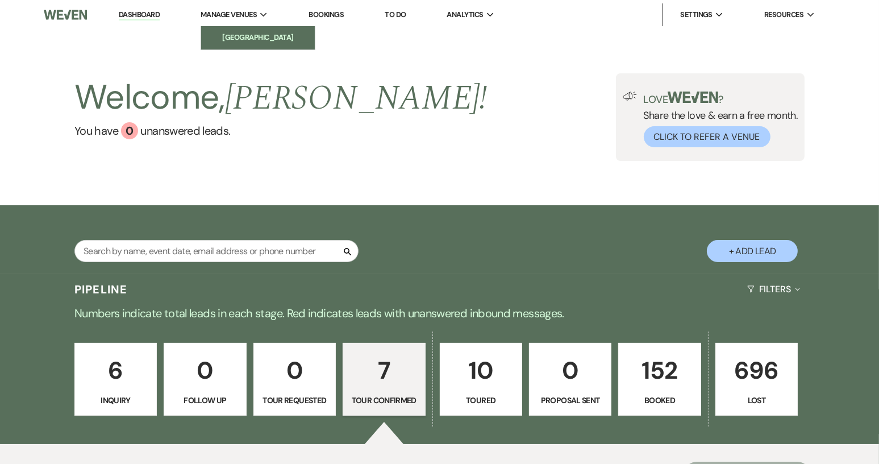
click at [262, 34] on li "[GEOGRAPHIC_DATA]" at bounding box center [258, 37] width 102 height 11
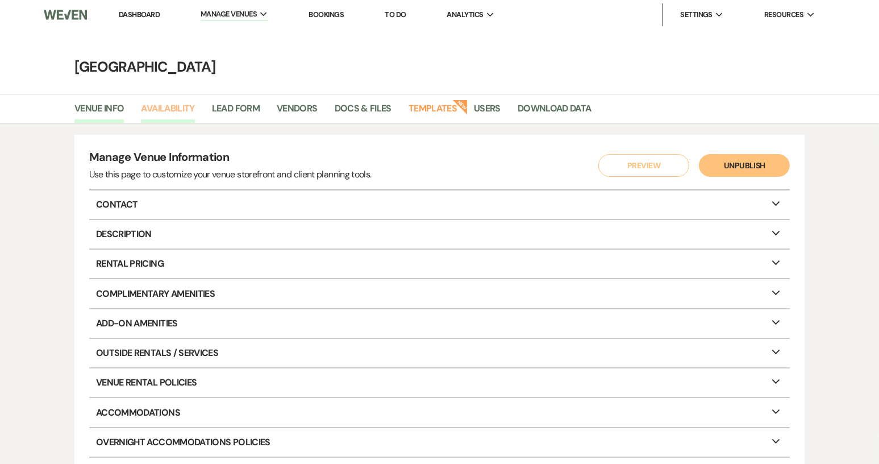
click at [165, 105] on link "Availability" at bounding box center [167, 112] width 53 height 22
select select "2"
select select "2026"
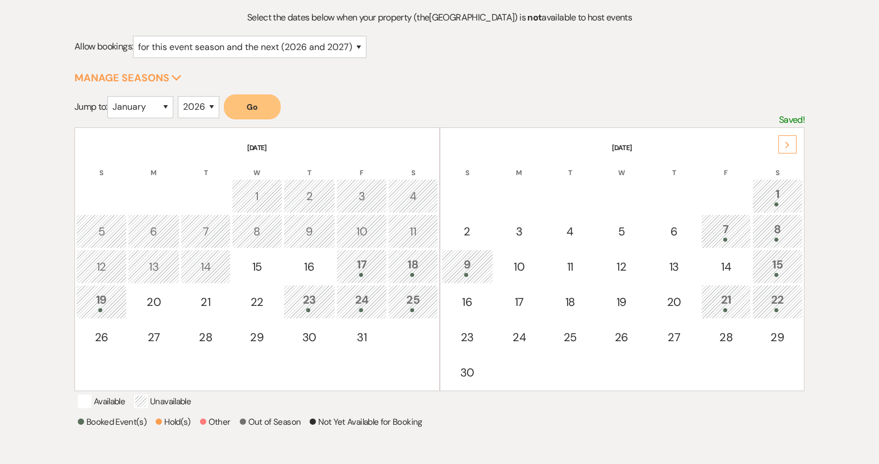
scroll to position [170, 0]
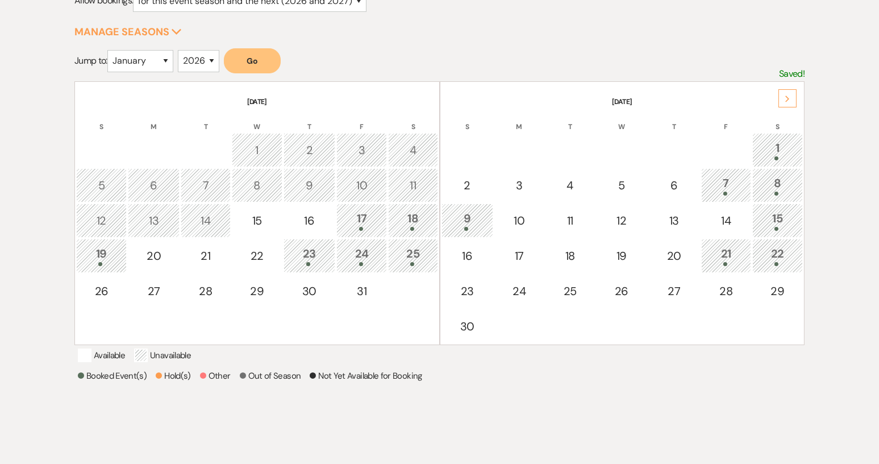
click at [779, 96] on div "Next" at bounding box center [787, 98] width 18 height 18
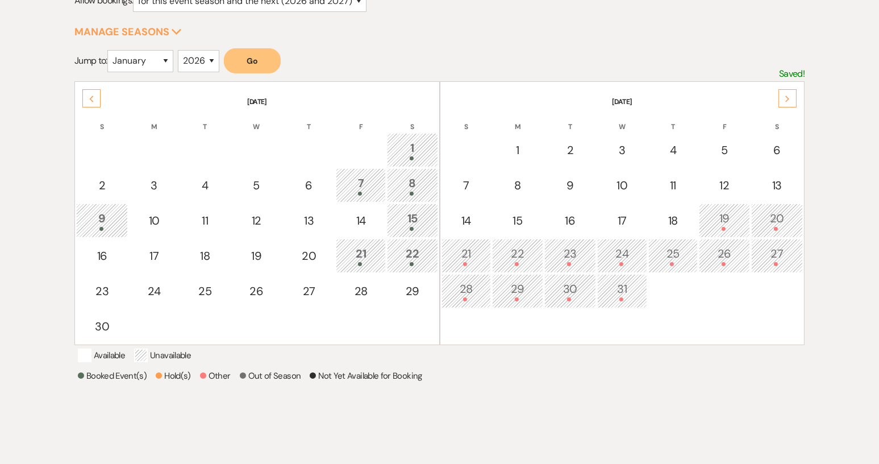
click at [779, 96] on div "Next" at bounding box center [787, 98] width 18 height 18
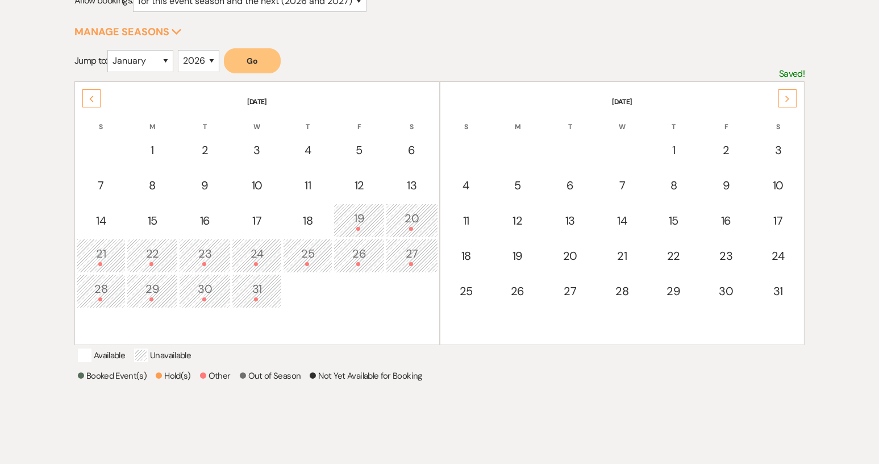
click at [779, 96] on div "Next" at bounding box center [787, 98] width 18 height 18
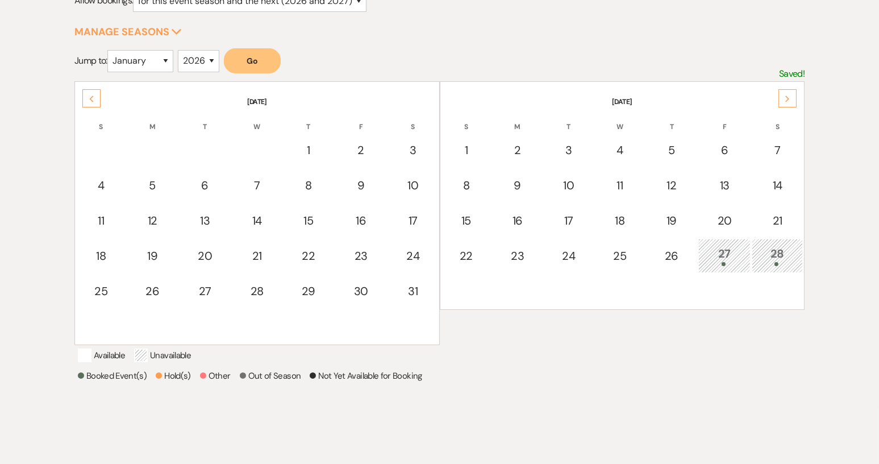
click at [779, 96] on div "Next" at bounding box center [787, 98] width 18 height 18
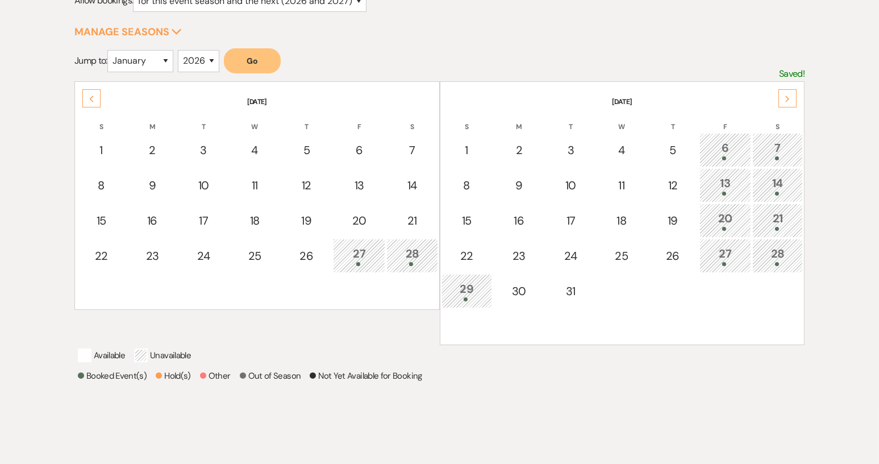
click at [721, 220] on div "20" at bounding box center [725, 220] width 39 height 21
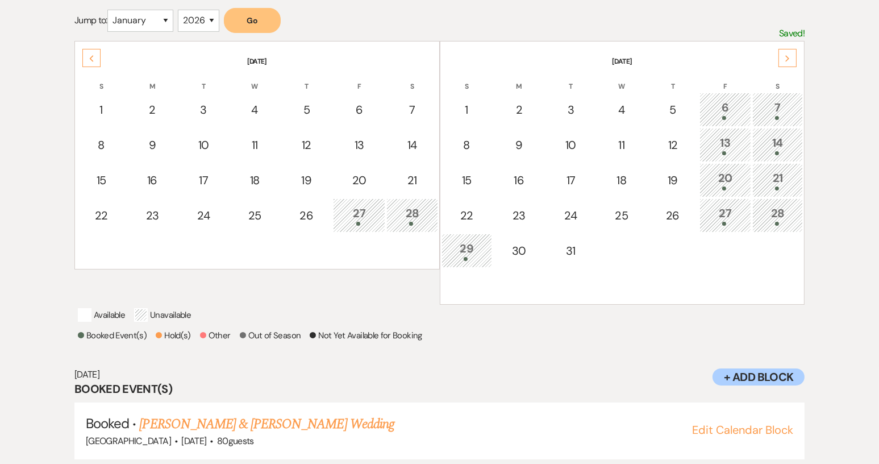
scroll to position [0, 0]
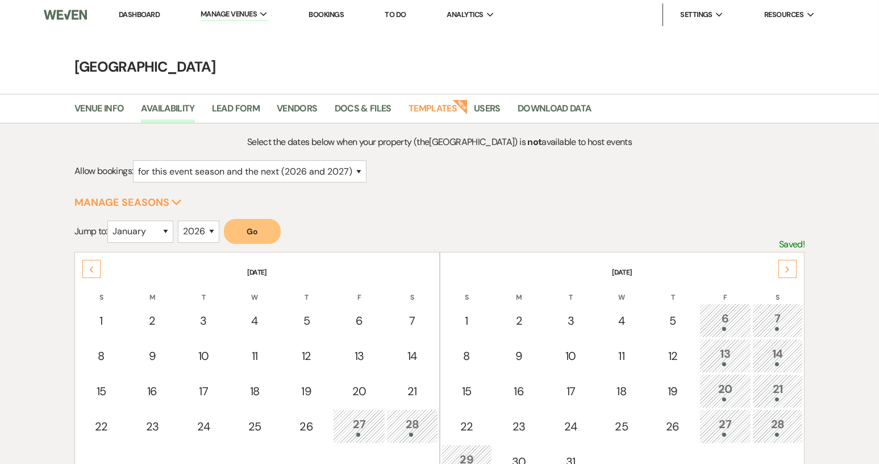
click at [131, 9] on li "Dashboard" at bounding box center [139, 14] width 52 height 23
click at [131, 12] on link "Dashboard" at bounding box center [139, 15] width 41 height 10
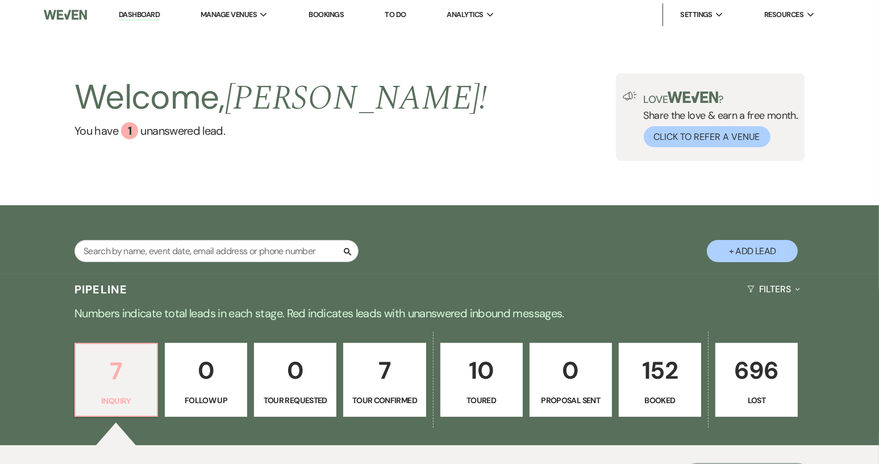
click at [121, 378] on p "7" at bounding box center [116, 371] width 68 height 38
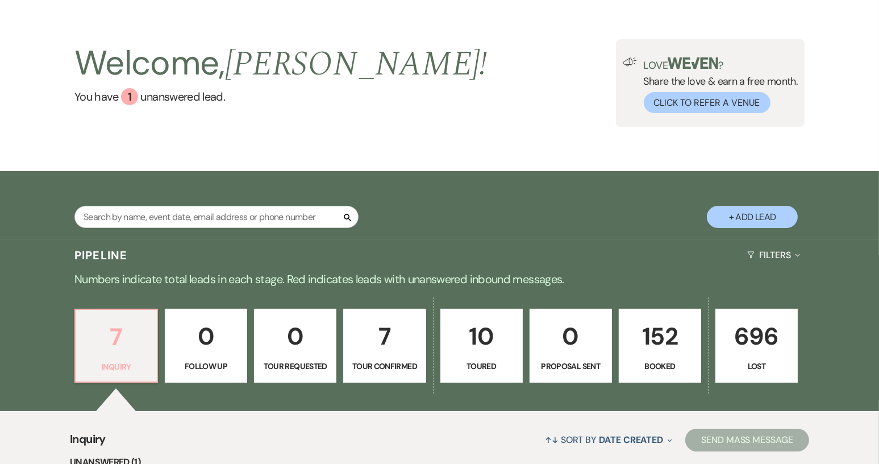
scroll to position [227, 0]
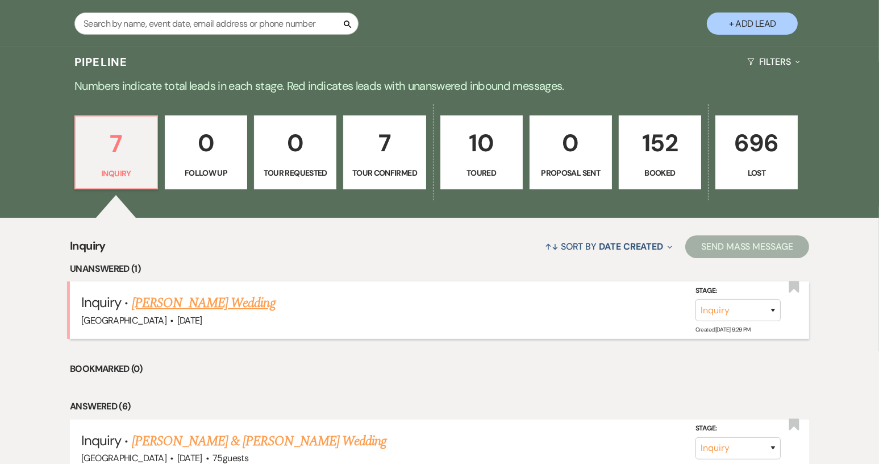
click at [247, 304] on link "Mariedy Smith's Wedding" at bounding box center [204, 303] width 144 height 20
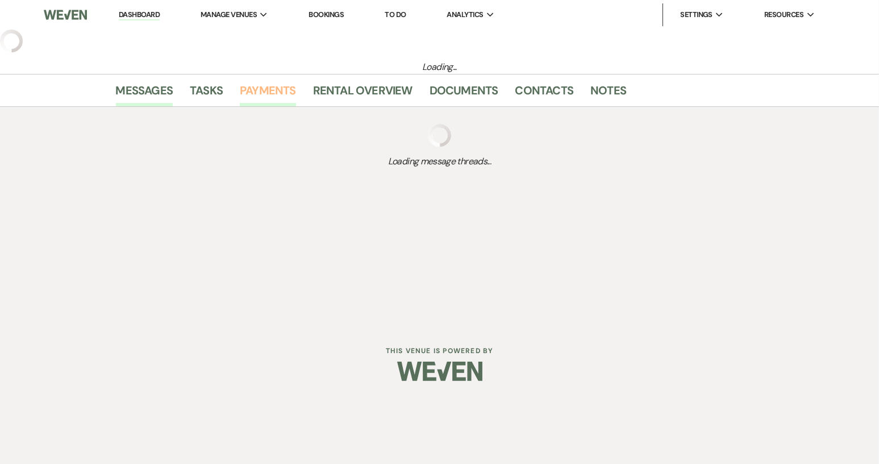
select select "2"
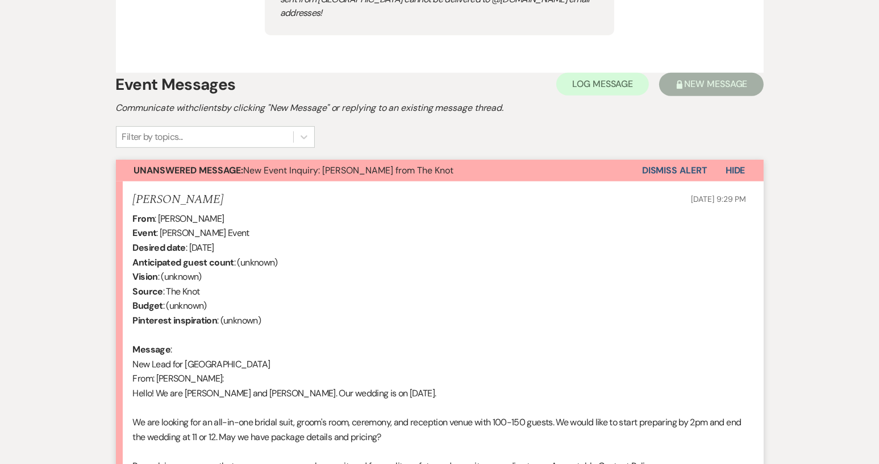
scroll to position [795, 0]
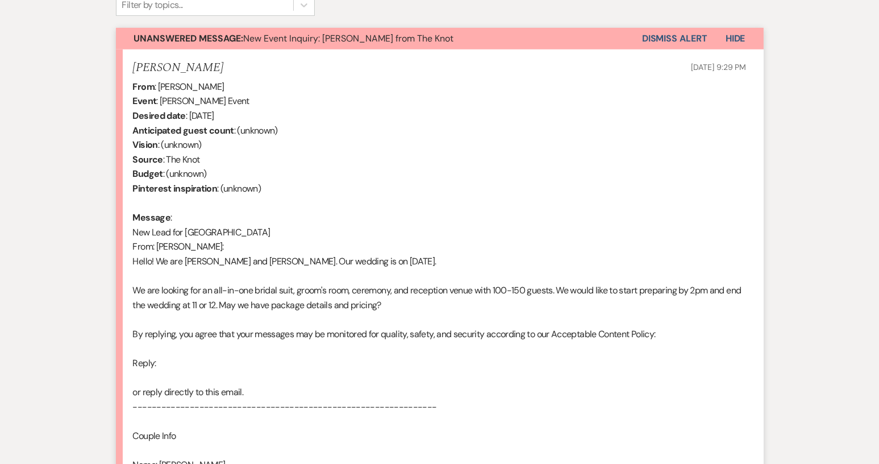
click at [670, 28] on button "Dismiss Alert" at bounding box center [674, 39] width 65 height 22
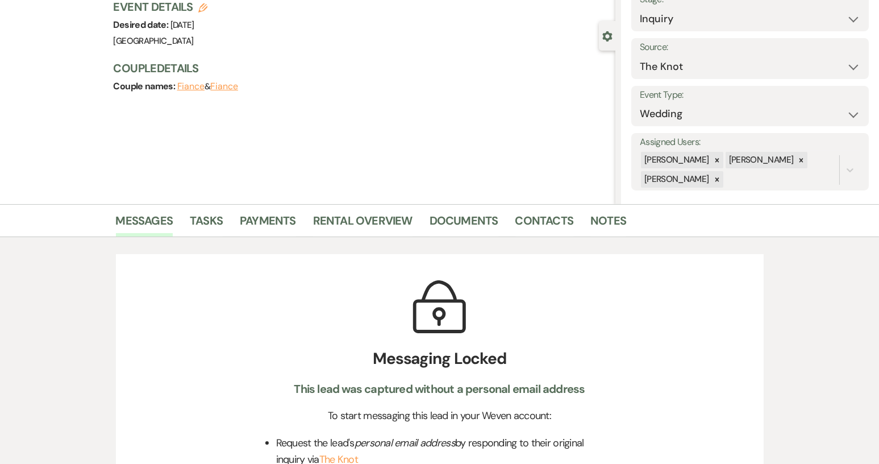
scroll to position [0, 0]
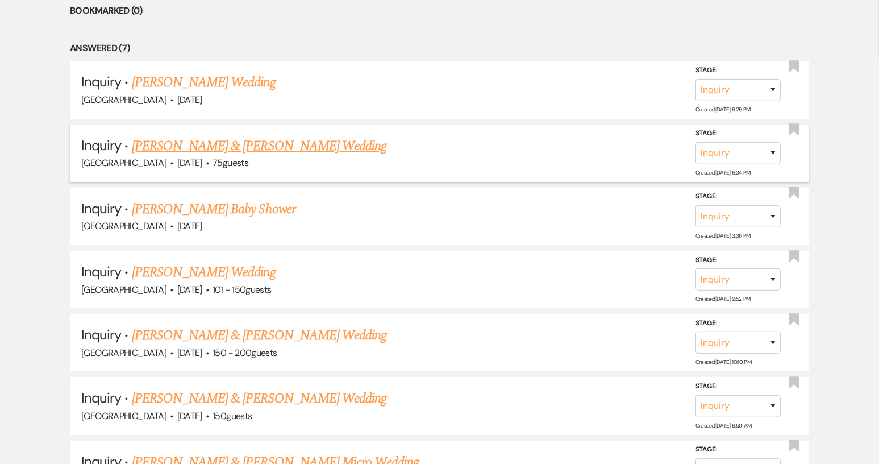
scroll to position [568, 0]
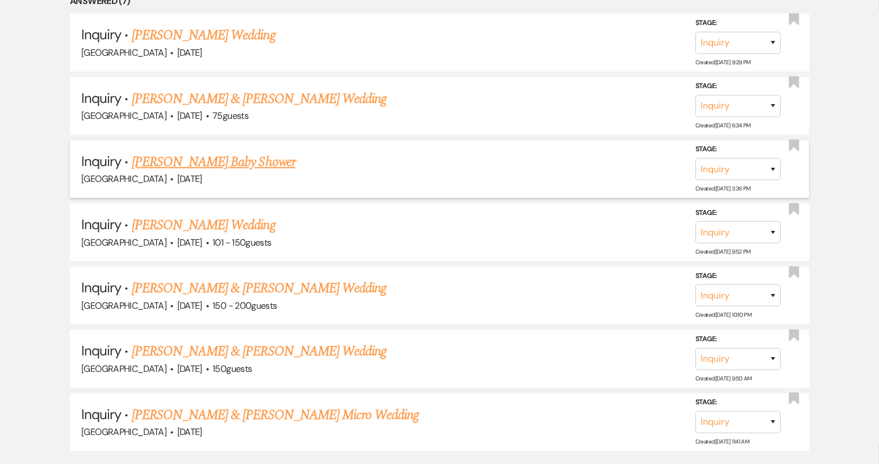
click at [187, 169] on link "[PERSON_NAME] Baby Shower" at bounding box center [214, 162] width 164 height 20
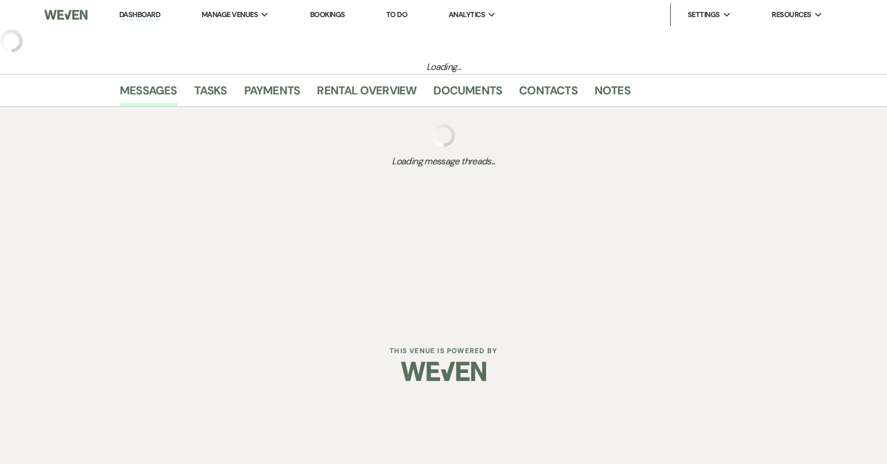
select select "5"
select select "3"
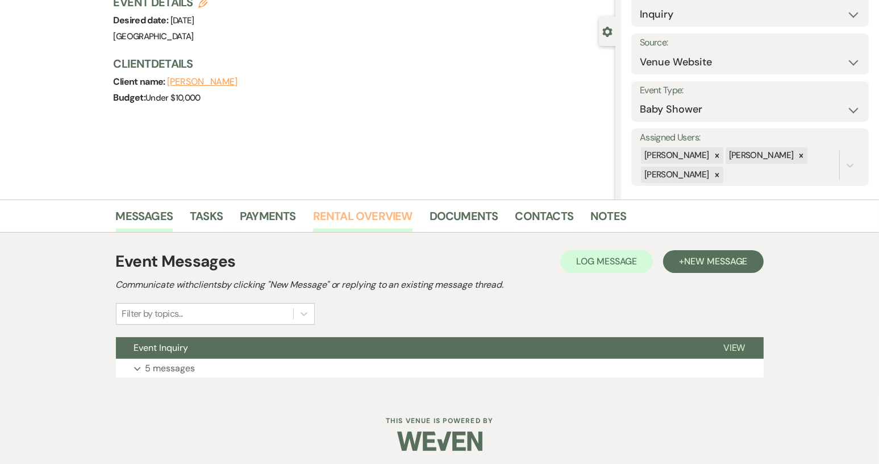
scroll to position [89, 0]
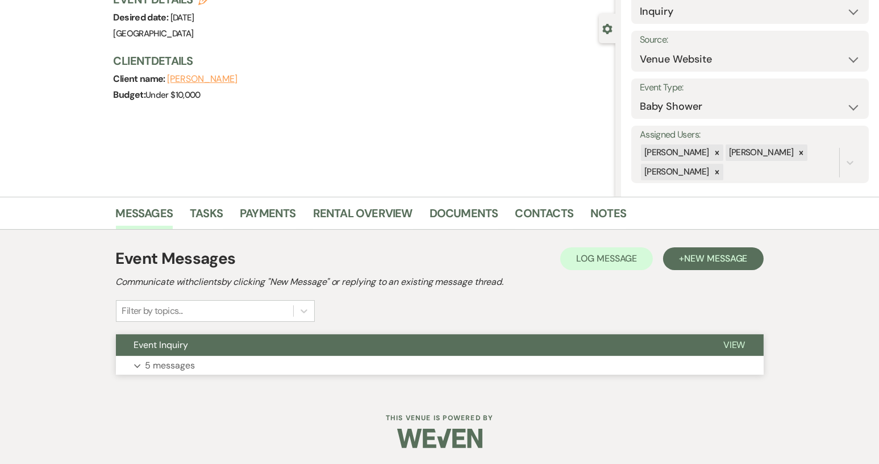
click at [333, 349] on button "Event Inquiry" at bounding box center [410, 345] width 589 height 22
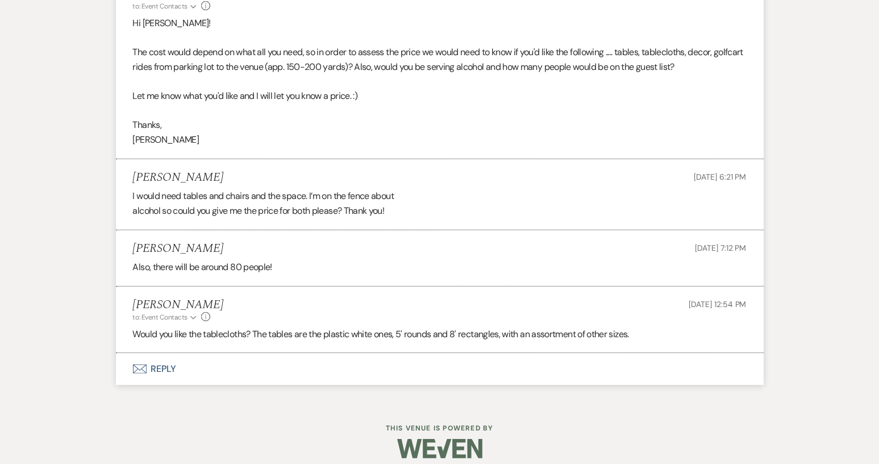
scroll to position [695, 0]
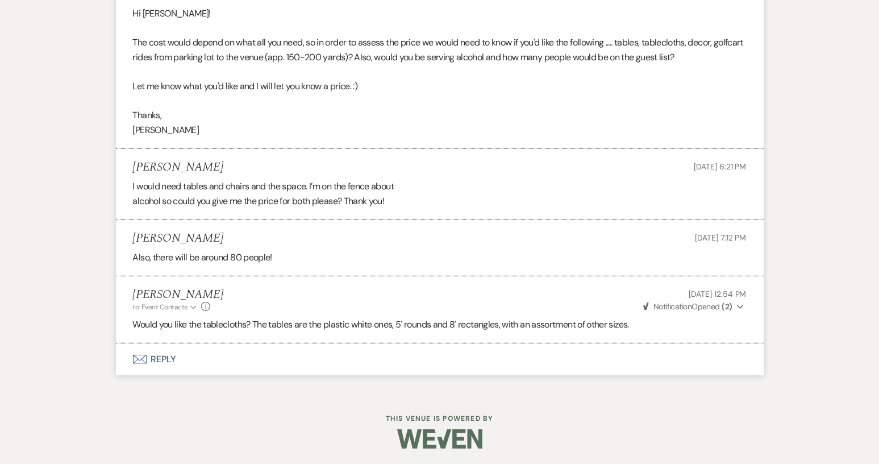
click at [168, 358] on button "Envelope Reply" at bounding box center [440, 359] width 648 height 32
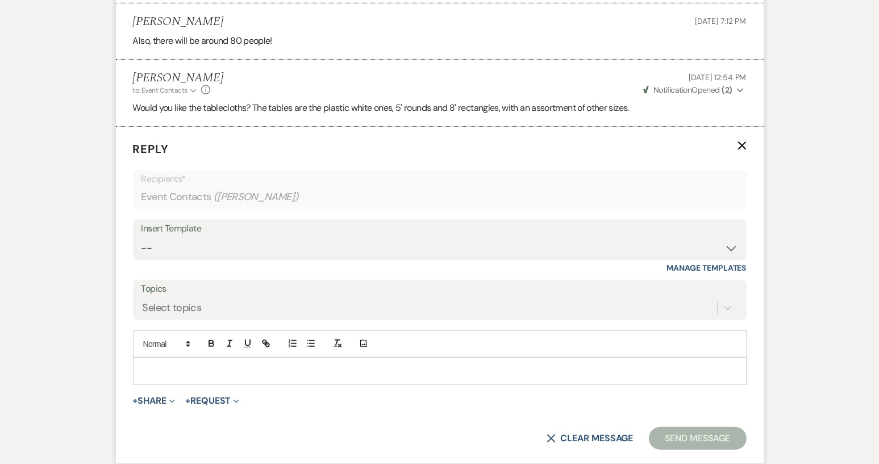
scroll to position [912, 0]
click at [164, 364] on p at bounding box center [439, 370] width 595 height 12
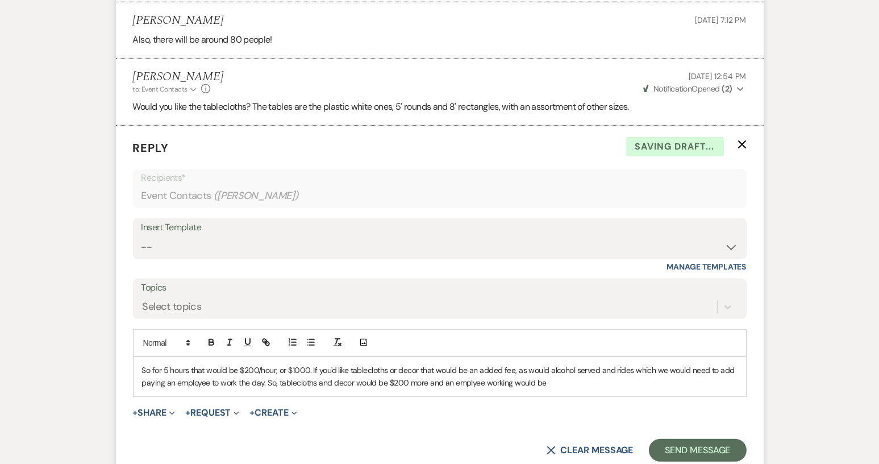
click at [471, 382] on p "So for 5 hours that would be $200/hour, or $1000. If you'd like tablecloths or …" at bounding box center [439, 377] width 595 height 26
drag, startPoint x: 539, startPoint y: 382, endPoint x: 548, endPoint y: 383, distance: 9.7
click at [548, 383] on p "So for 5 hours that would be $200/hour, or $1000. If you'd like tablecloths or …" at bounding box center [439, 377] width 595 height 26
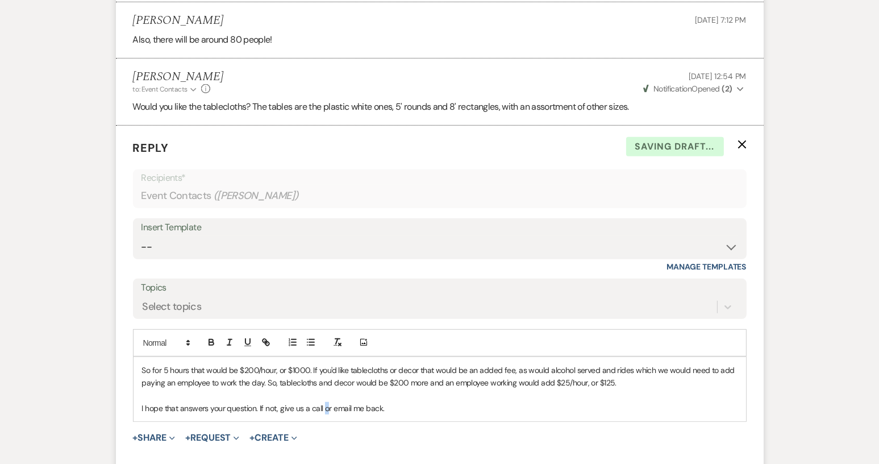
click at [326, 407] on p "I hope that answers your question. If not, give us a call or email me back." at bounding box center [439, 408] width 595 height 12
click at [323, 407] on p "I hope that answers your question. If not, give us a call or email me back." at bounding box center [439, 408] width 595 height 12
click at [449, 405] on p "I hope that answers your question. If not, give us a call (864-715-5222) or ema…" at bounding box center [439, 408] width 595 height 12
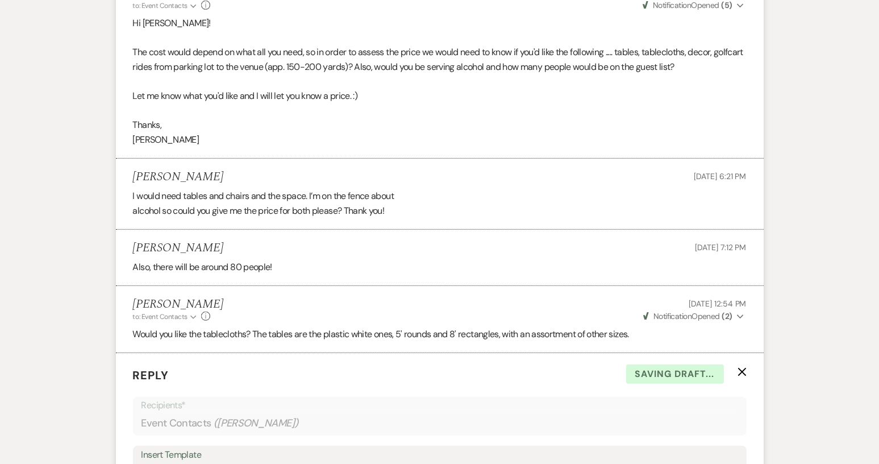
scroll to position [969, 0]
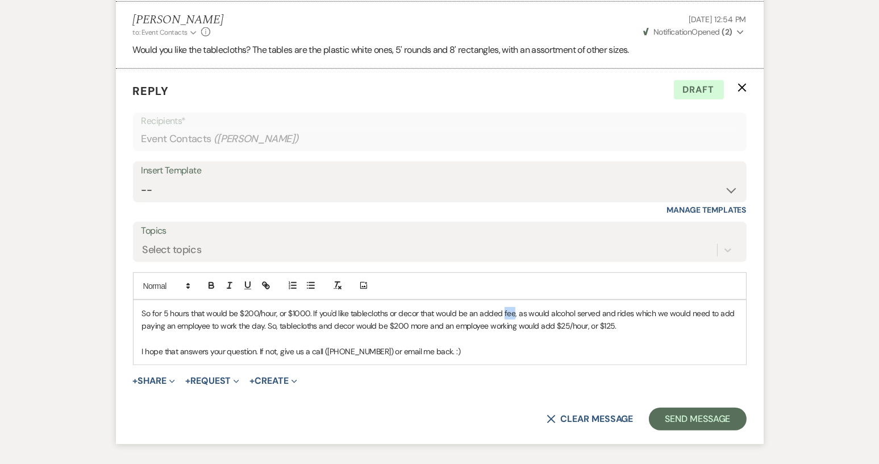
drag, startPoint x: 502, startPoint y: 311, endPoint x: 511, endPoint y: 312, distance: 9.1
click at [511, 312] on p "So for 5 hours that would be $200/hour, or $1000. If you'd like tablecloths or …" at bounding box center [439, 320] width 595 height 26
click at [582, 311] on p "So for 5 hours that would be $200/hour, or $1000. If you'd like tablecloths or …" at bounding box center [439, 320] width 595 height 26
drag, startPoint x: 291, startPoint y: 324, endPoint x: 466, endPoint y: 322, distance: 175.0
click at [466, 322] on p "So for 5 hours that would be $200/hour, or $1000. If you'd like tablecloths or …" at bounding box center [439, 320] width 595 height 26
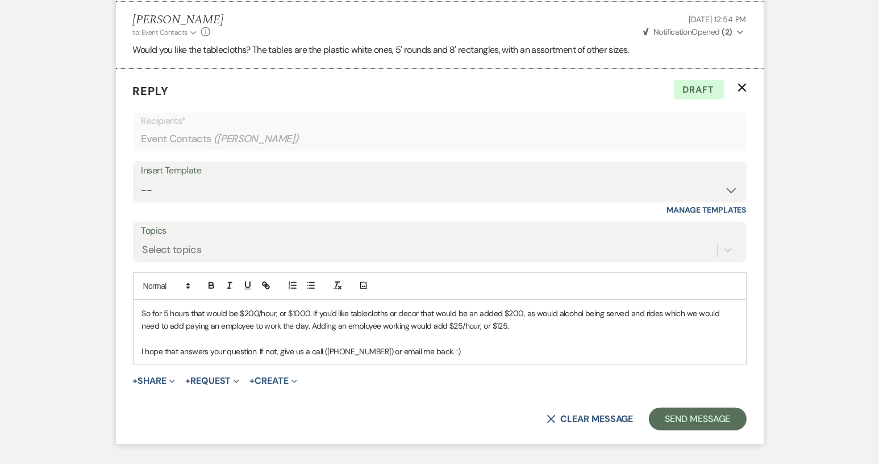
click at [459, 351] on p "I hope that answers your question. If not, give us a call (864-715-5222) or ema…" at bounding box center [439, 351] width 595 height 12
click at [687, 414] on button "Send Message" at bounding box center [697, 418] width 97 height 23
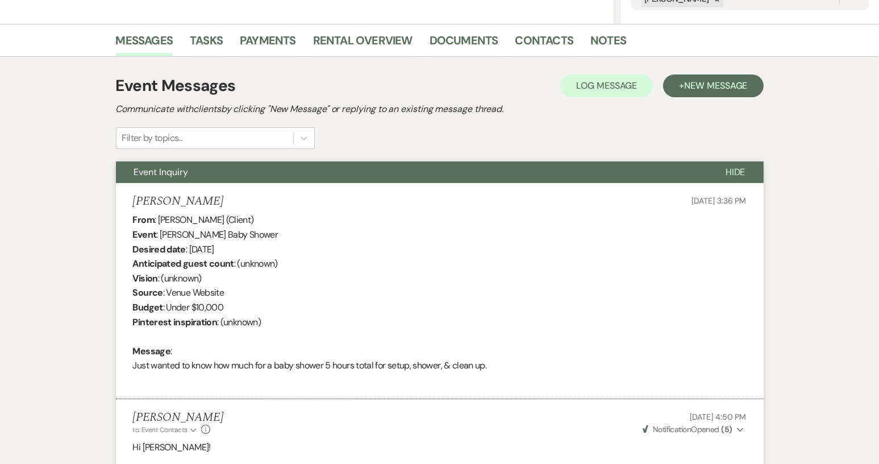
scroll to position [0, 0]
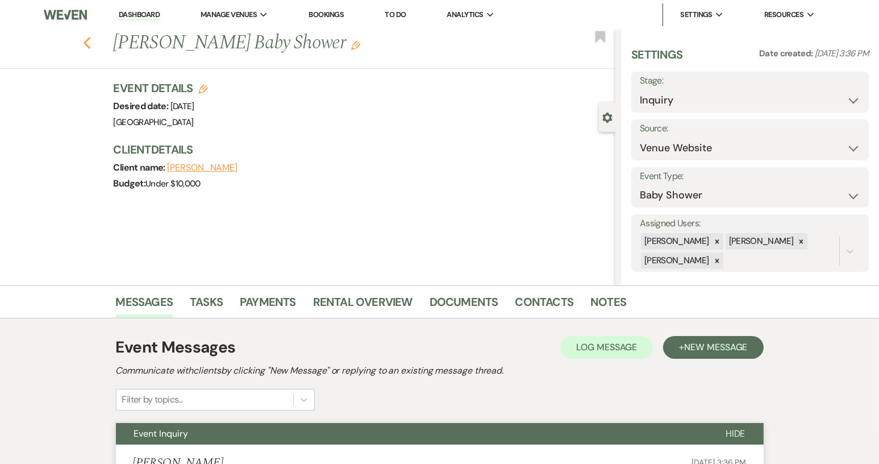
click at [90, 44] on use "button" at bounding box center [86, 43] width 7 height 12
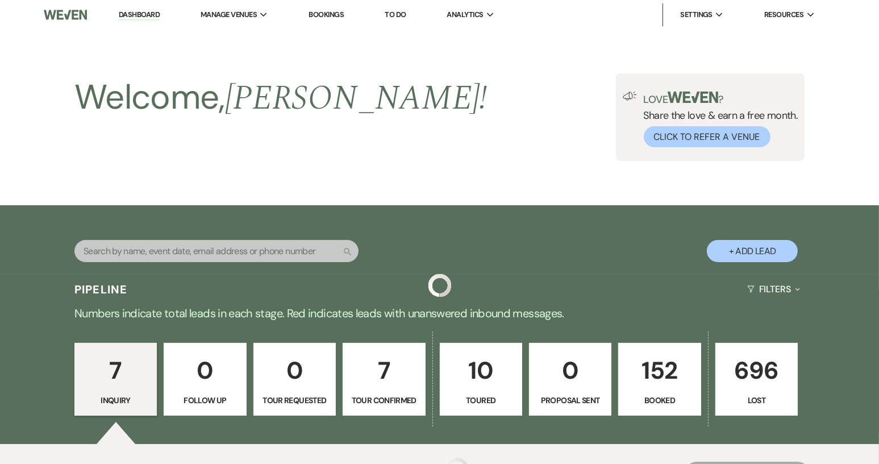
scroll to position [568, 0]
